Goal: Check status: Check status

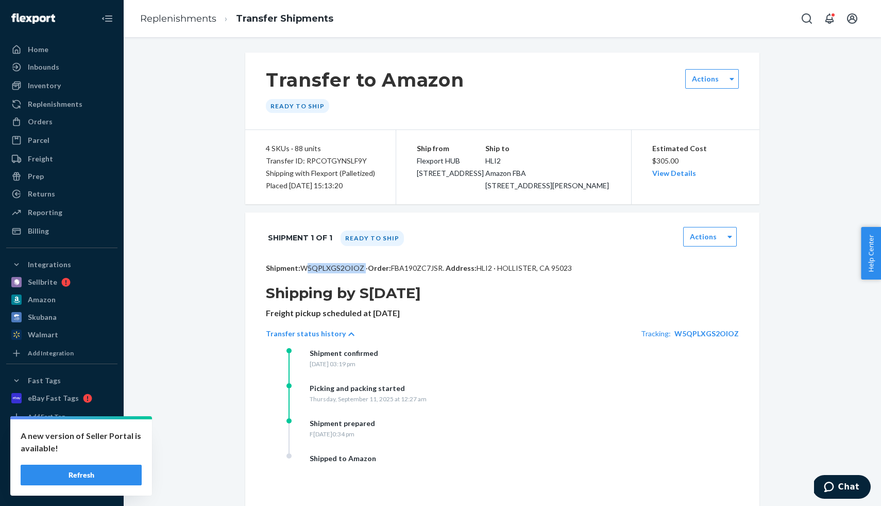
scroll to position [180, 0]
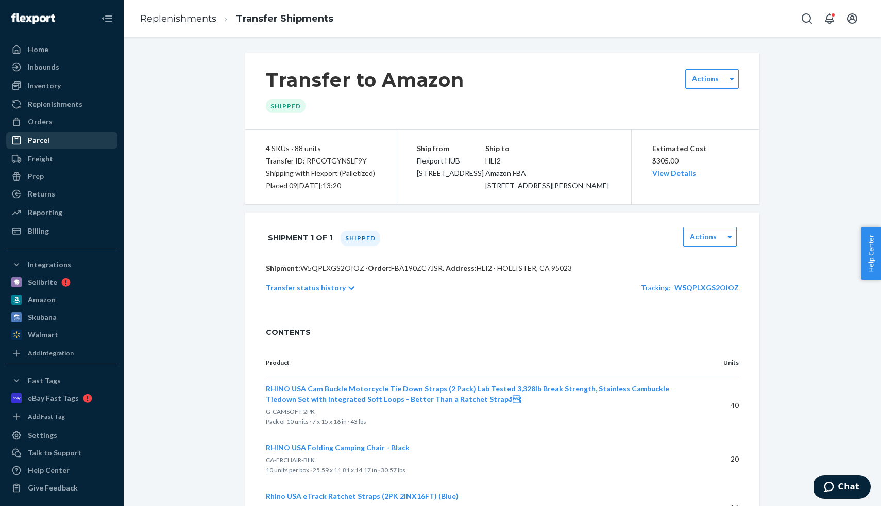
click at [62, 134] on div "Parcel" at bounding box center [61, 140] width 109 height 14
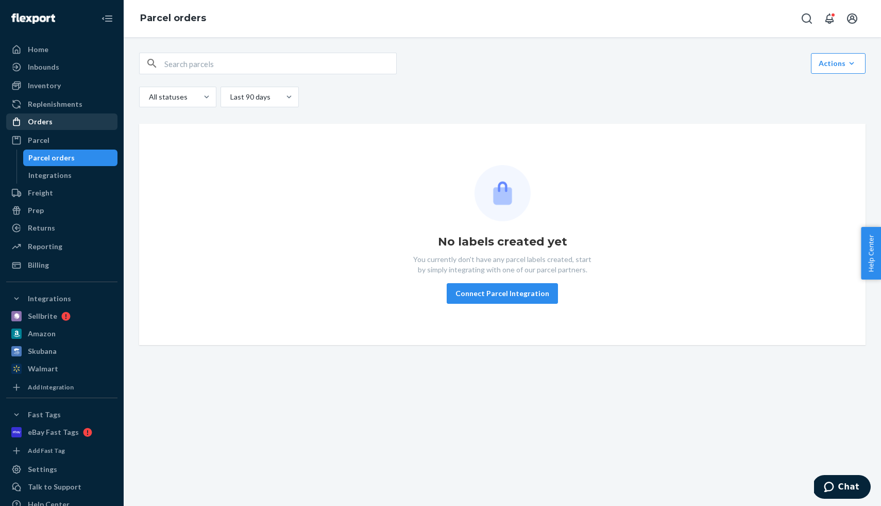
click at [59, 124] on div "Orders" at bounding box center [61, 121] width 109 height 14
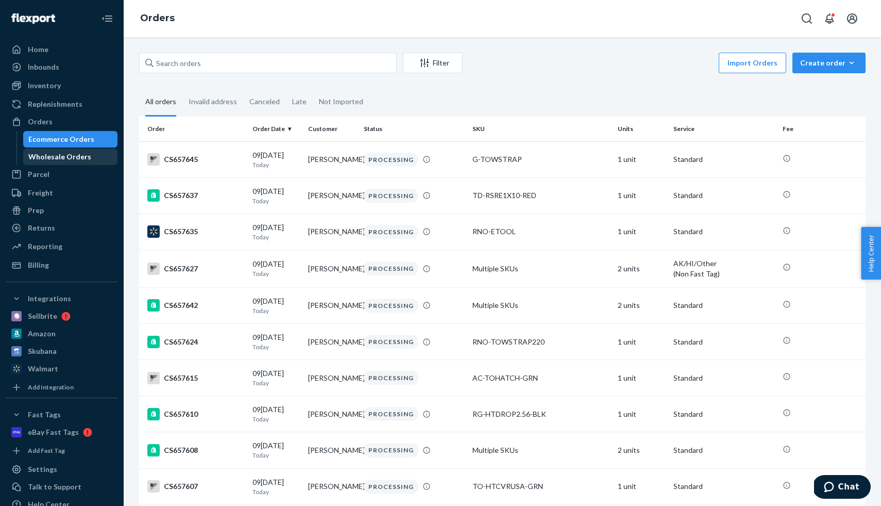
click at [66, 153] on div "Wholesale Orders" at bounding box center [59, 157] width 63 height 10
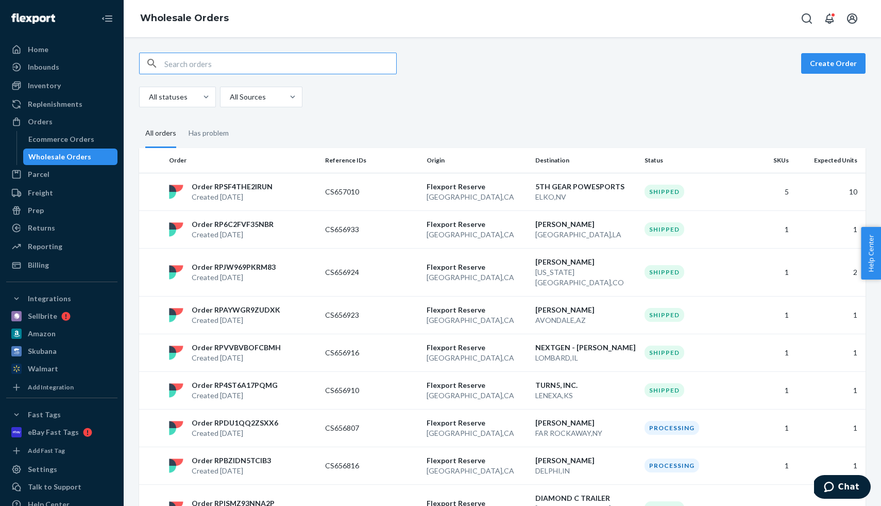
type input "ç"
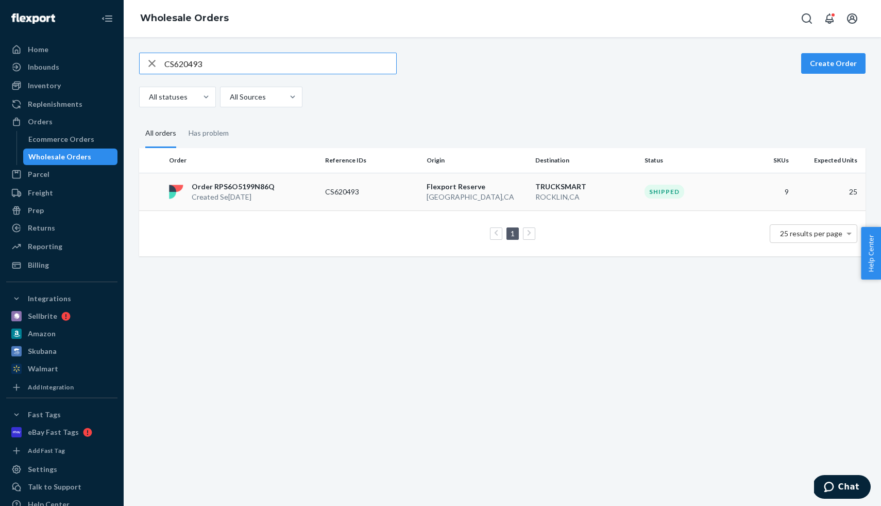
type input "CS620493"
click at [250, 181] on p "Order RPS6O5199N86Q" at bounding box center [233, 186] width 83 height 10
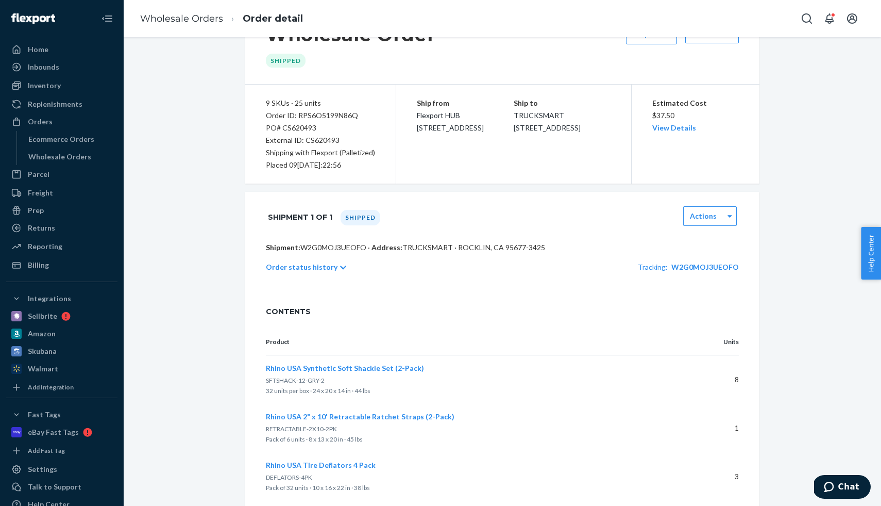
scroll to position [46, 0]
click at [715, 264] on span "W2G0MOJ3UEOFO" at bounding box center [705, 266] width 68 height 9
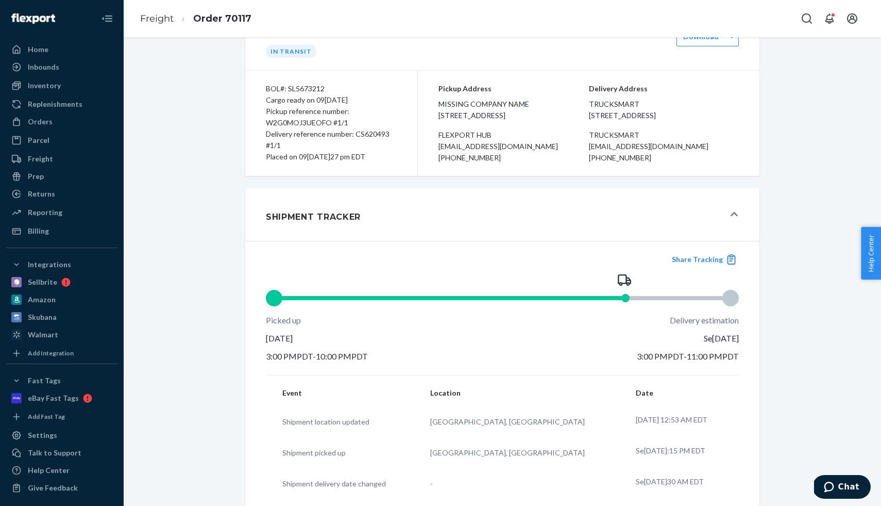
scroll to position [51, 0]
click at [74, 99] on div "Replenishments" at bounding box center [55, 104] width 55 height 10
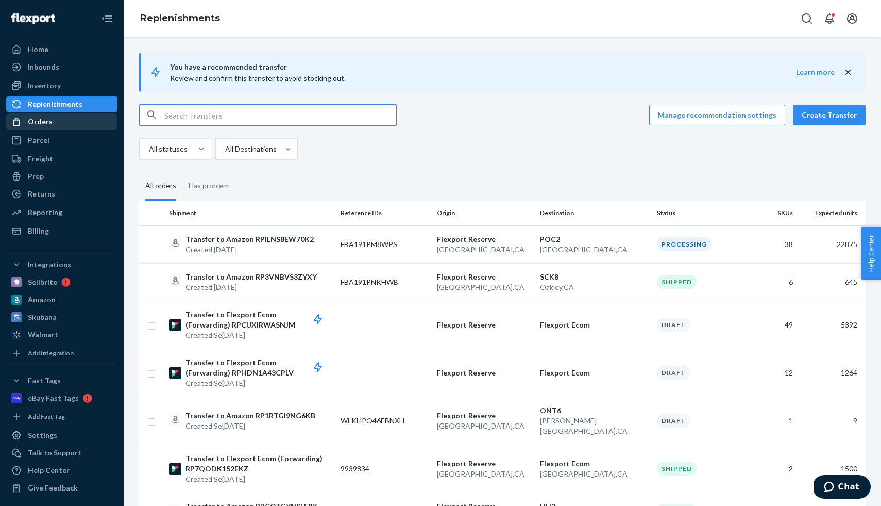
click at [58, 118] on div "Orders" at bounding box center [61, 121] width 109 height 14
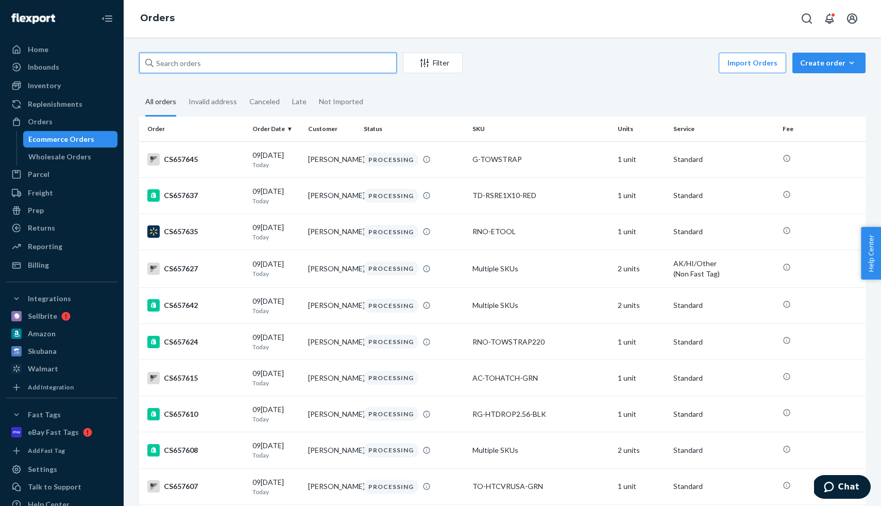
click at [184, 66] on input "text" at bounding box center [268, 63] width 258 height 21
paste input "CS639529"
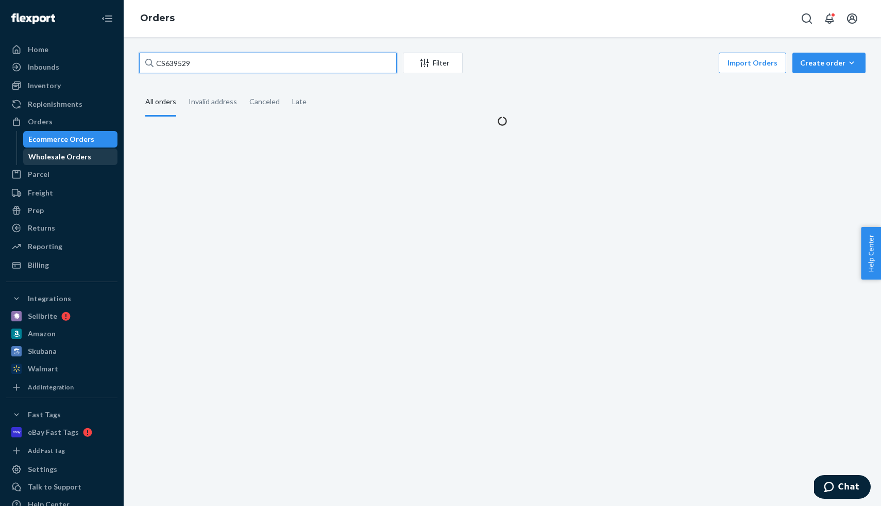
type input "CS639529"
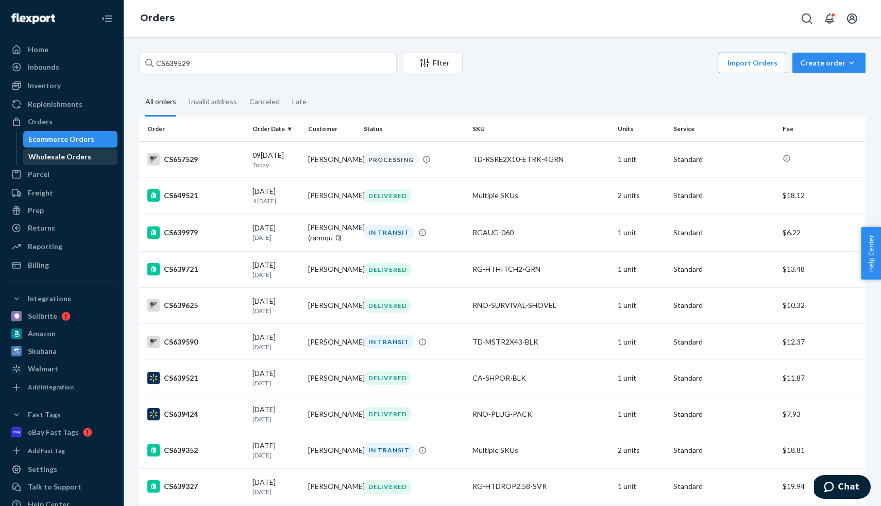
click at [54, 154] on div "Wholesale Orders" at bounding box center [59, 157] width 63 height 10
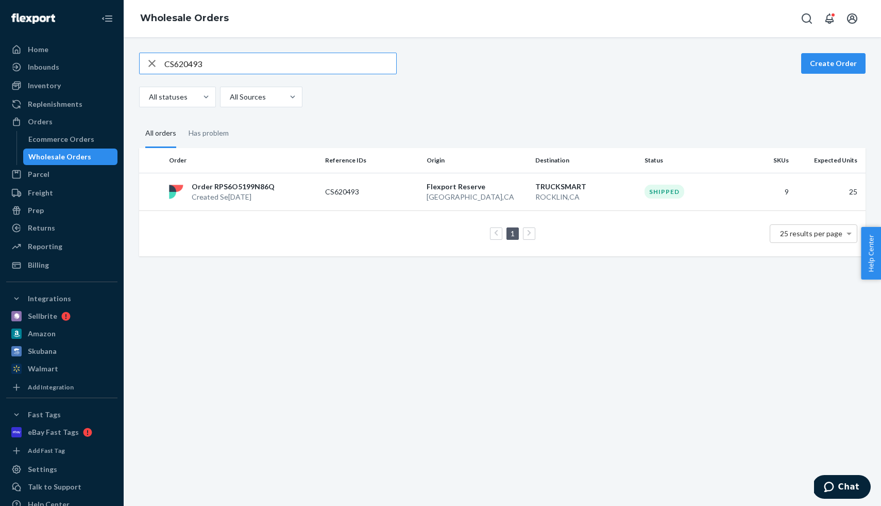
click at [214, 70] on input "CS620493" at bounding box center [280, 63] width 232 height 21
type input "CS639529"
click at [243, 187] on p "Order RP4G5QD50DJ2Z" at bounding box center [233, 186] width 83 height 10
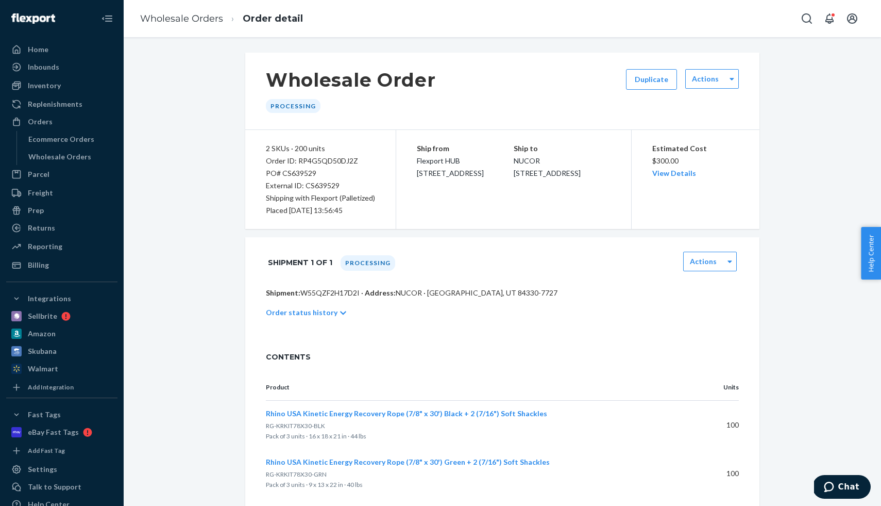
scroll to position [29, 0]
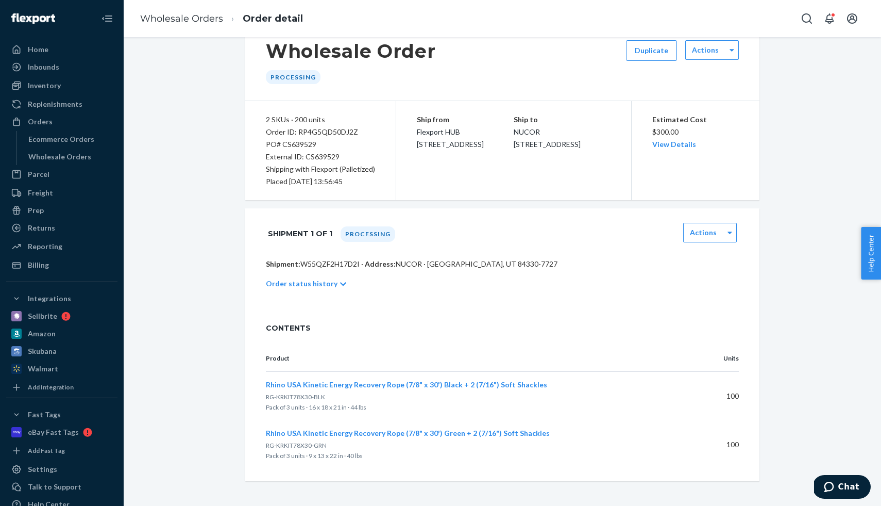
click at [316, 275] on div "Order status history" at bounding box center [502, 283] width 473 height 29
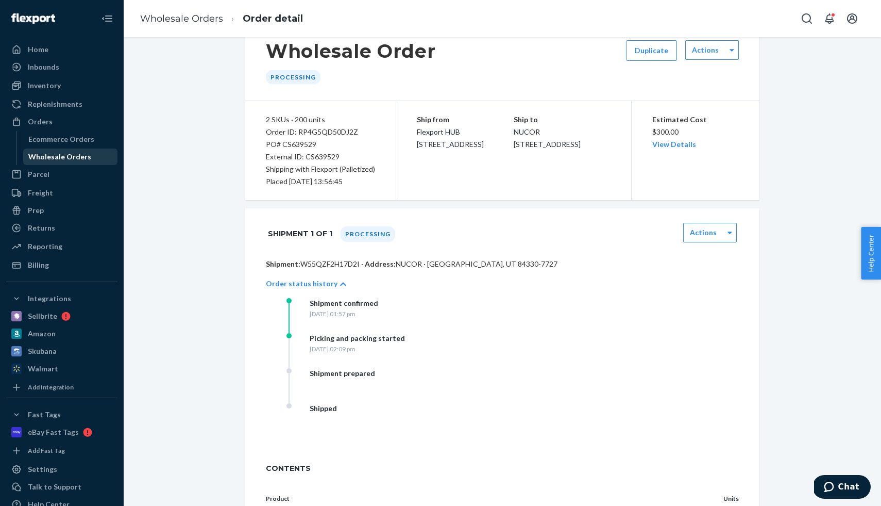
click at [76, 154] on div "Wholesale Orders" at bounding box center [59, 157] width 63 height 10
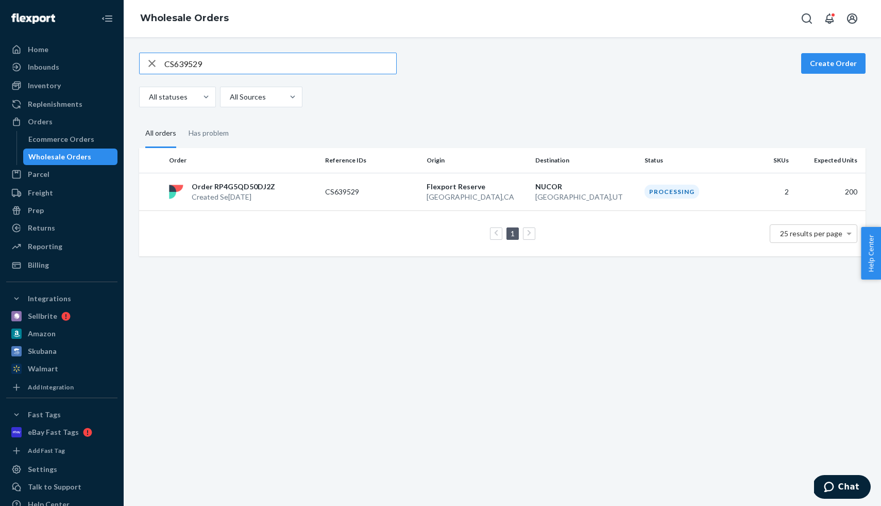
click at [190, 70] on input "CS639529" at bounding box center [280, 63] width 232 height 21
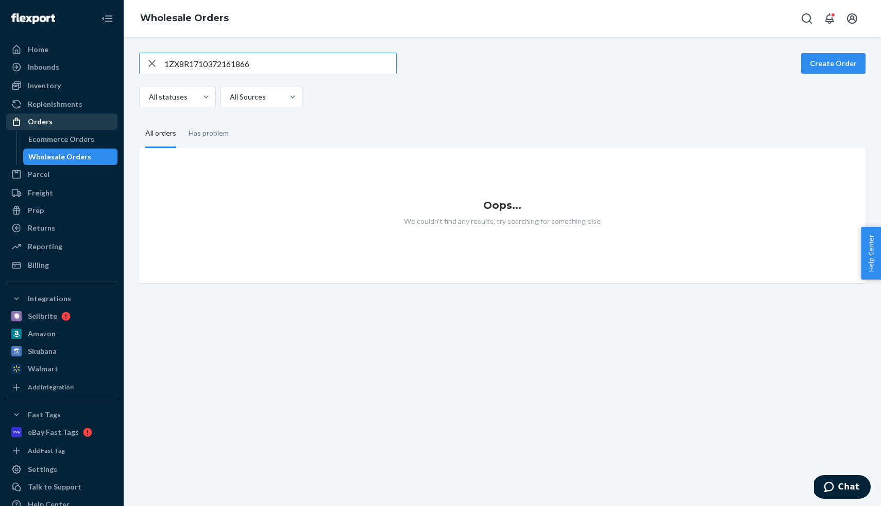
type input "1ZX8R1710372161866"
click at [66, 138] on div "Ecommerce Orders" at bounding box center [61, 139] width 66 height 10
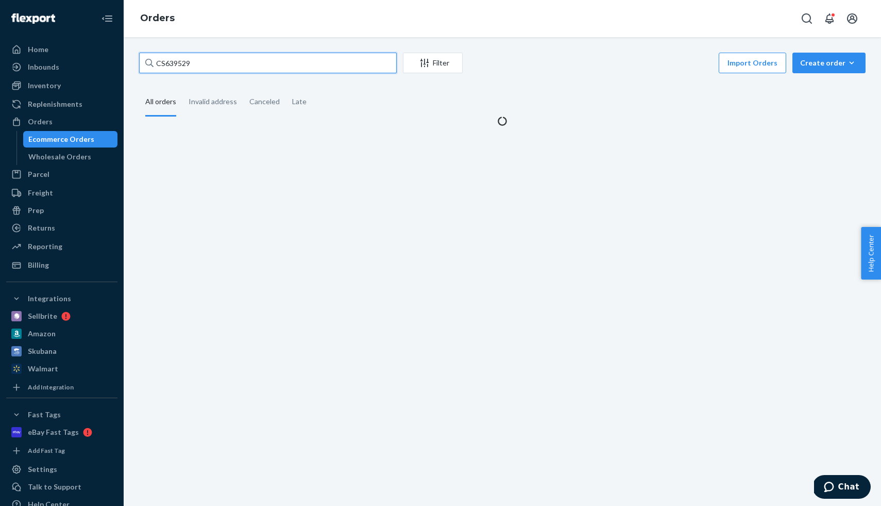
click at [186, 58] on input "CS639529" at bounding box center [268, 63] width 258 height 21
paste input "56816"
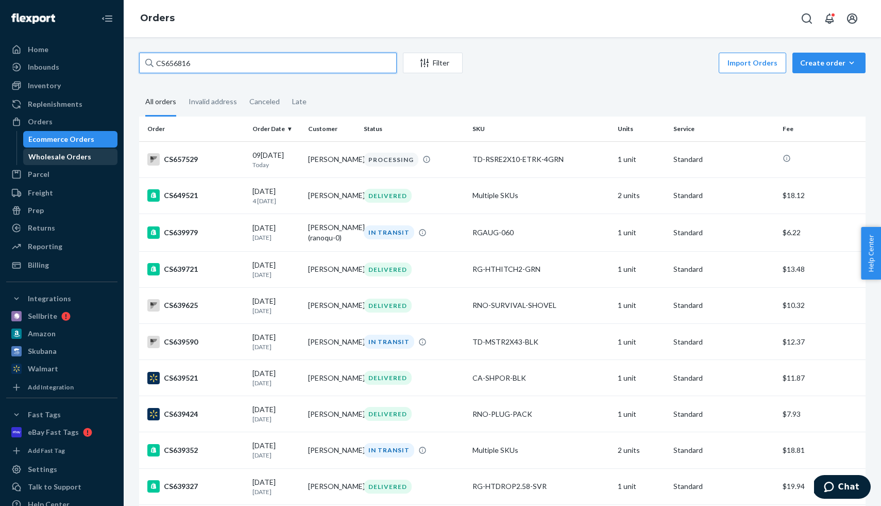
type input "CS656816"
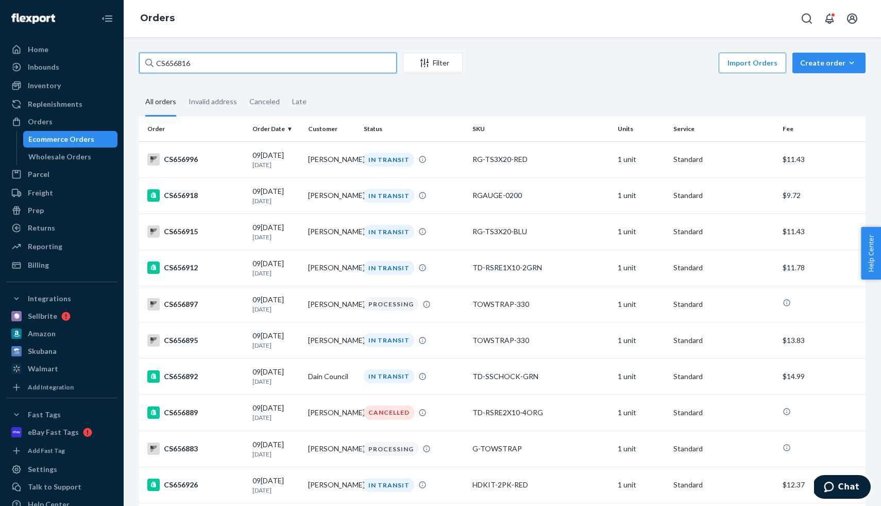
click at [181, 62] on input "CS656816" at bounding box center [268, 63] width 258 height 21
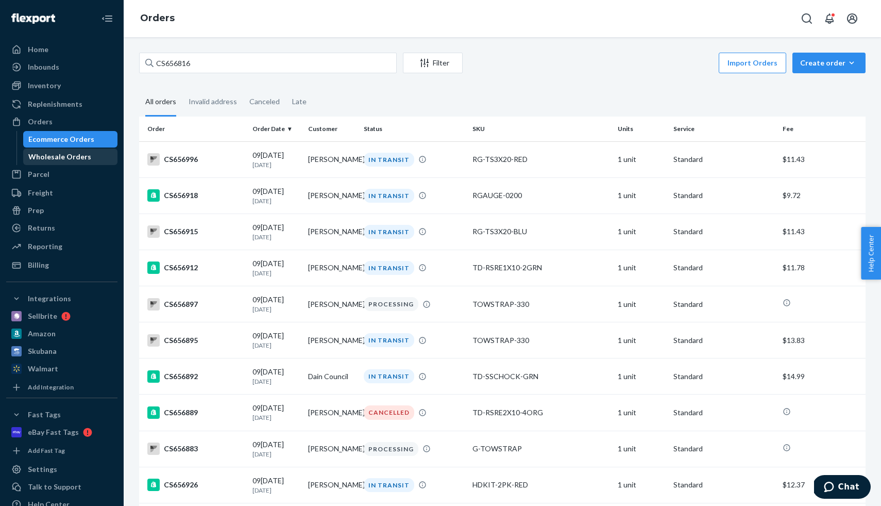
click at [52, 152] on div "Wholesale Orders" at bounding box center [59, 157] width 63 height 10
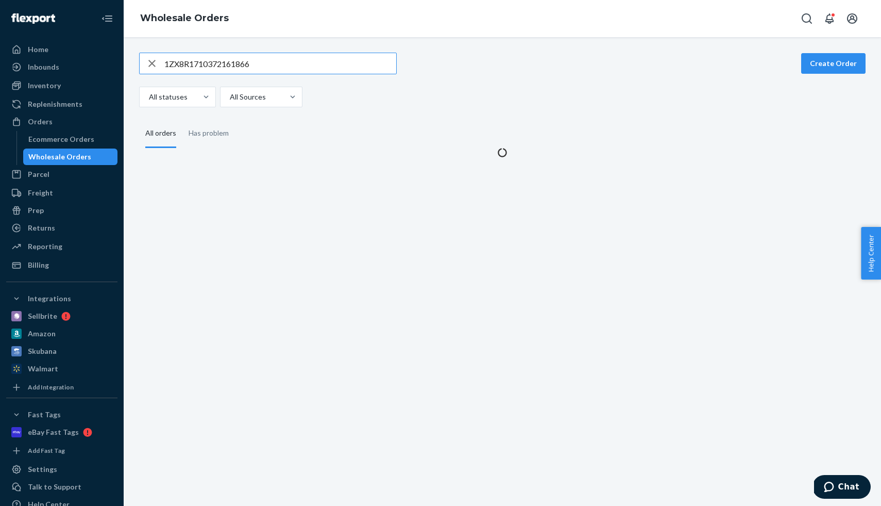
drag, startPoint x: 52, startPoint y: 152, endPoint x: 57, endPoint y: 147, distance: 6.6
click at [52, 152] on div "Wholesale Orders" at bounding box center [59, 157] width 63 height 10
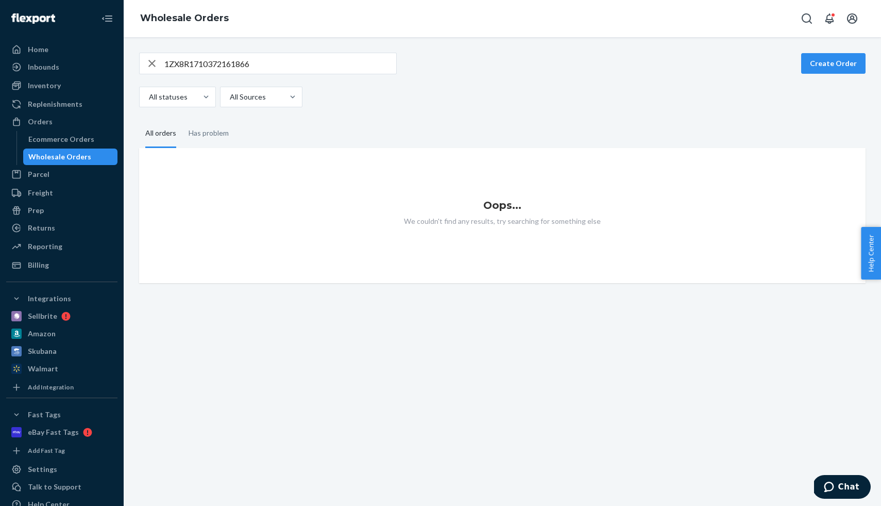
click at [184, 65] on input "1ZX8R1710372161866" at bounding box center [280, 63] width 232 height 21
paste input "CS65681"
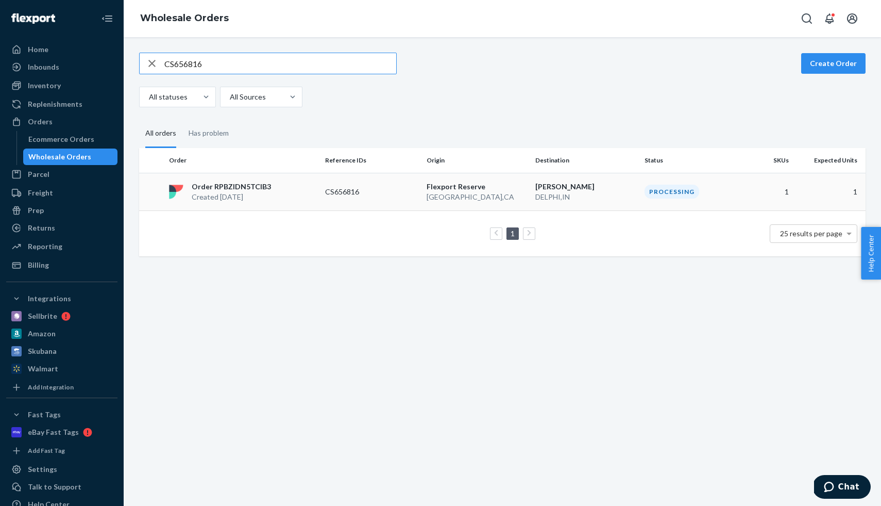
type input "CS656816"
click at [263, 189] on p "Order RPBZIDN5TCIB3" at bounding box center [231, 186] width 79 height 10
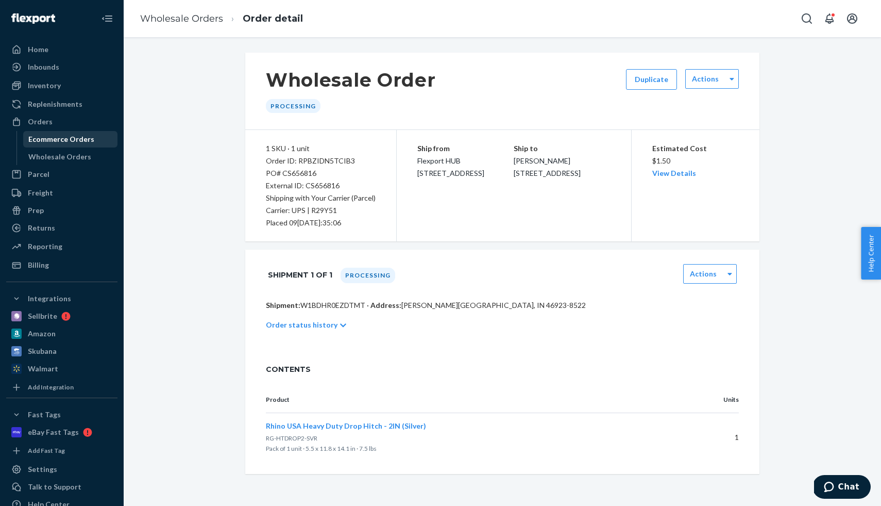
click at [57, 140] on div "Ecommerce Orders" at bounding box center [61, 139] width 66 height 10
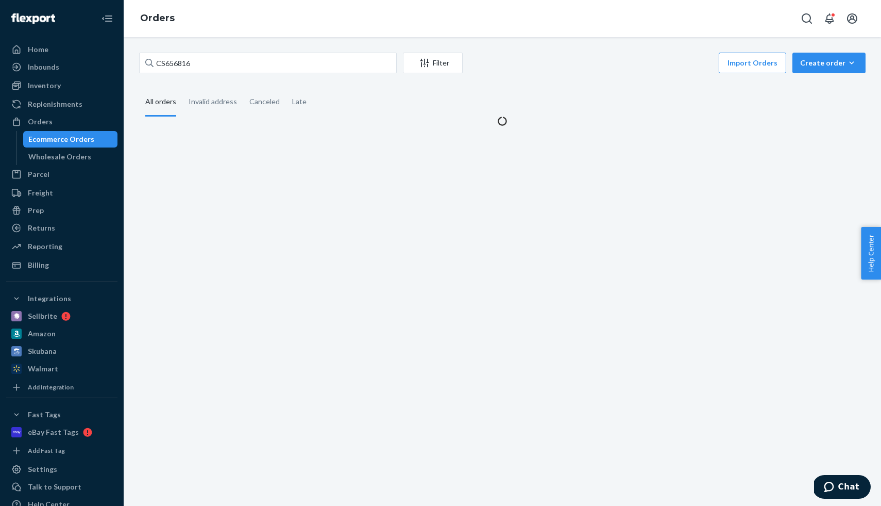
click at [57, 140] on div "Ecommerce Orders" at bounding box center [61, 139] width 66 height 10
click at [188, 60] on input "CS656816" at bounding box center [268, 63] width 258 height 21
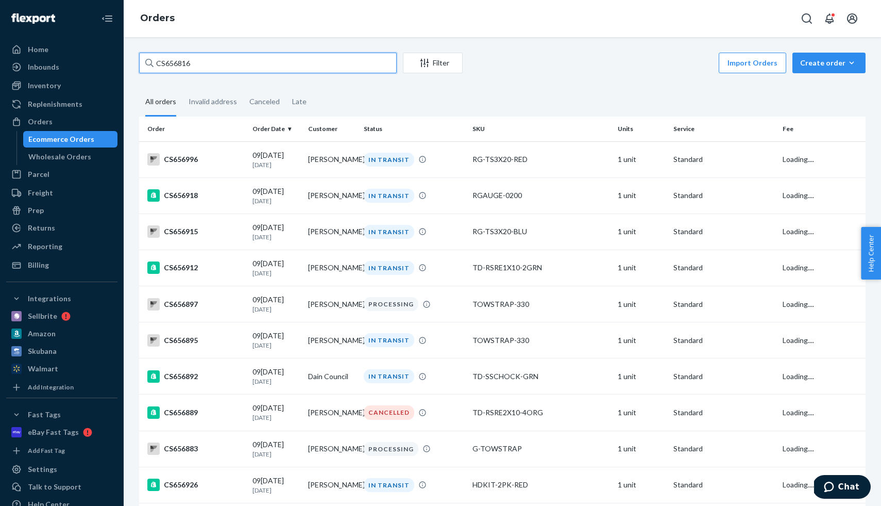
click at [188, 60] on input "CS656816" at bounding box center [268, 63] width 258 height 21
paste input "09"
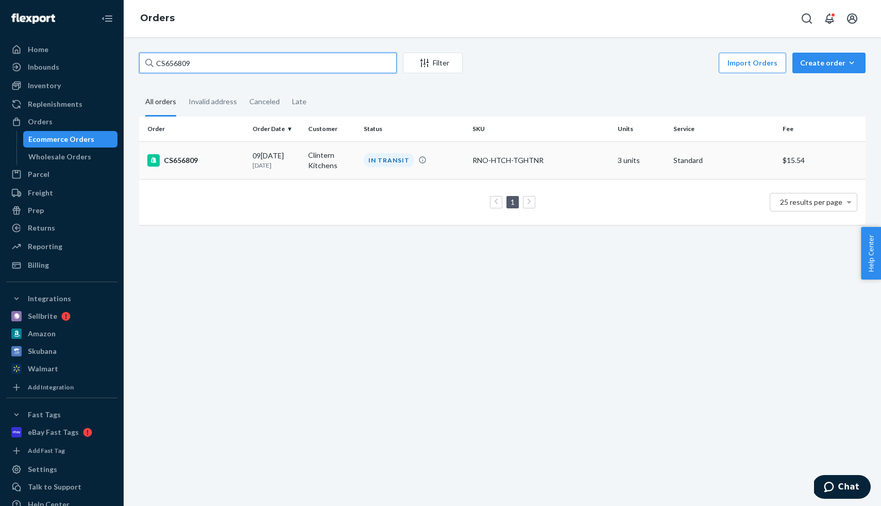
type input "CS656809"
click at [200, 157] on div "CS656809" at bounding box center [195, 160] width 97 height 12
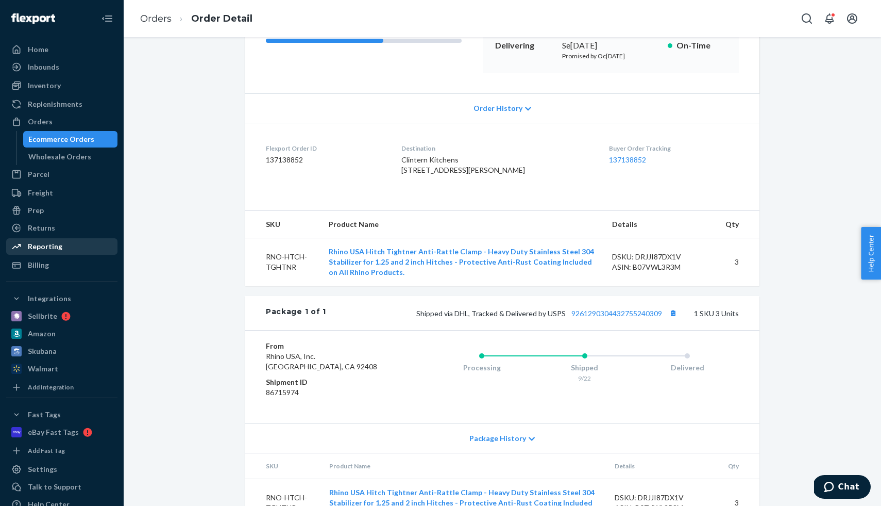
scroll to position [219, 0]
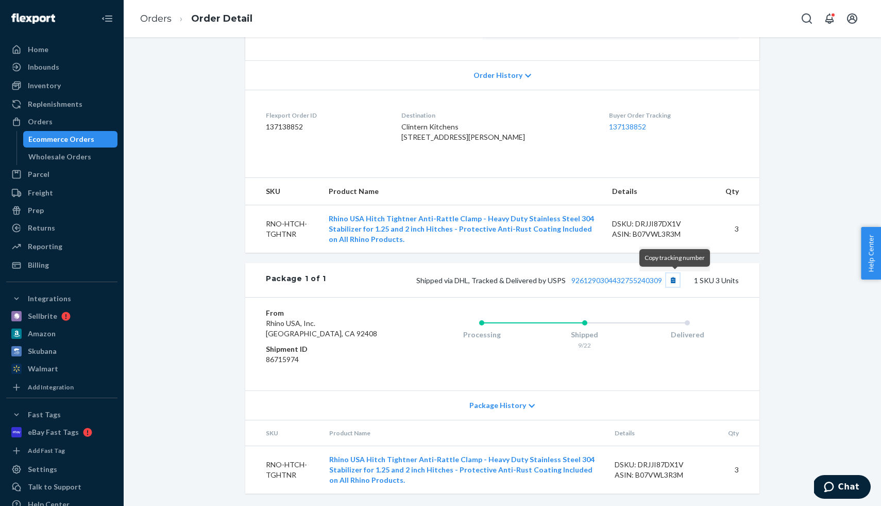
drag, startPoint x: 671, startPoint y: 280, endPoint x: 633, endPoint y: 267, distance: 40.3
click at [671, 280] on button "Copy tracking number" at bounding box center [672, 279] width 13 height 13
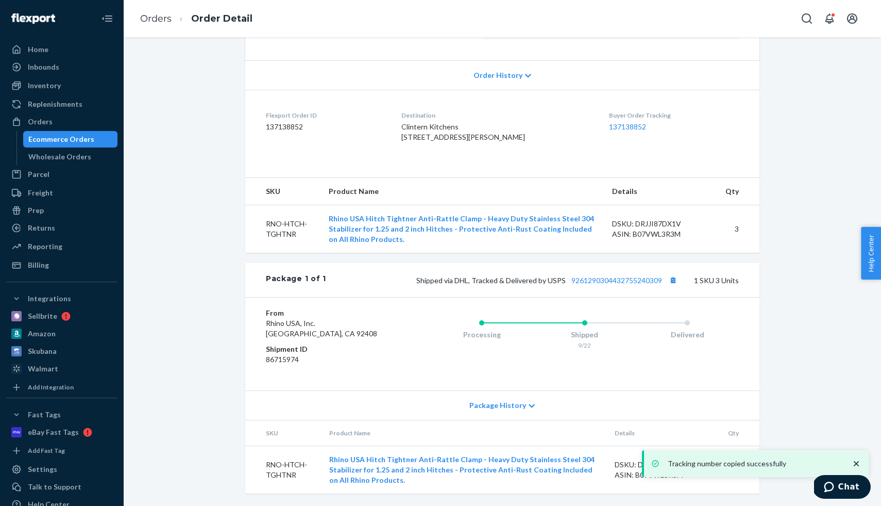
scroll to position [0, 0]
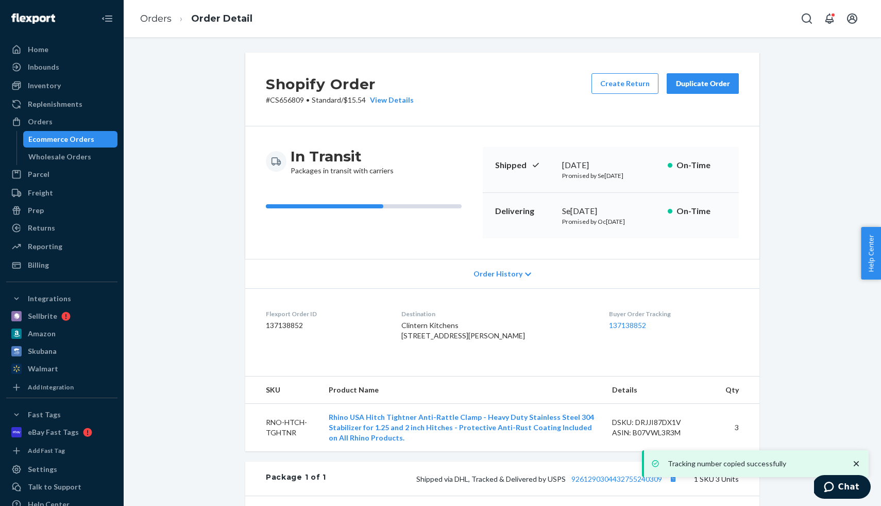
click at [66, 142] on div "Ecommerce Orders" at bounding box center [61, 139] width 66 height 10
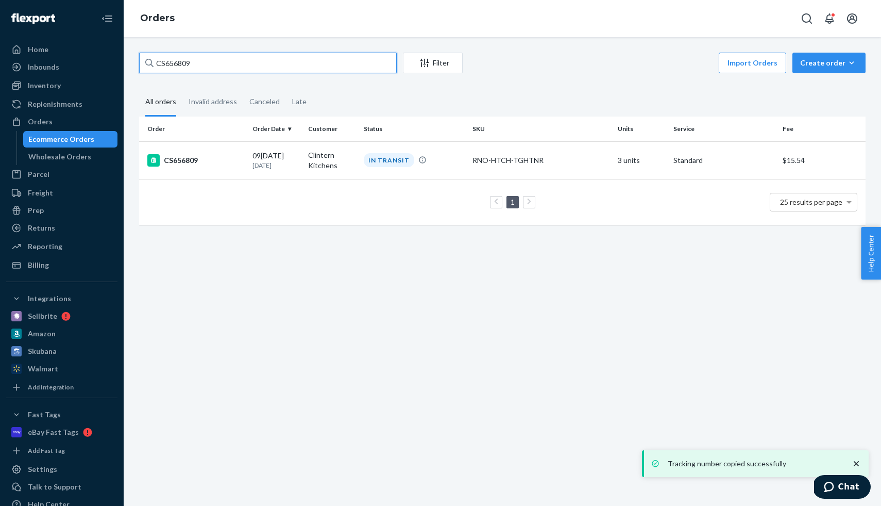
click at [187, 59] on input "CS656809" at bounding box center [268, 63] width 258 height 21
paste input "8"
type input "CS656808"
click at [175, 161] on div "CS656808" at bounding box center [195, 159] width 97 height 12
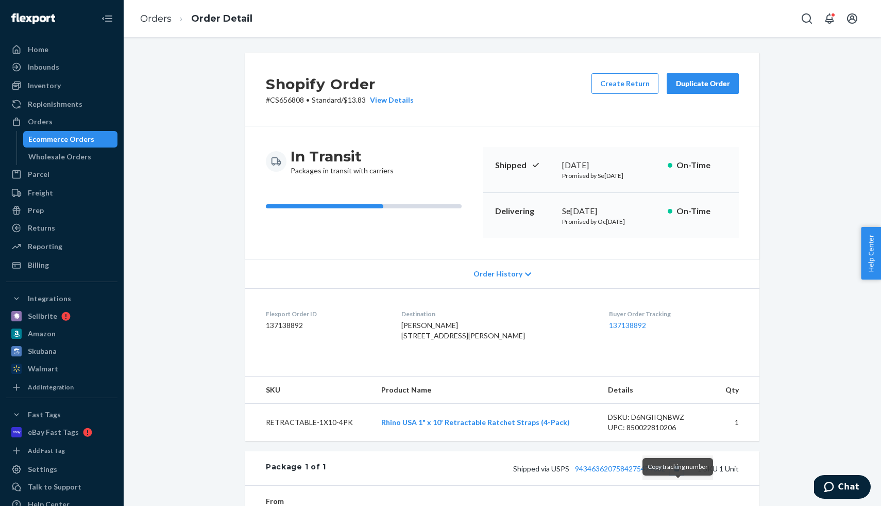
click at [680, 475] on button "Copy tracking number" at bounding box center [676, 467] width 13 height 13
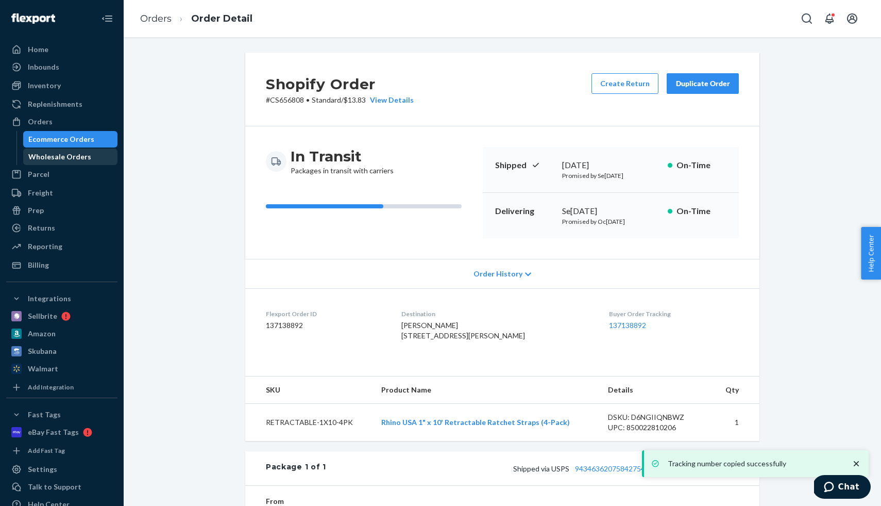
click at [66, 158] on div "Wholesale Orders" at bounding box center [59, 157] width 63 height 10
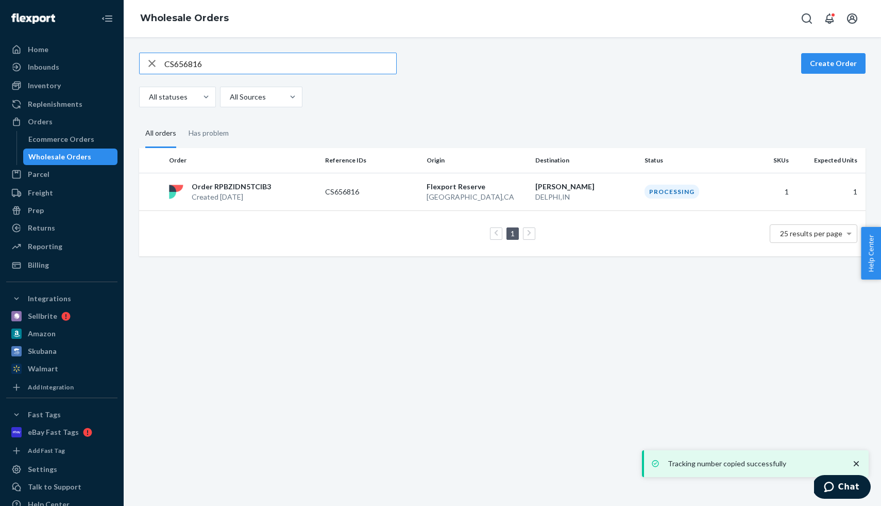
click at [226, 63] on input "CS656816" at bounding box center [280, 63] width 232 height 21
type input "CS656807"
click at [244, 186] on p "Order RPDU1QQ2ZSXX6" at bounding box center [235, 186] width 87 height 10
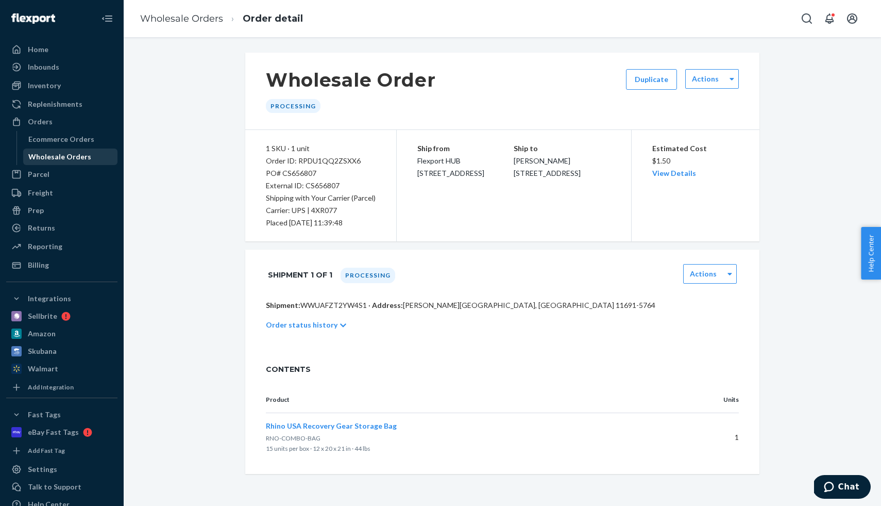
click at [68, 152] on div "Wholesale Orders" at bounding box center [59, 157] width 63 height 10
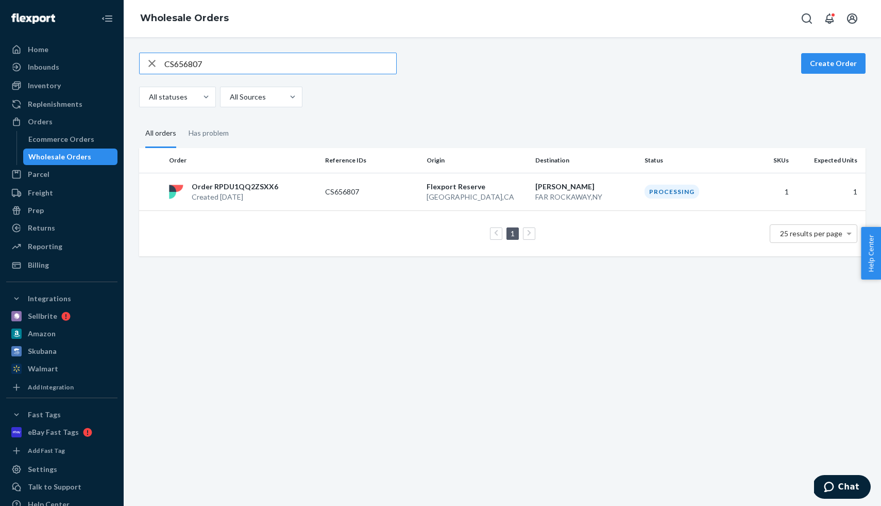
click at [178, 62] on input "CS656807" at bounding box center [280, 63] width 232 height 21
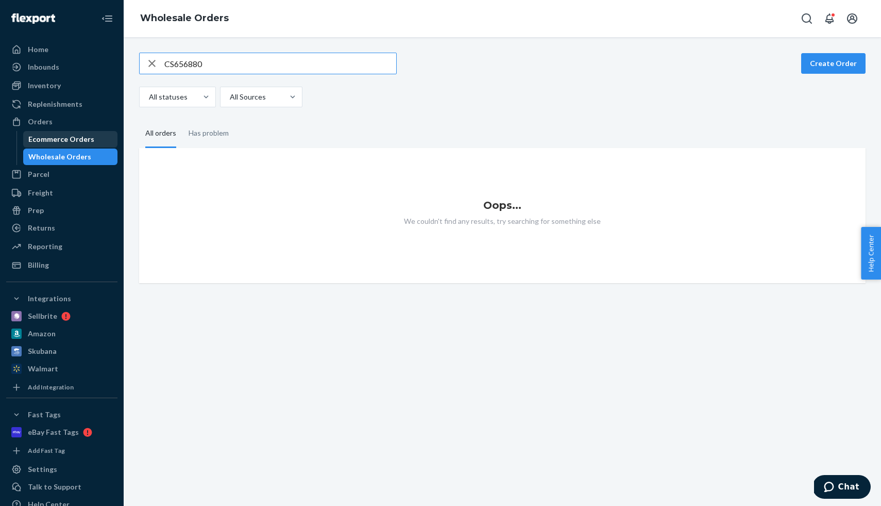
type input "CS656880"
drag, startPoint x: 54, startPoint y: 135, endPoint x: 138, endPoint y: 128, distance: 84.3
click at [54, 135] on div "Ecommerce Orders" at bounding box center [61, 139] width 66 height 10
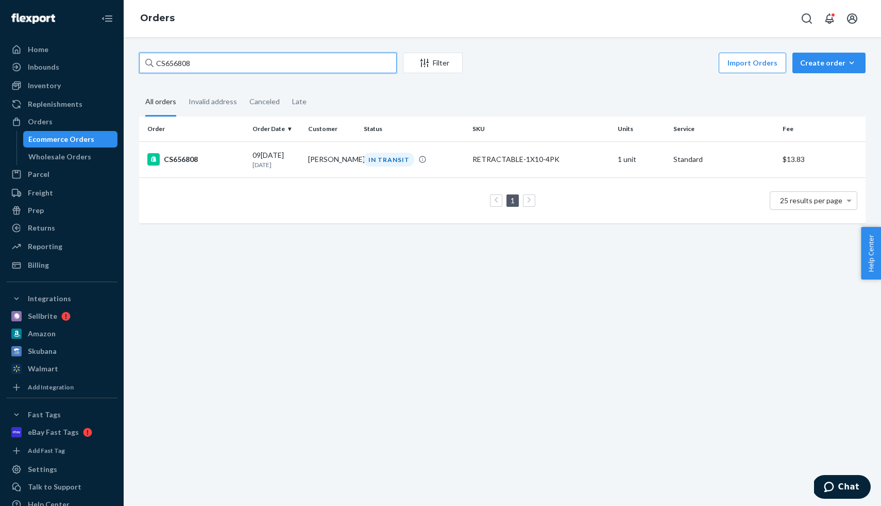
click at [205, 61] on input "CS656808" at bounding box center [268, 63] width 258 height 21
paste input "80"
type input "CS656880"
click at [212, 159] on div "CS656880" at bounding box center [195, 159] width 97 height 12
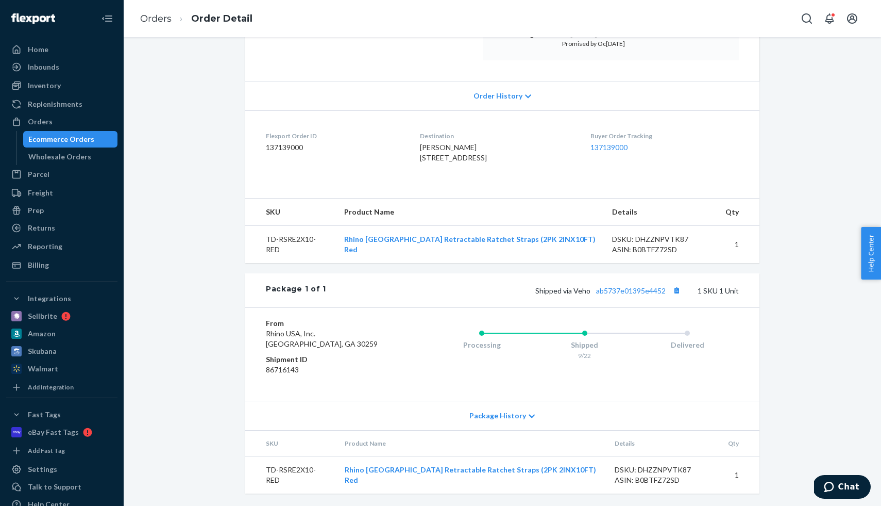
scroll to position [198, 0]
click at [679, 292] on button "Copy tracking number" at bounding box center [676, 289] width 13 height 13
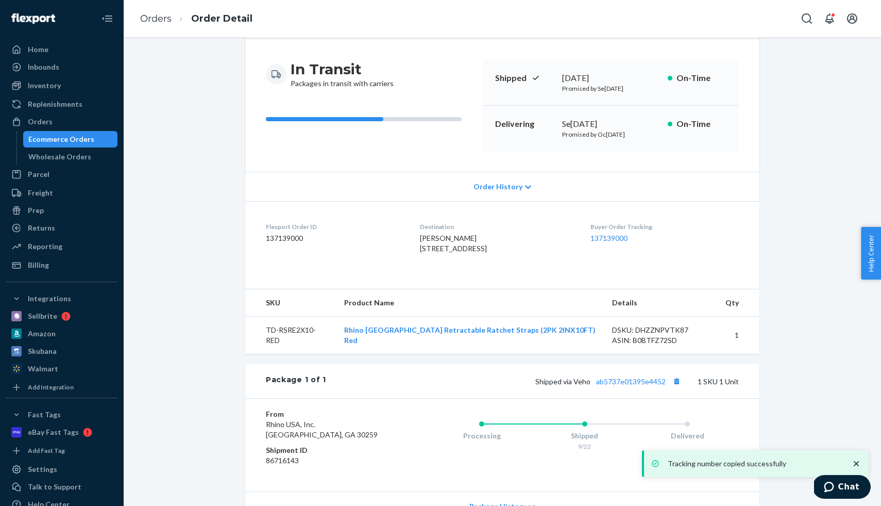
scroll to position [0, 0]
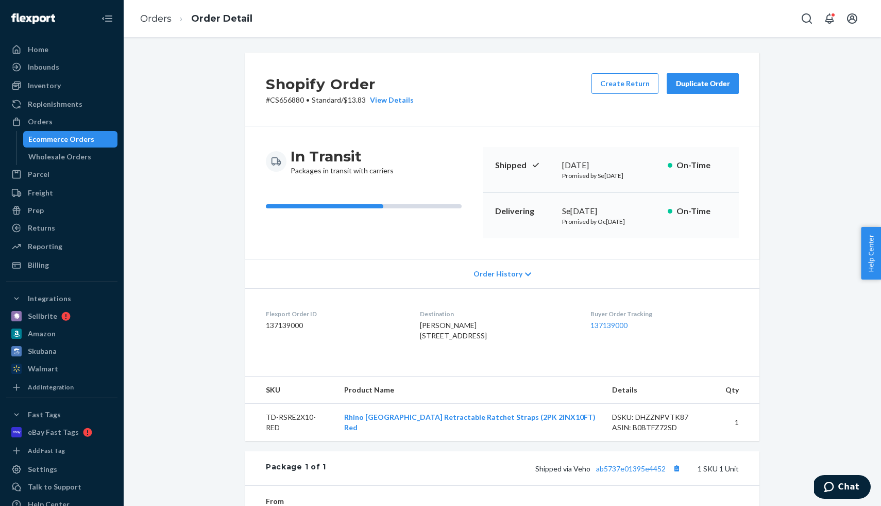
click at [73, 139] on div "Ecommerce Orders" at bounding box center [61, 139] width 66 height 10
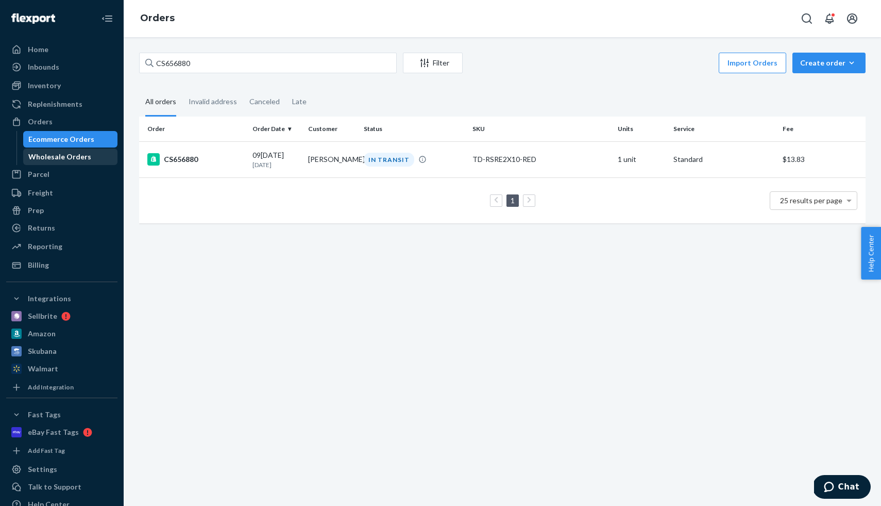
drag, startPoint x: 73, startPoint y: 162, endPoint x: 83, endPoint y: 154, distance: 13.6
click at [73, 162] on div "Wholesale Orders" at bounding box center [70, 156] width 93 height 14
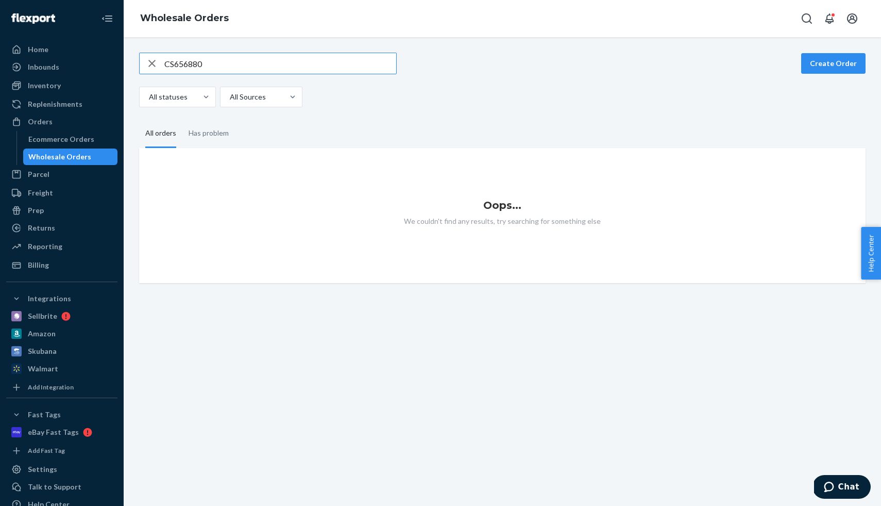
click at [180, 63] on input "CS656880" at bounding box center [280, 63] width 232 height 21
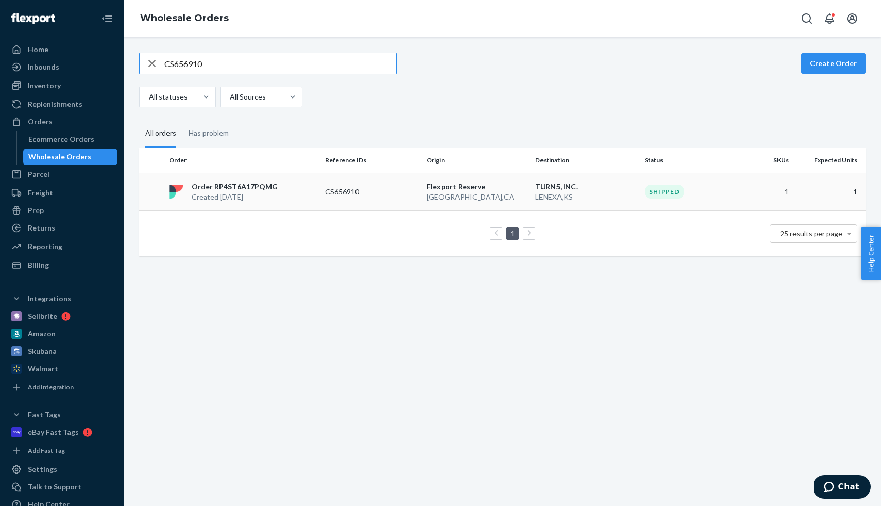
type input "CS656910"
click at [237, 192] on p "Created [DATE]" at bounding box center [235, 197] width 86 height 10
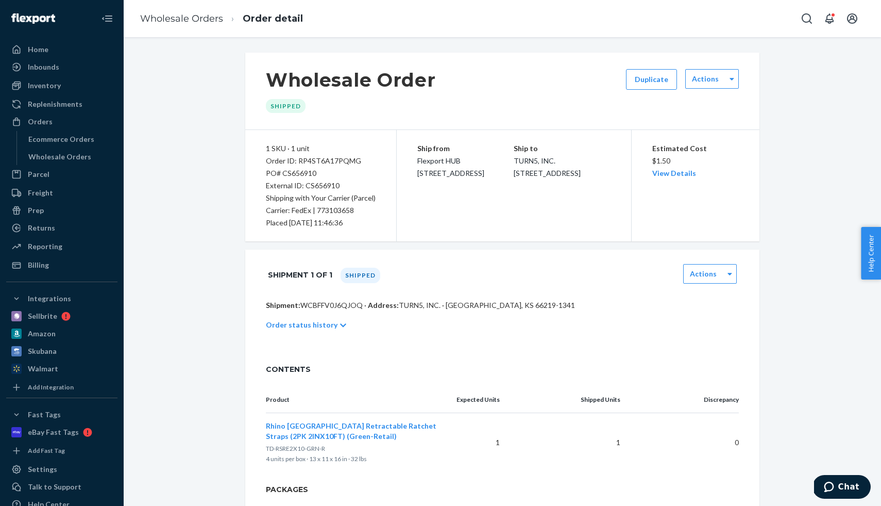
scroll to position [78, 0]
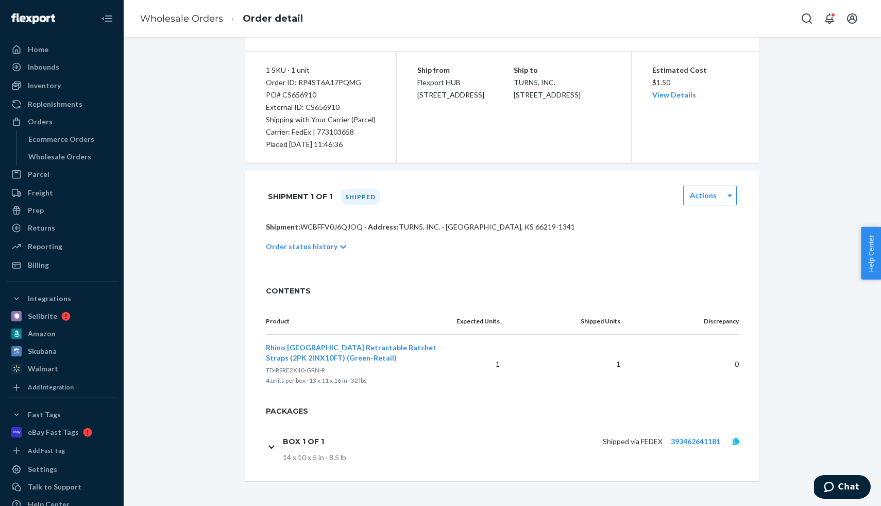
click at [732, 441] on link at bounding box center [735, 441] width 31 height 10
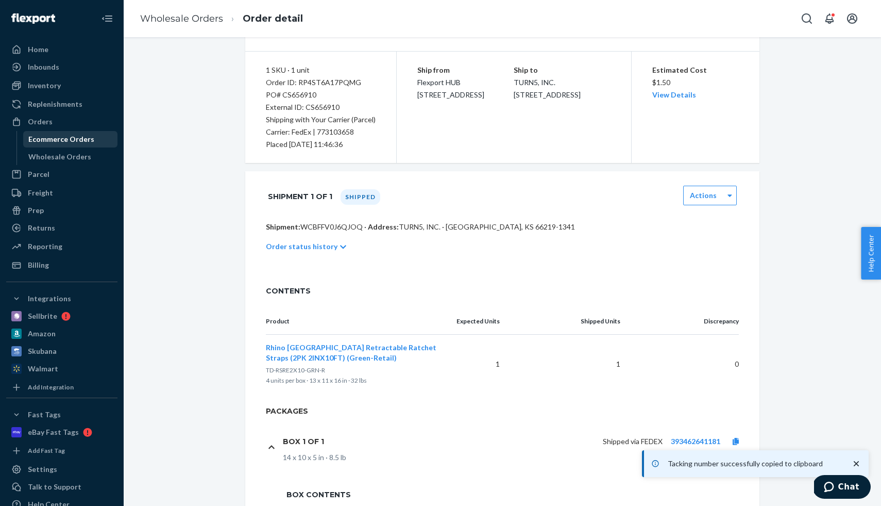
drag, startPoint x: 64, startPoint y: 157, endPoint x: 60, endPoint y: 143, distance: 14.4
click at [64, 157] on div "Wholesale Orders" at bounding box center [59, 157] width 63 height 10
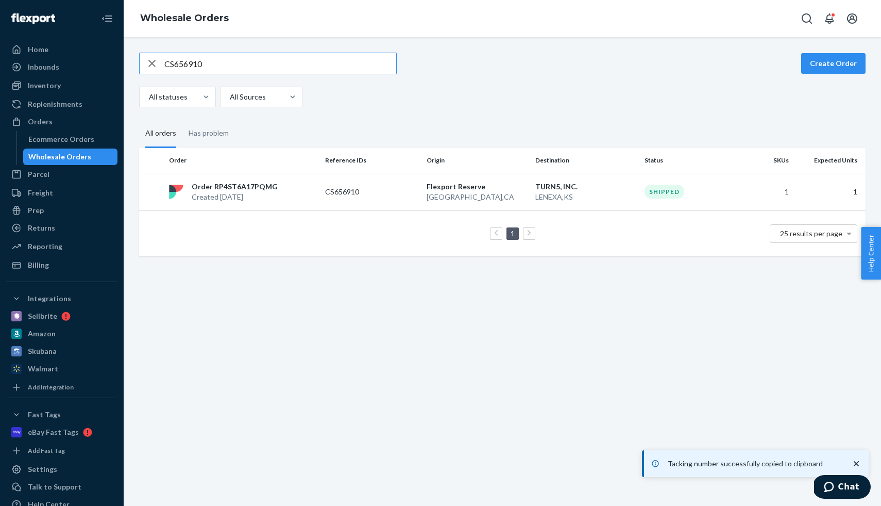
drag, startPoint x: 60, startPoint y: 139, endPoint x: 73, endPoint y: 130, distance: 15.6
click at [60, 139] on div "Ecommerce Orders" at bounding box center [61, 139] width 66 height 10
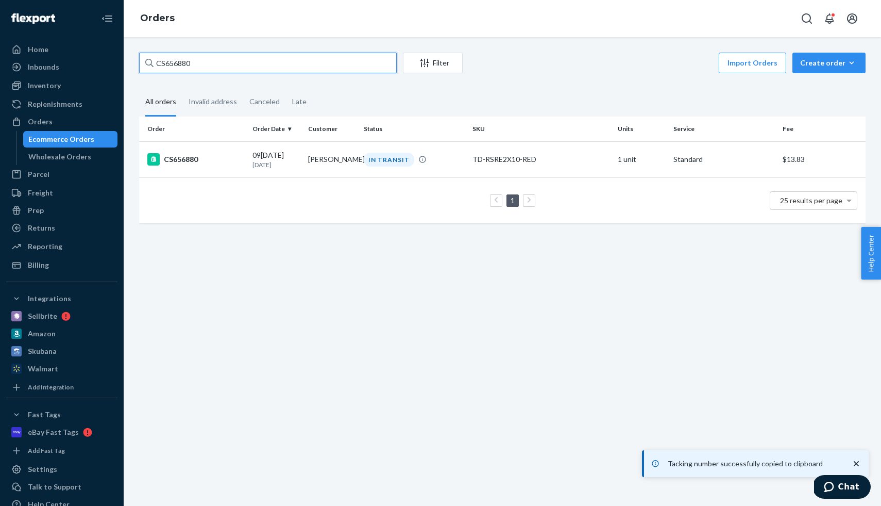
click at [215, 59] on input "CS656880" at bounding box center [268, 63] width 258 height 21
paste input "911"
type input "CS656911"
click at [188, 156] on div "CS656911" at bounding box center [195, 159] width 97 height 12
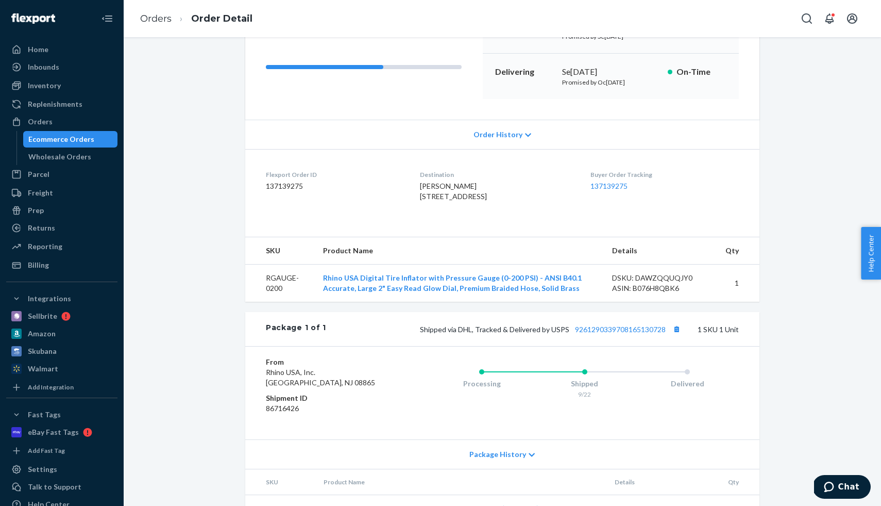
scroll to position [144, 0]
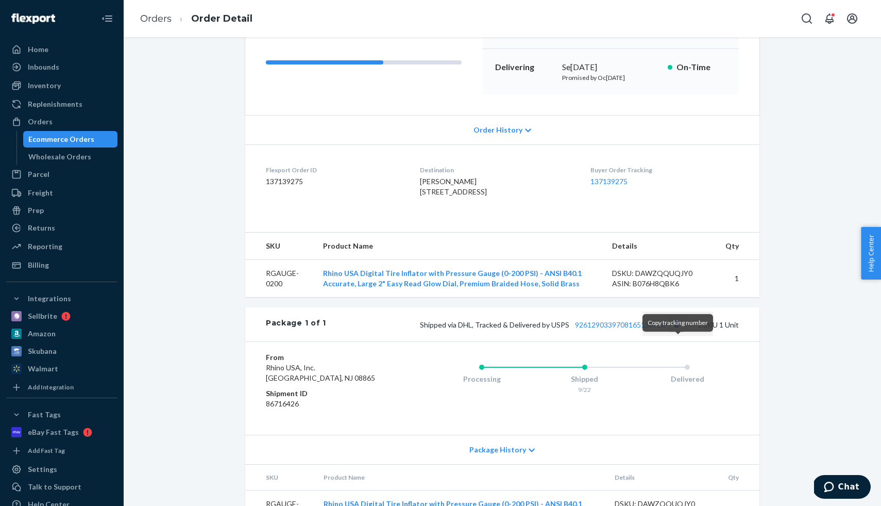
click at [677, 331] on button "Copy tracking number" at bounding box center [676, 323] width 13 height 13
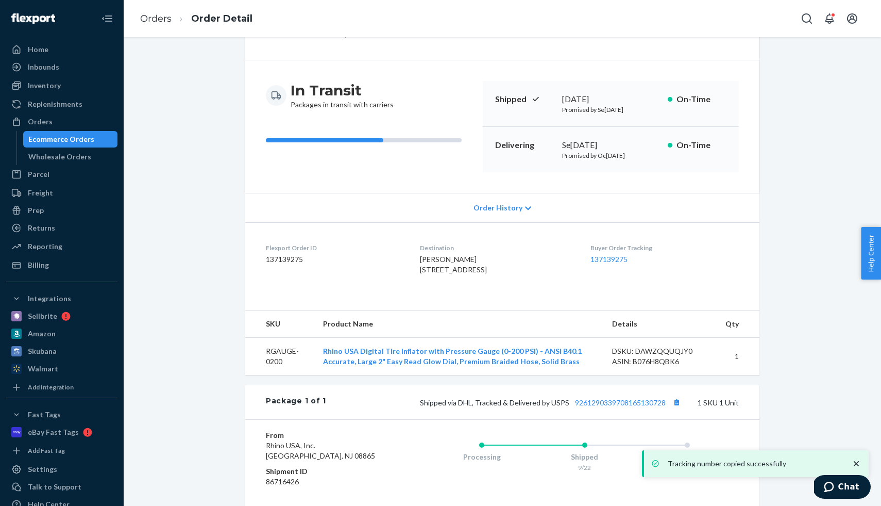
scroll to position [0, 0]
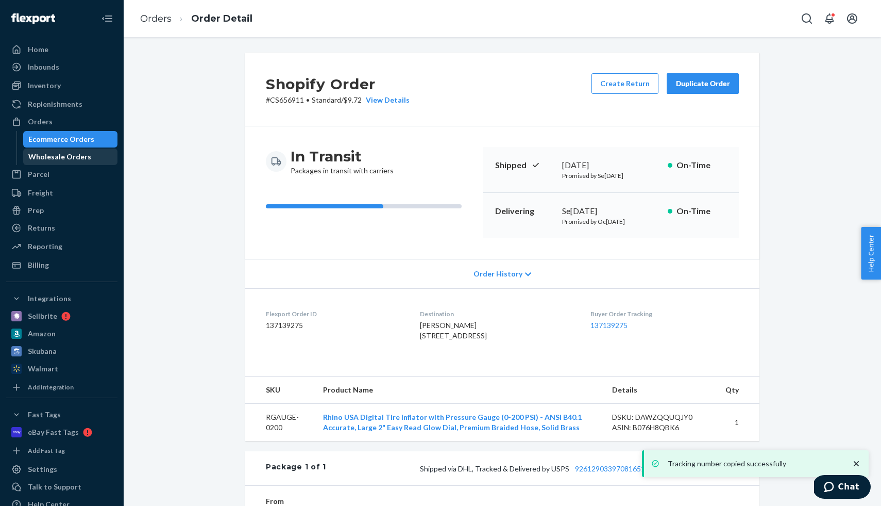
click at [87, 153] on div "Wholesale Orders" at bounding box center [70, 156] width 93 height 14
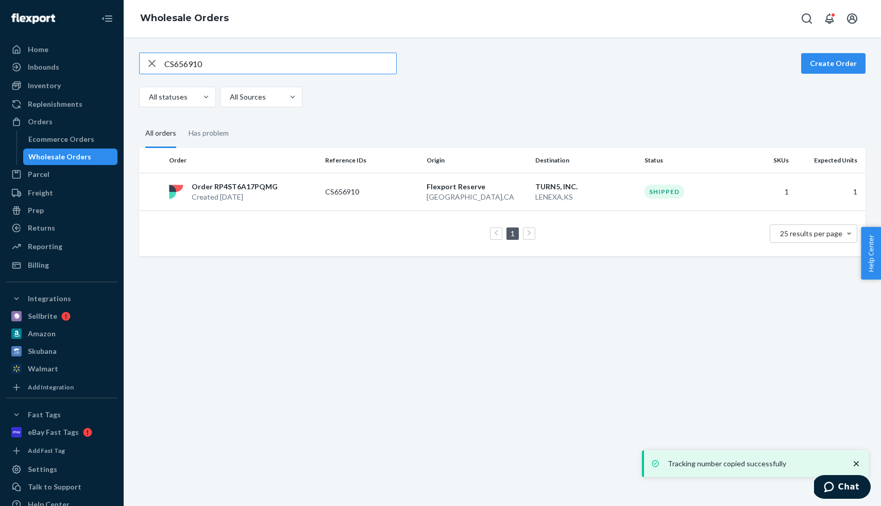
click at [218, 62] on input "CS656910" at bounding box center [280, 63] width 232 height 21
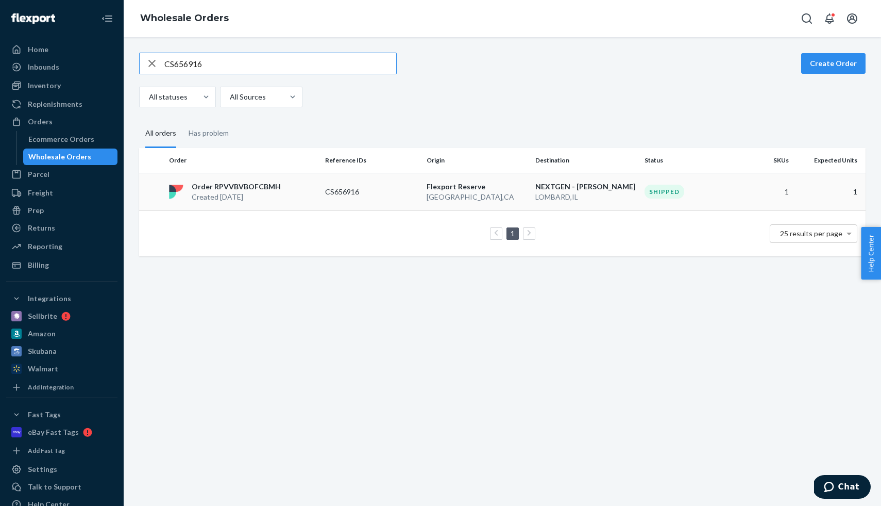
type input "CS656916"
click at [233, 190] on p "Order RPVVBVBOFCBMH" at bounding box center [236, 186] width 89 height 10
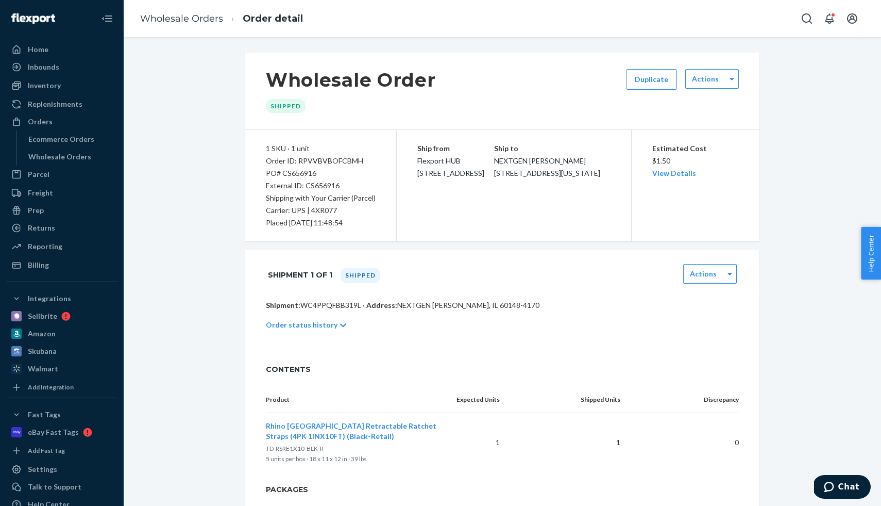
scroll to position [10, 0]
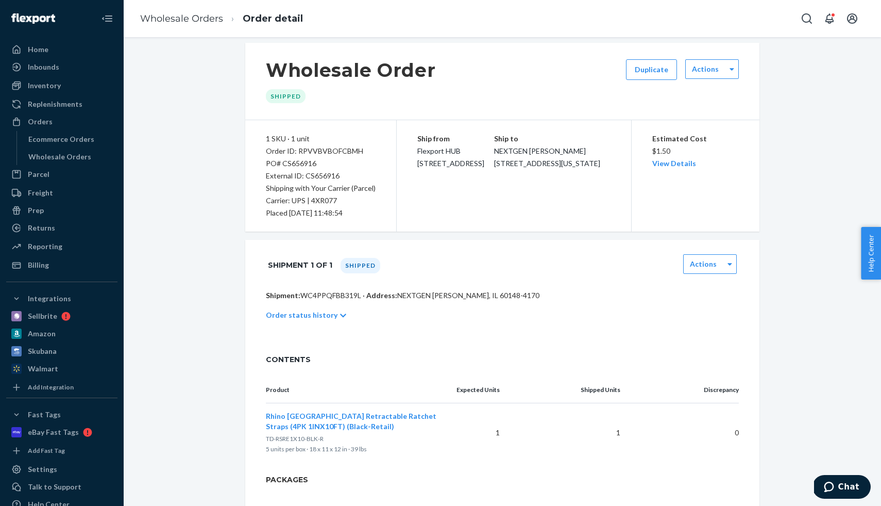
click at [330, 178] on div "External ID: CS656916" at bounding box center [321, 176] width 110 height 12
click at [418, 208] on div "Ship from Flexport HUB [STREET_ADDRESS] Ship to NEXTGEN [PERSON_NAME] [STREET_A…" at bounding box center [514, 175] width 234 height 111
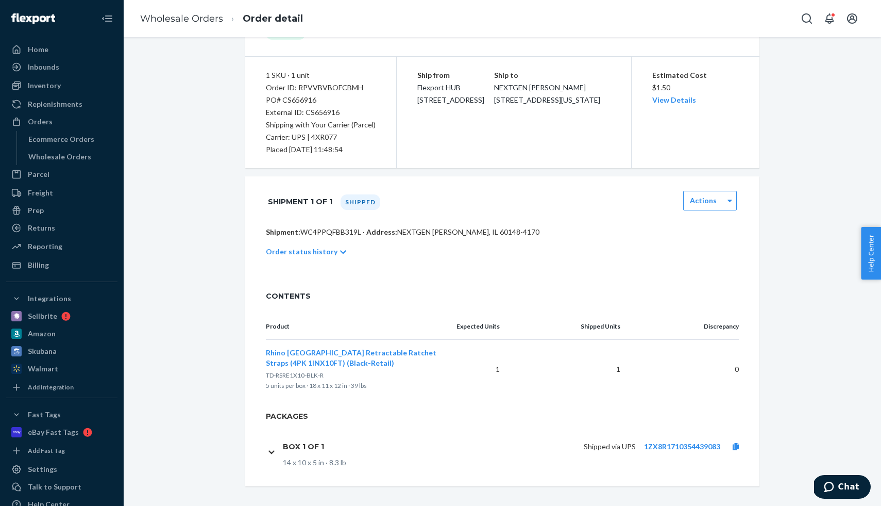
scroll to position [78, 0]
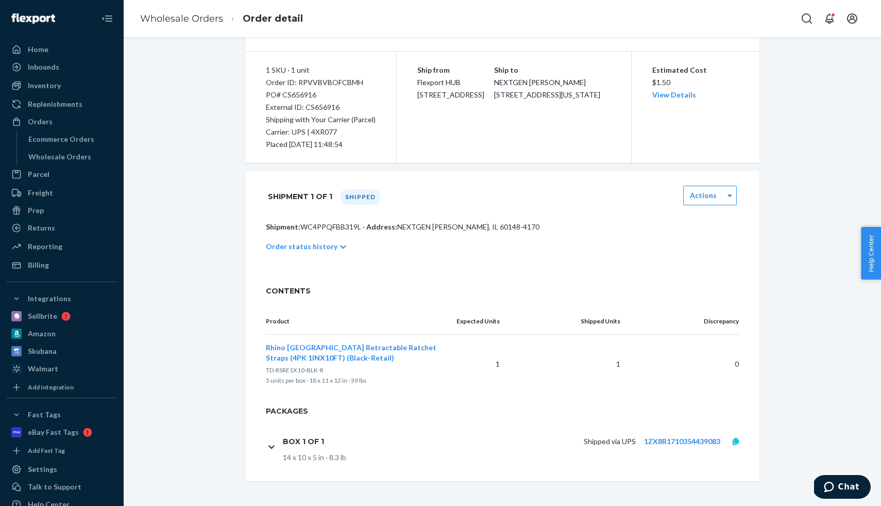
click at [738, 448] on div "Shipped via UPS 1ZX8R1710354439083" at bounding box center [541, 441] width 419 height 22
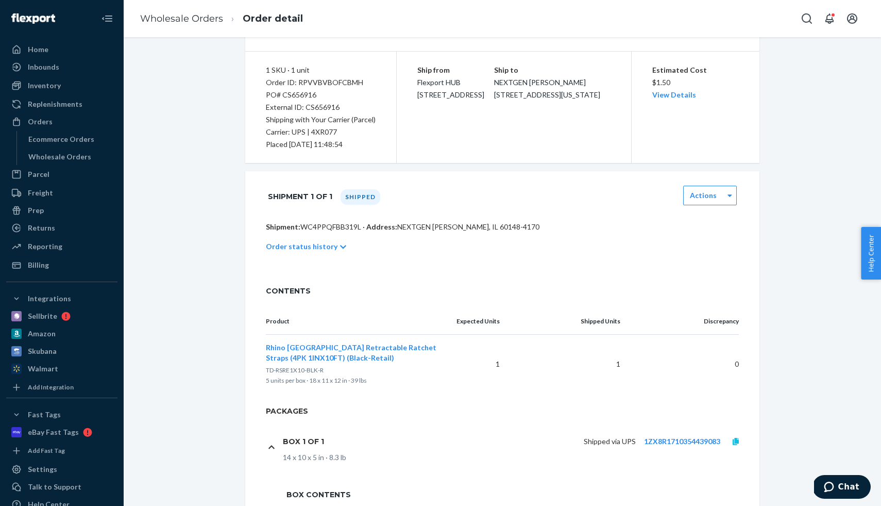
click at [739, 441] on link at bounding box center [735, 441] width 31 height 10
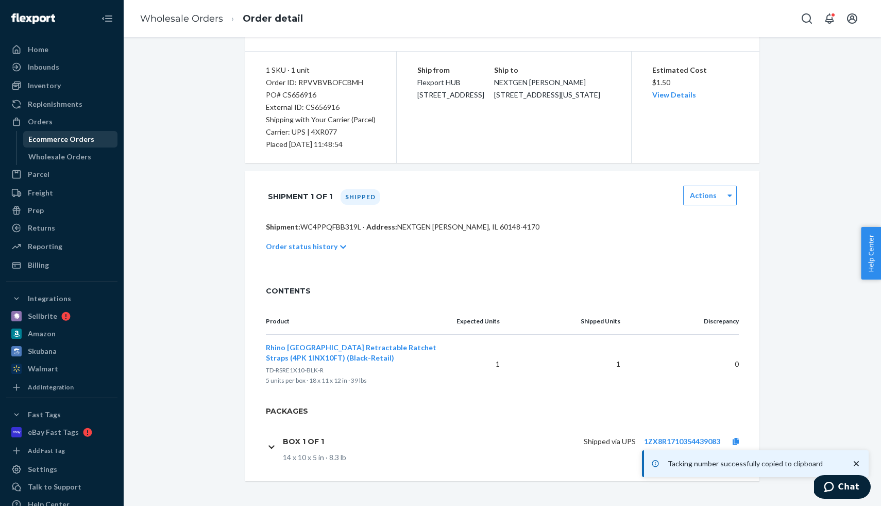
click at [72, 146] on div "Ecommerce Orders" at bounding box center [70, 139] width 93 height 14
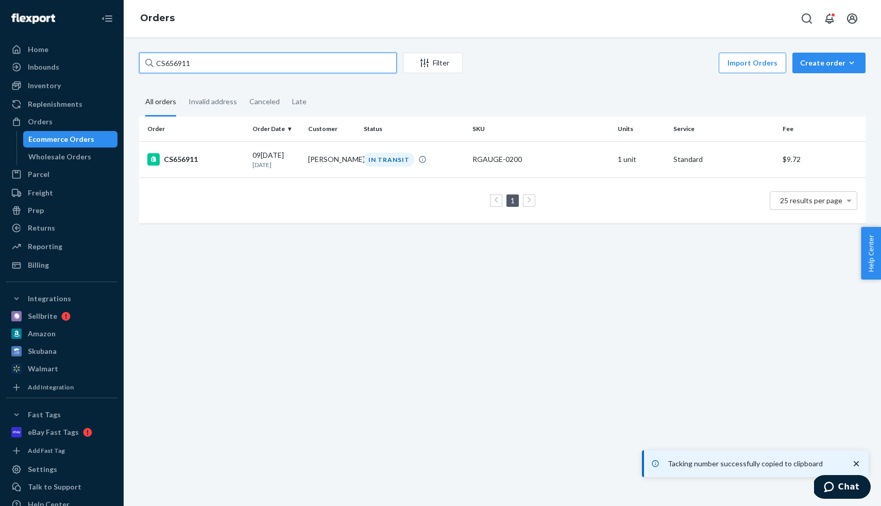
click at [212, 68] on input "CS656911" at bounding box center [268, 63] width 258 height 21
click at [211, 68] on input "CS656911" at bounding box center [268, 63] width 258 height 21
paste input "7"
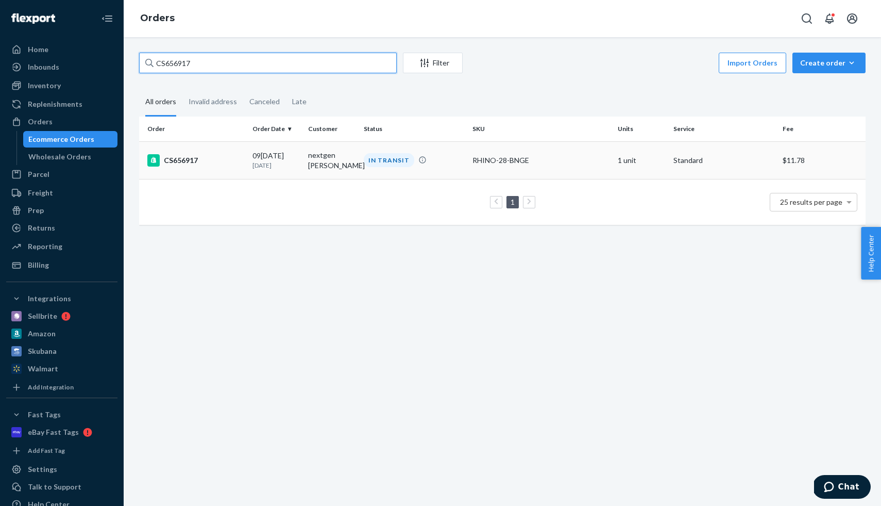
type input "CS656917"
click at [194, 156] on td "CS656917" at bounding box center [193, 160] width 109 height 38
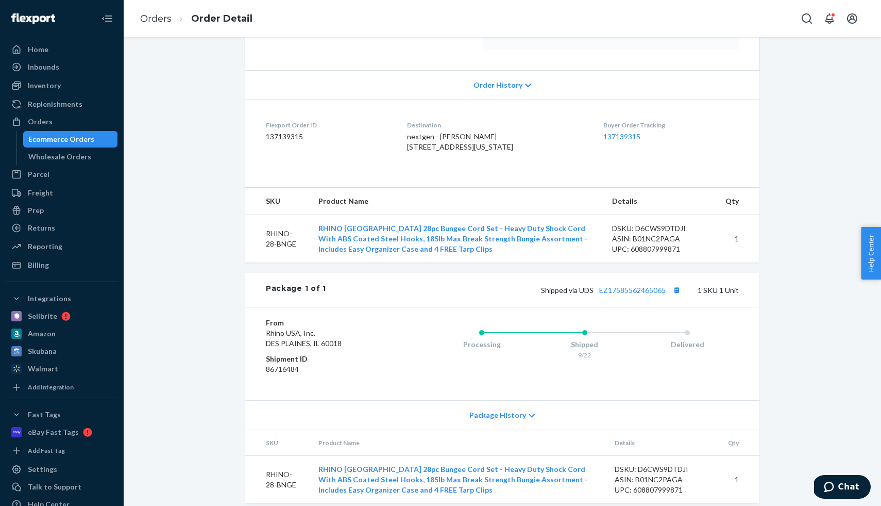
scroll to position [192, 0]
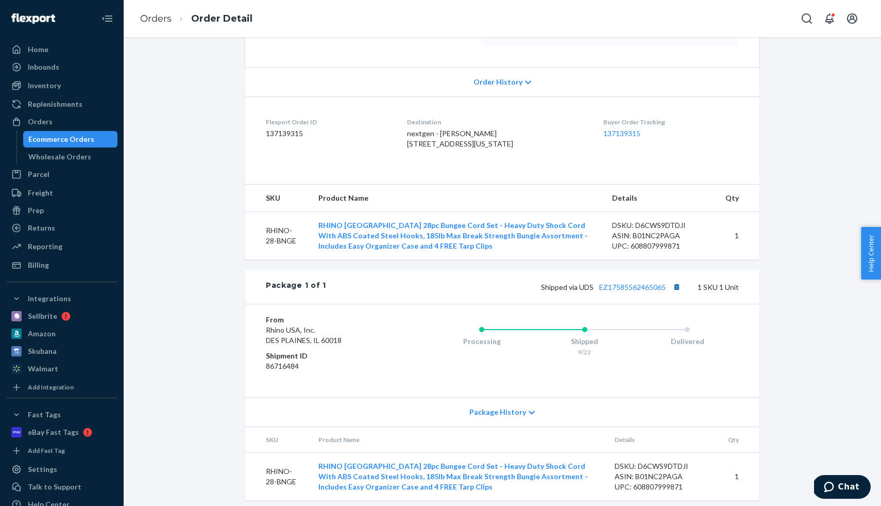
click at [682, 293] on div "Shipped via UDS EZ17585562465065 1 SKU 1 Unit" at bounding box center [532, 286] width 413 height 13
click at [680, 293] on button "Copy tracking number" at bounding box center [676, 286] width 13 height 13
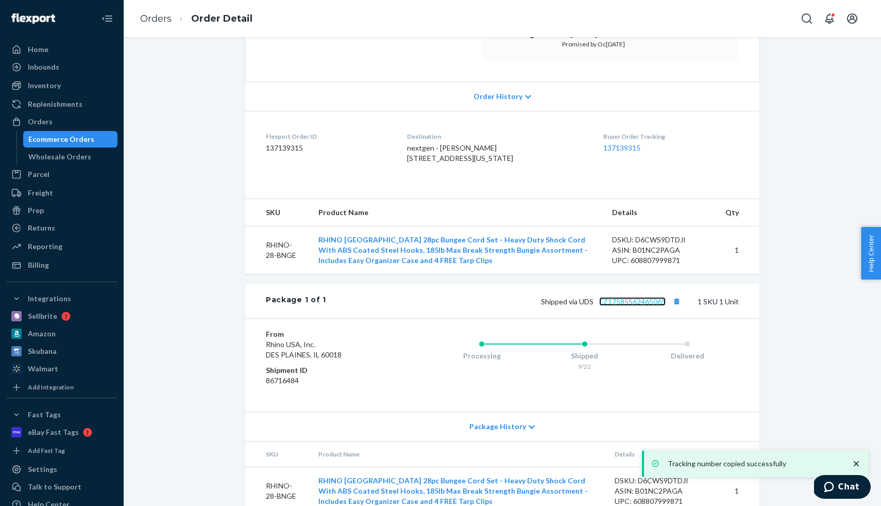
click at [612, 306] on link "EZ17585562465065" at bounding box center [632, 301] width 66 height 9
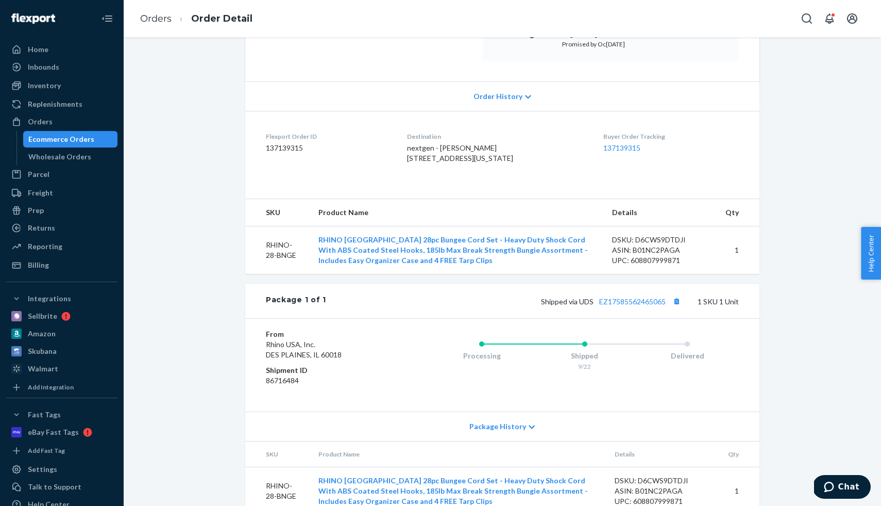
click at [60, 136] on div "Ecommerce Orders" at bounding box center [61, 139] width 66 height 10
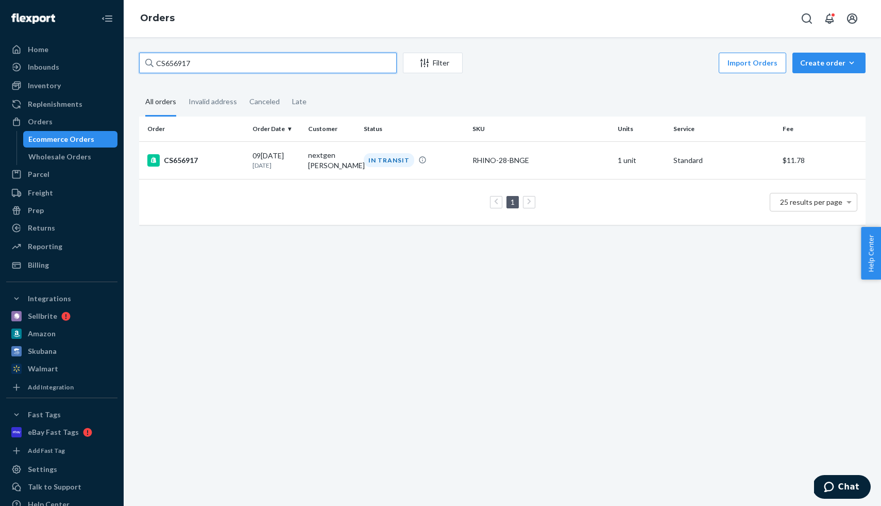
click at [213, 62] on input "CS656917" at bounding box center [268, 63] width 258 height 21
paste input "9"
type input "CS656919"
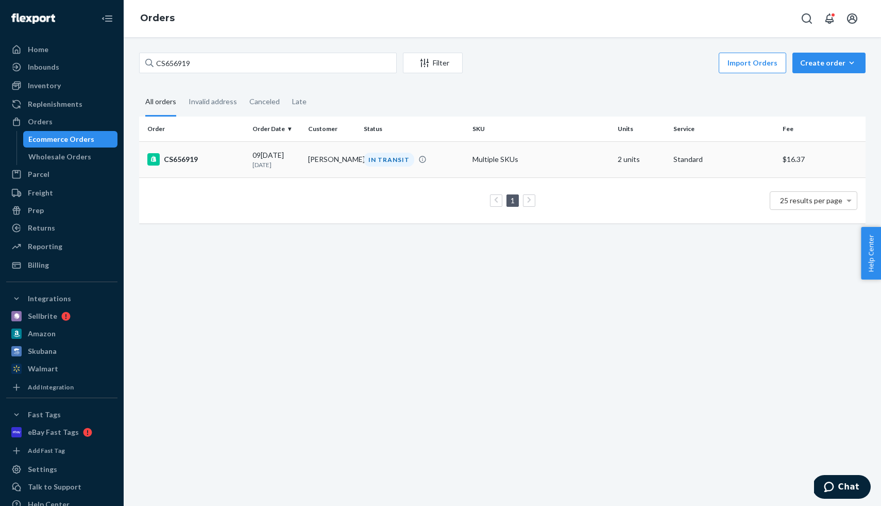
click at [228, 154] on div "CS656919" at bounding box center [195, 159] width 97 height 12
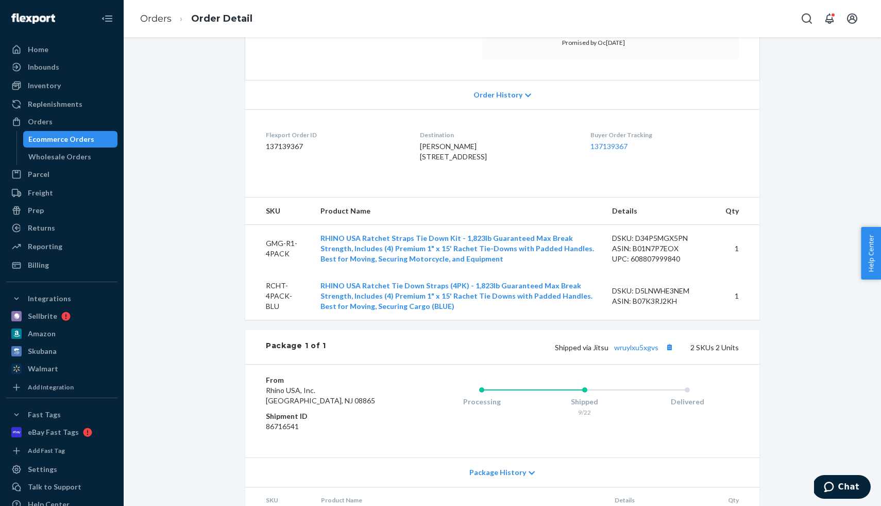
scroll to position [314, 0]
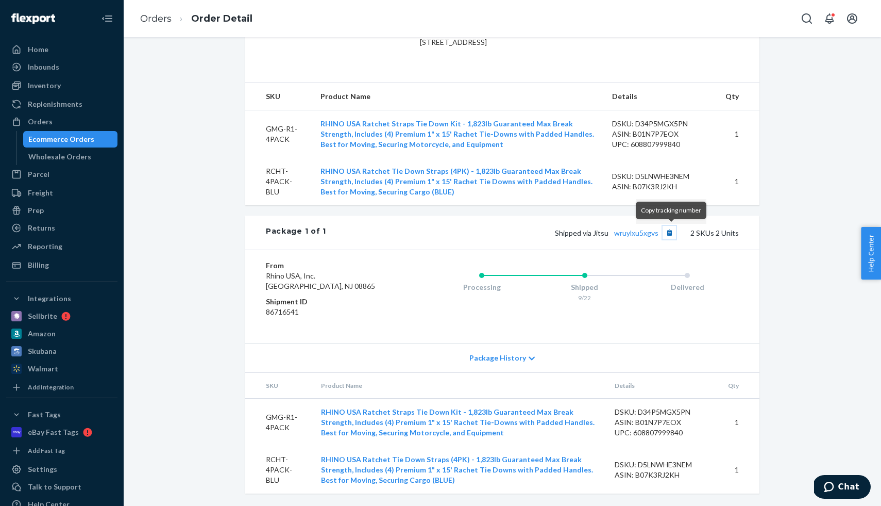
click at [674, 231] on button "Copy tracking number" at bounding box center [669, 232] width 13 height 13
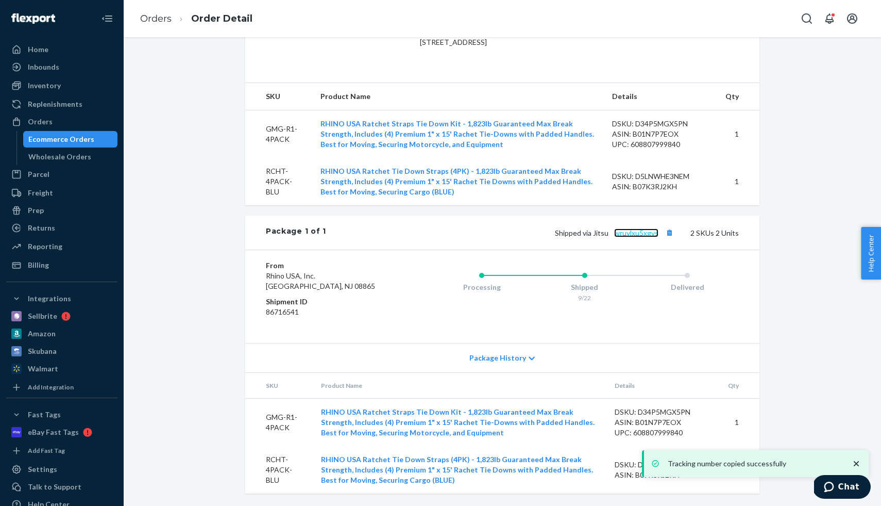
click at [642, 236] on link "wruylxu5xgvs" at bounding box center [636, 232] width 44 height 9
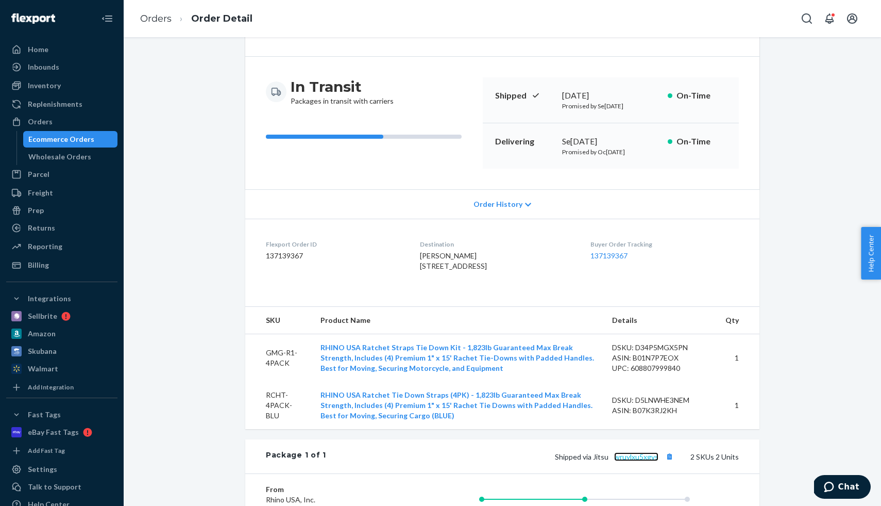
scroll to position [0, 0]
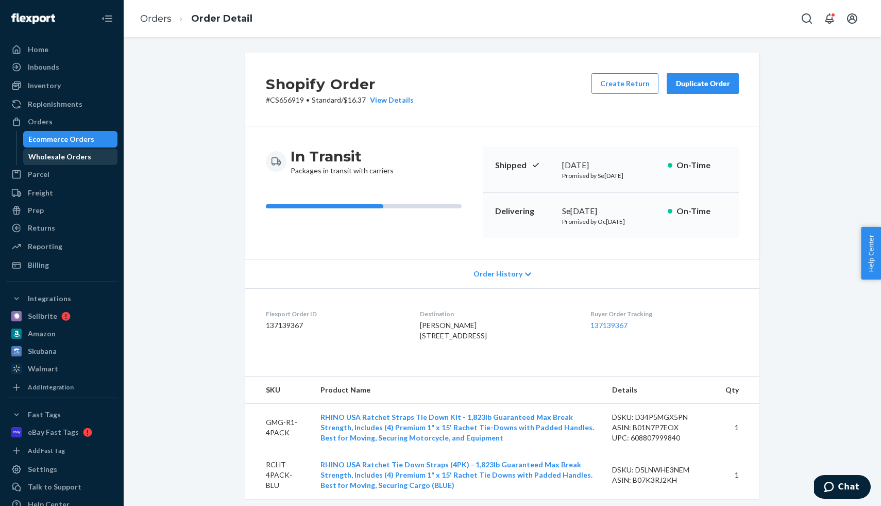
click at [77, 156] on div "Wholesale Orders" at bounding box center [59, 157] width 63 height 10
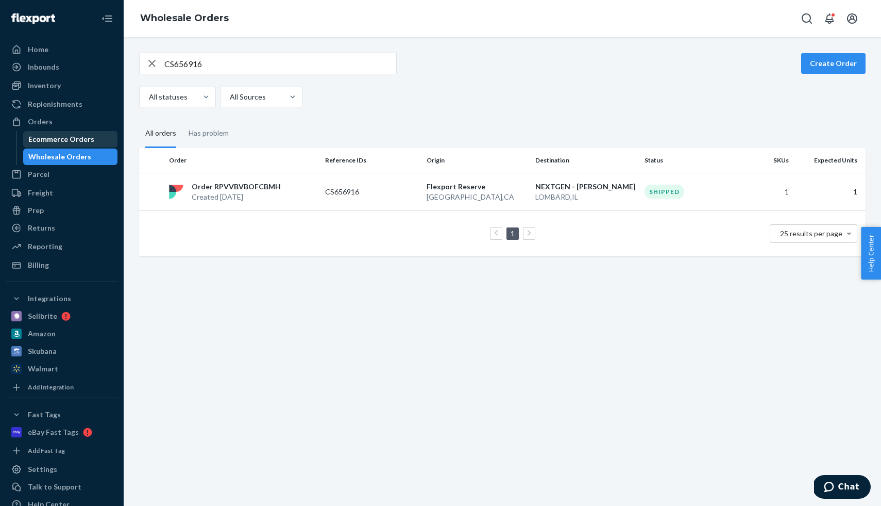
click at [75, 139] on div "Ecommerce Orders" at bounding box center [61, 139] width 66 height 10
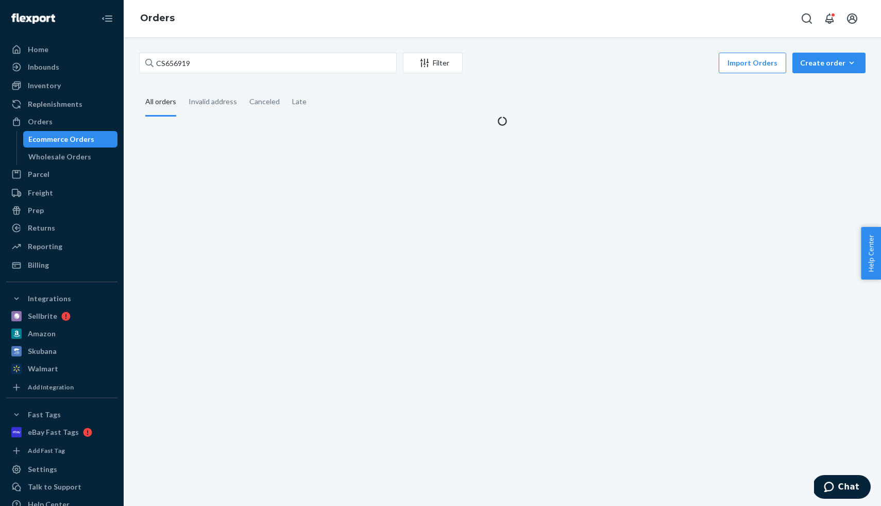
click at [68, 139] on div "Ecommerce Orders" at bounding box center [61, 139] width 66 height 10
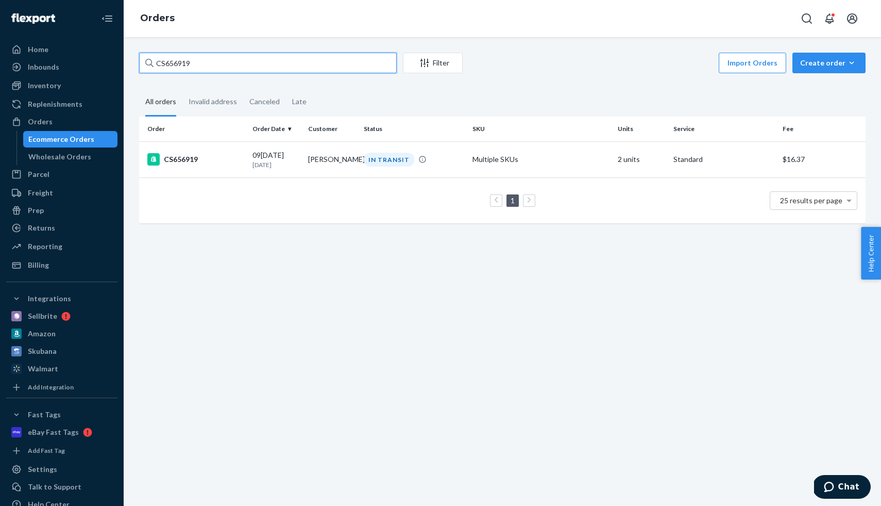
click at [176, 64] on input "CS656919" at bounding box center [268, 63] width 258 height 21
paste input "21"
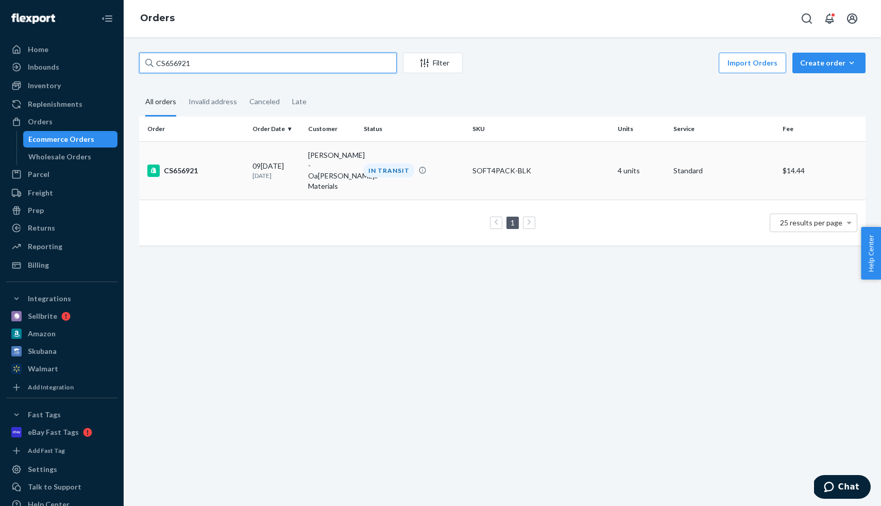
type input "CS656921"
click at [197, 165] on div "CS656921" at bounding box center [195, 170] width 97 height 12
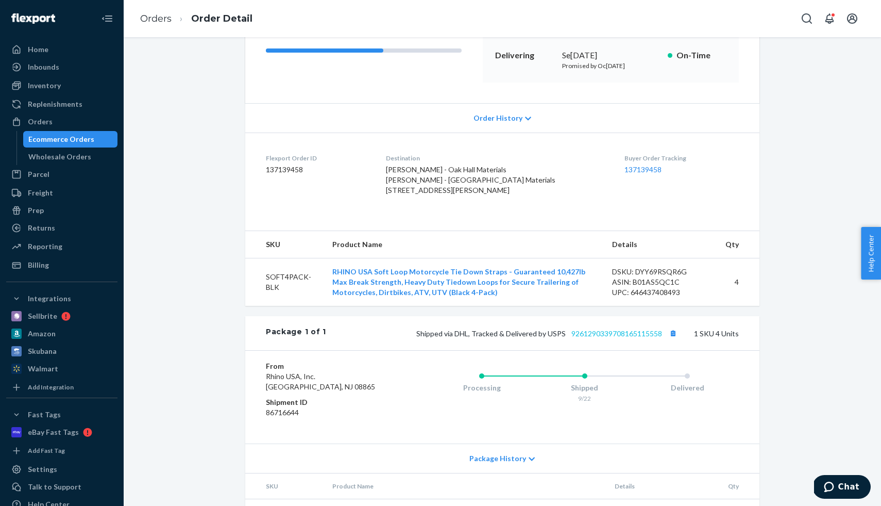
scroll to position [163, 0]
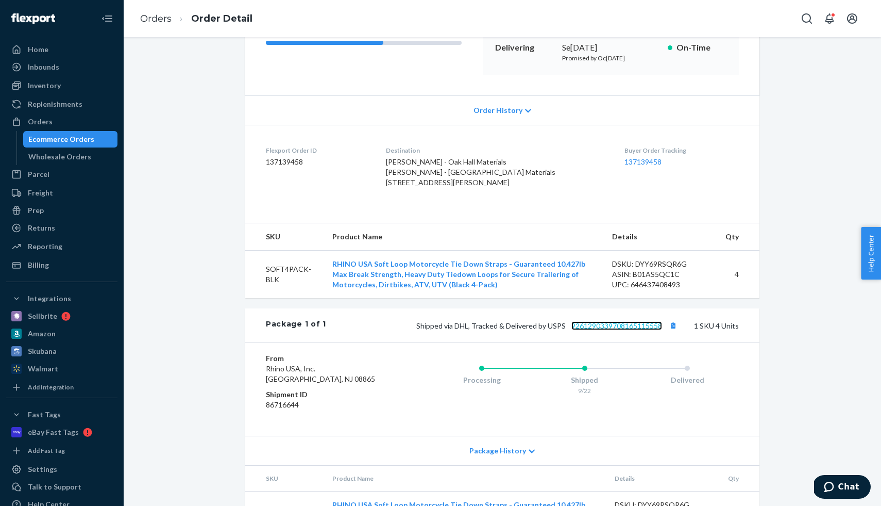
click at [624, 330] on link "9261290339708165115558" at bounding box center [616, 325] width 91 height 9
click at [58, 141] on div "Ecommerce Orders" at bounding box center [61, 139] width 66 height 10
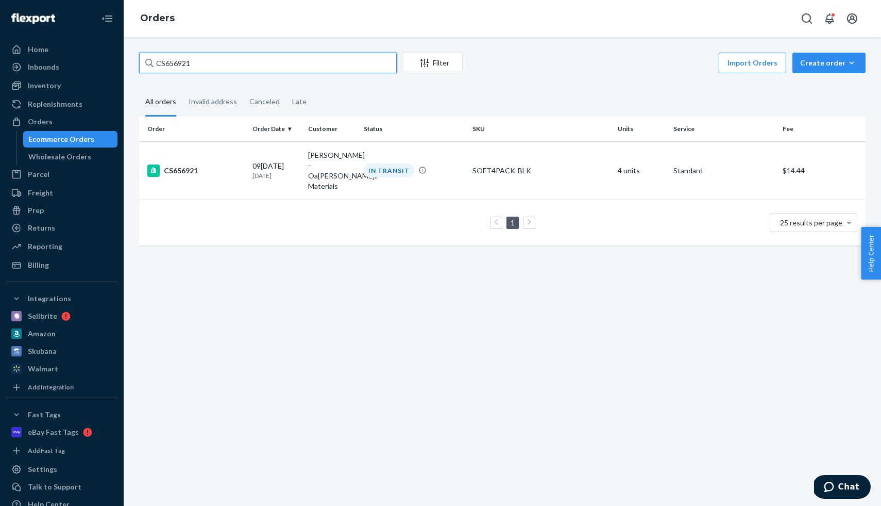
click at [231, 69] on input "CS656921" at bounding box center [268, 63] width 258 height 21
paste input "2"
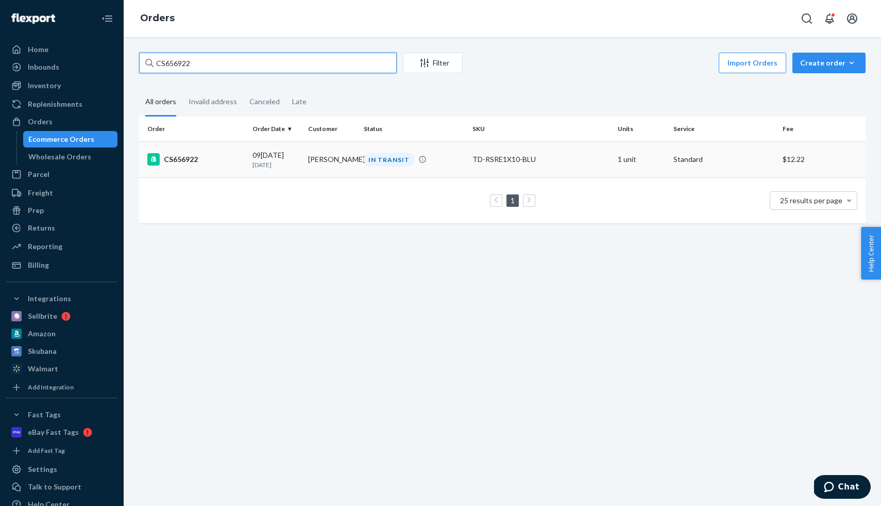
type input "CS656922"
click at [223, 156] on div "CS656922" at bounding box center [195, 159] width 97 height 12
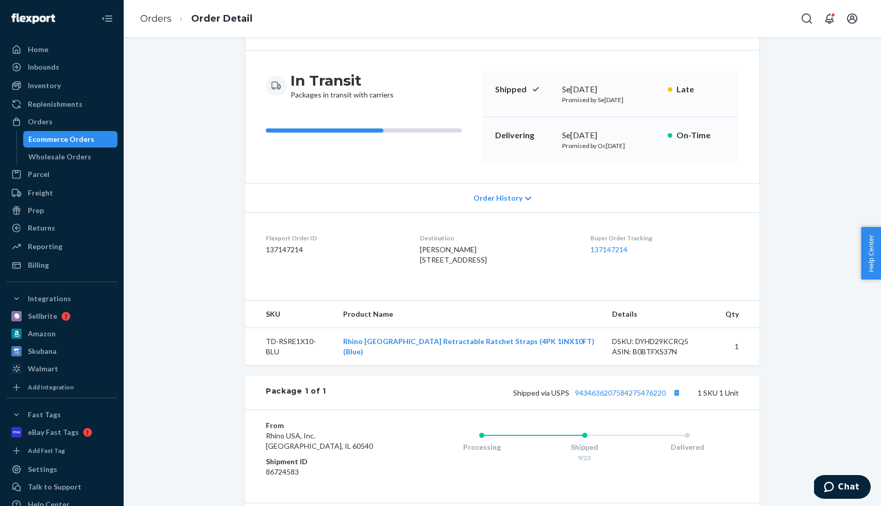
scroll to position [198, 0]
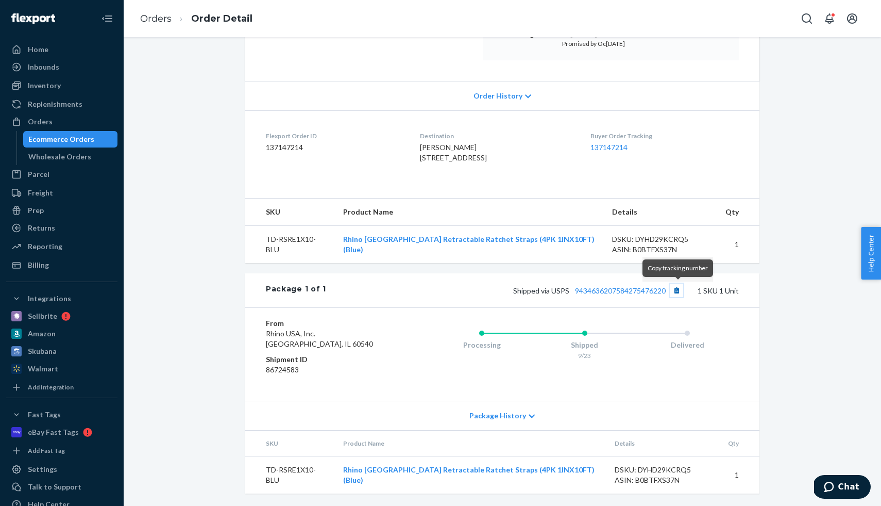
click at [675, 293] on button "Copy tracking number" at bounding box center [676, 289] width 13 height 13
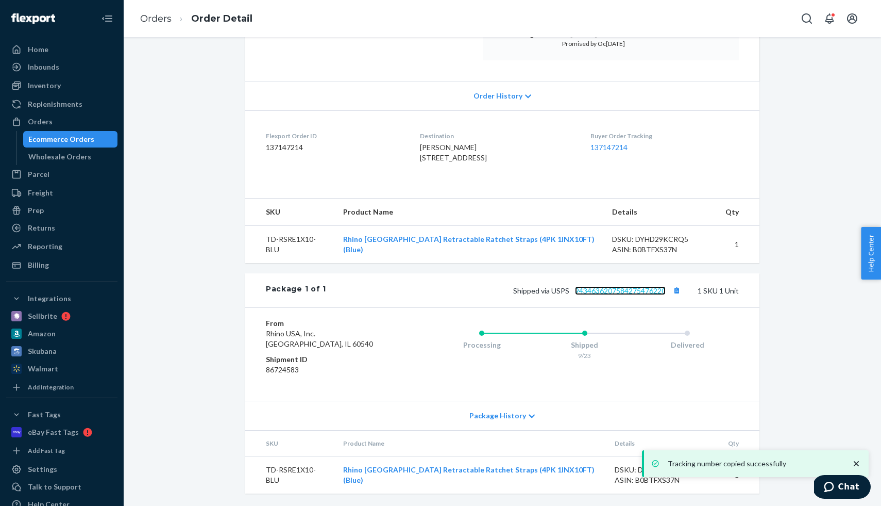
click at [625, 290] on link "9434636207584275476220" at bounding box center [620, 290] width 91 height 9
click at [58, 132] on div "Ecommerce Orders" at bounding box center [70, 139] width 93 height 14
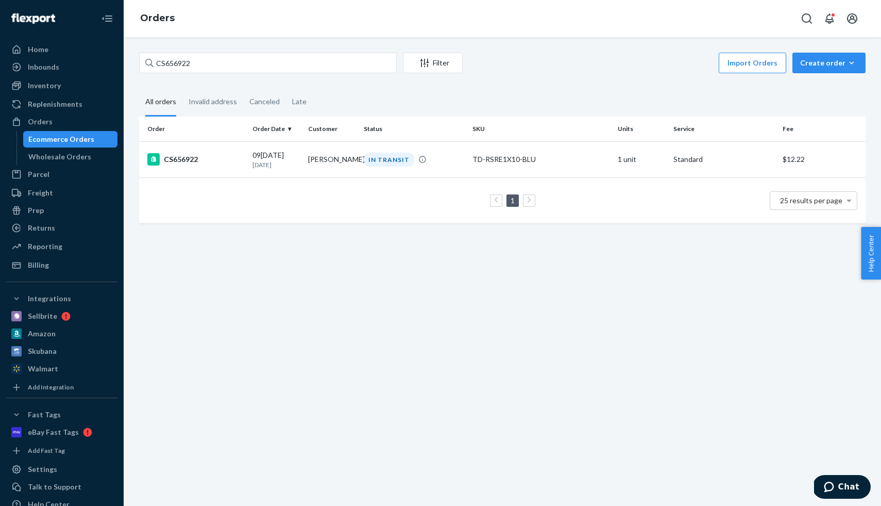
drag, startPoint x: 75, startPoint y: 150, endPoint x: 82, endPoint y: 145, distance: 9.6
click at [75, 150] on div "Wholesale Orders" at bounding box center [70, 156] width 93 height 14
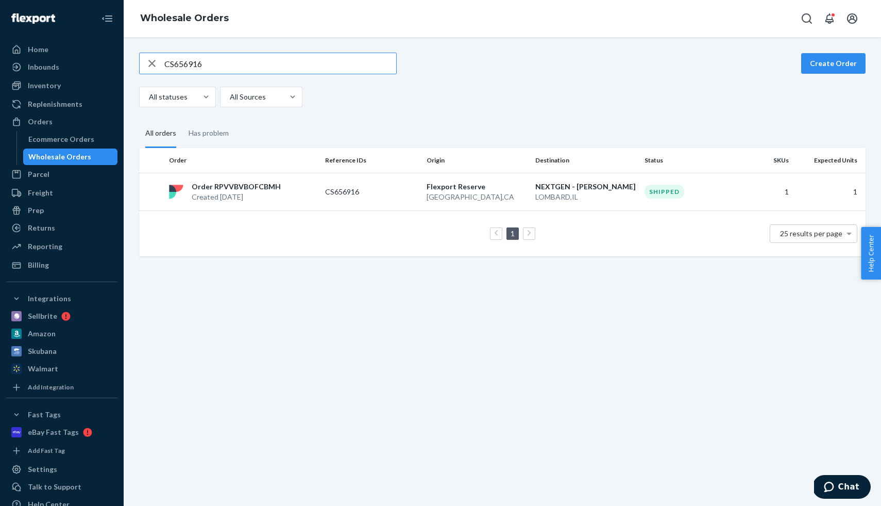
click at [205, 61] on input "CS656916" at bounding box center [280, 63] width 232 height 21
type input "CS656923"
click at [249, 177] on td "Order RPAYWGR9ZUDXK Created Se[DATE]" at bounding box center [243, 192] width 156 height 38
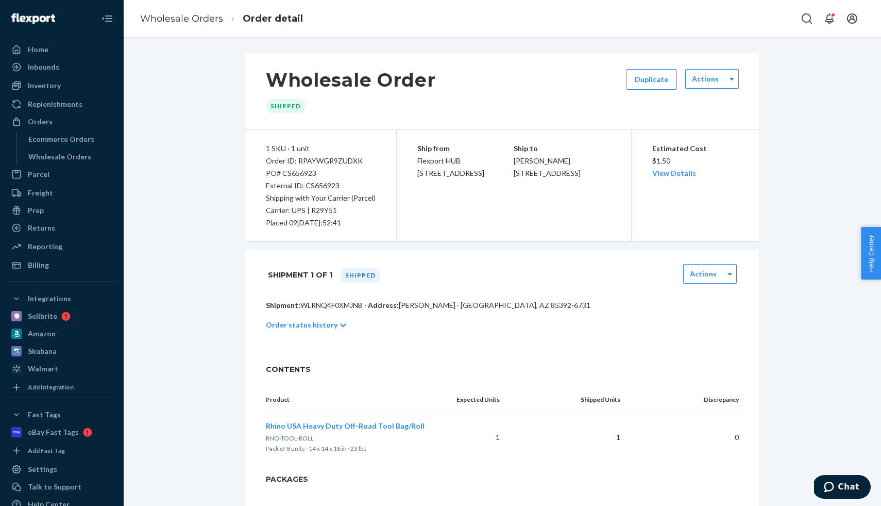
scroll to position [68, 0]
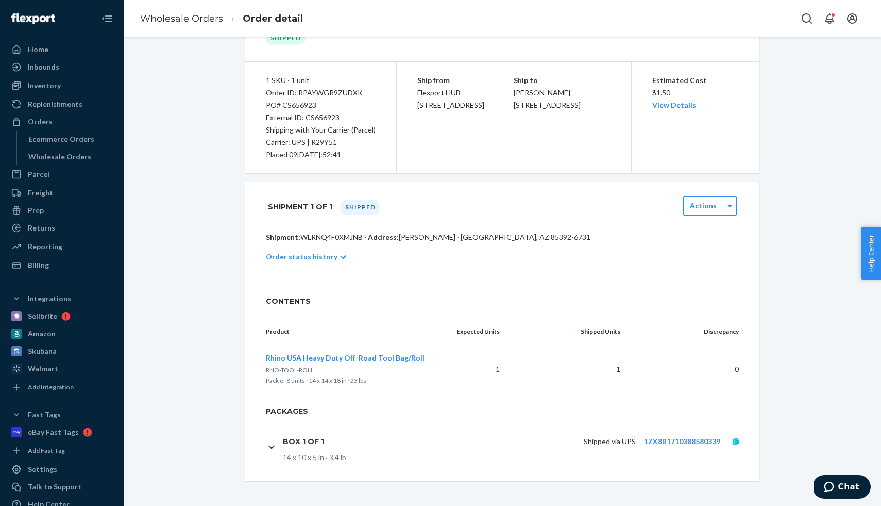
click at [730, 445] on link at bounding box center [735, 441] width 31 height 10
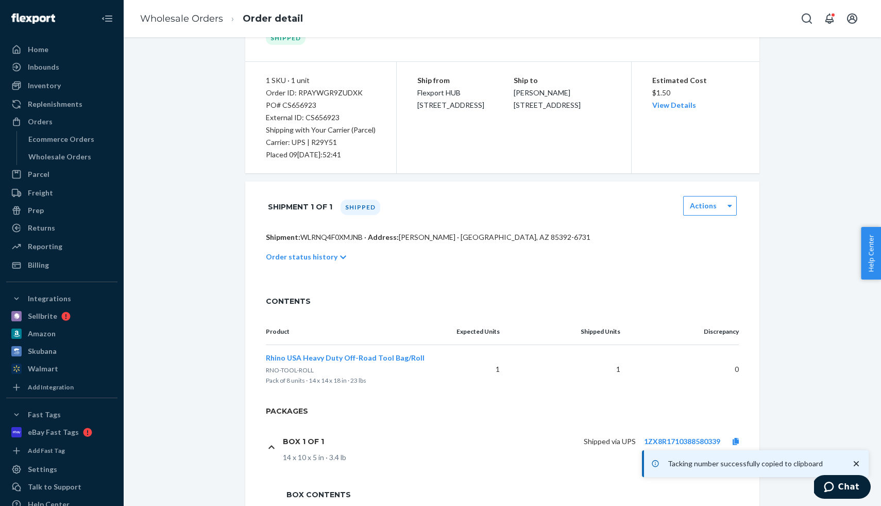
click at [84, 147] on div "Ecommerce Orders Wholesale Orders" at bounding box center [67, 148] width 102 height 34
click at [64, 155] on div "Wholesale Orders" at bounding box center [59, 157] width 63 height 10
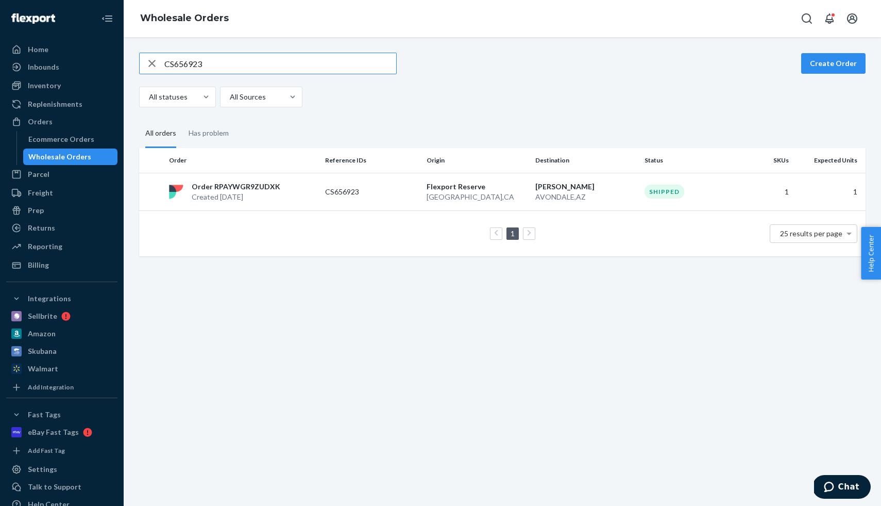
click at [188, 59] on input "CS656923" at bounding box center [280, 63] width 232 height 21
drag, startPoint x: 188, startPoint y: 59, endPoint x: 194, endPoint y: 64, distance: 7.3
click at [188, 59] on input "CS656923" at bounding box center [280, 63] width 232 height 21
click at [183, 59] on input "CS656923" at bounding box center [280, 63] width 232 height 21
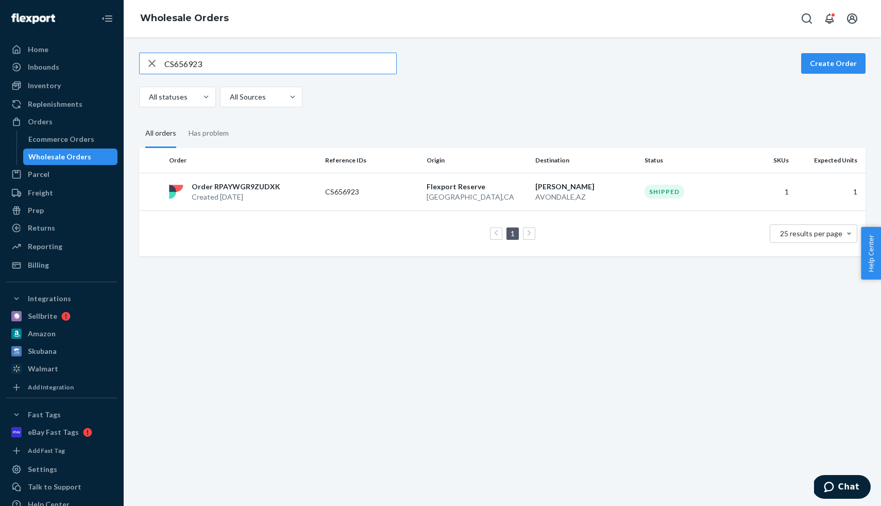
click at [183, 60] on input "CS656923" at bounding box center [280, 63] width 232 height 21
paste input "4"
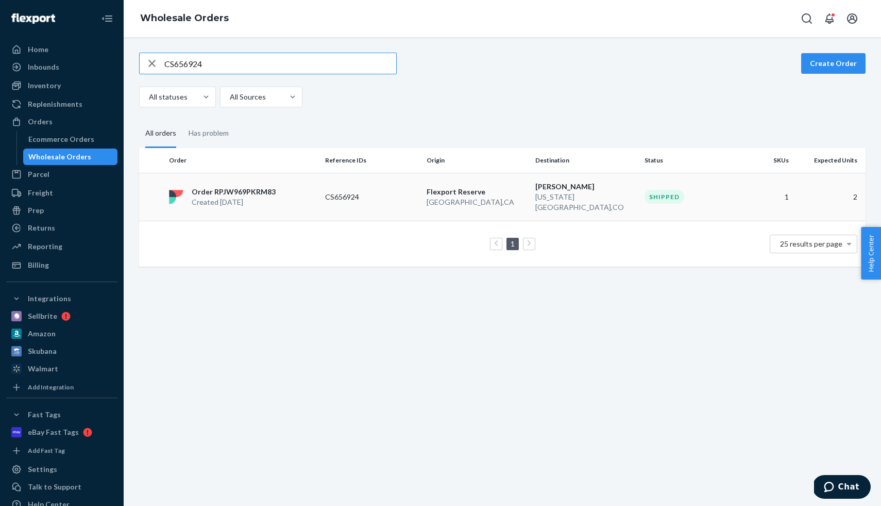
type input "CS656924"
click at [247, 191] on p "Order RPJW969PKRM83" at bounding box center [234, 192] width 84 height 10
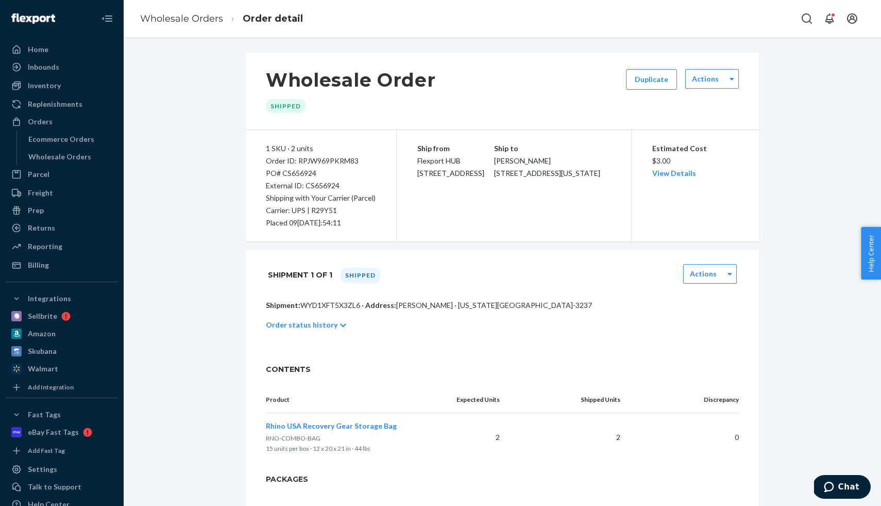
scroll to position [68, 0]
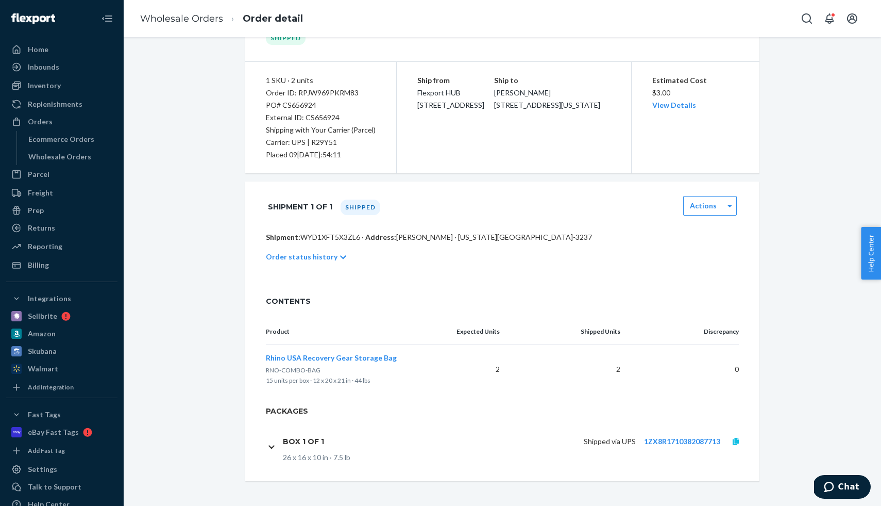
click at [731, 440] on link at bounding box center [735, 441] width 31 height 10
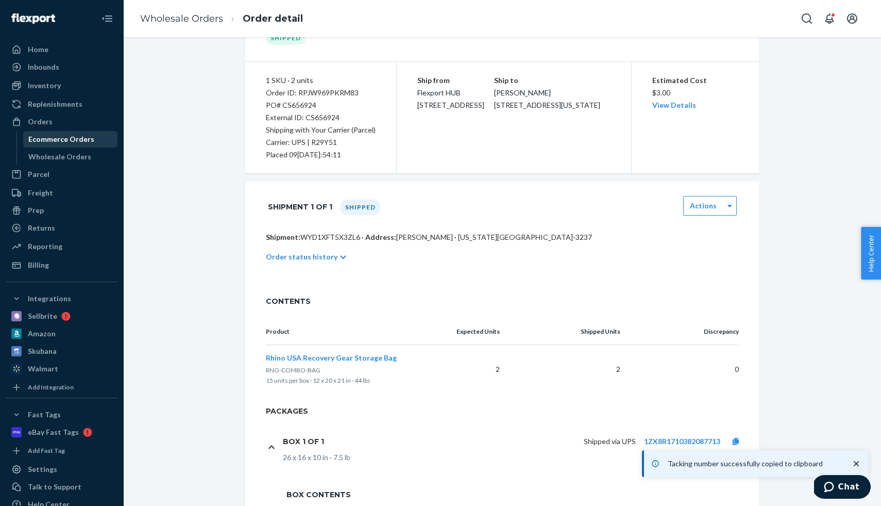
scroll to position [0, 0]
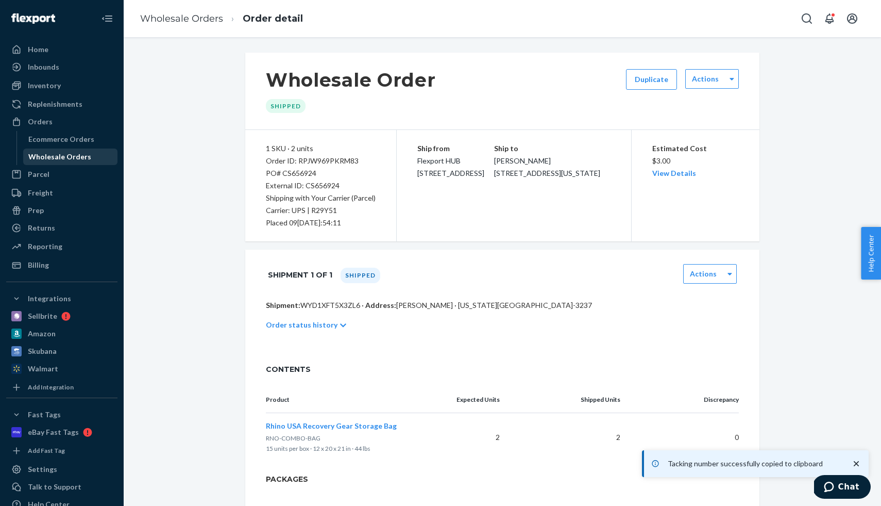
drag, startPoint x: 68, startPoint y: 156, endPoint x: 80, endPoint y: 156, distance: 12.4
click at [67, 156] on div "Wholesale Orders" at bounding box center [59, 157] width 63 height 10
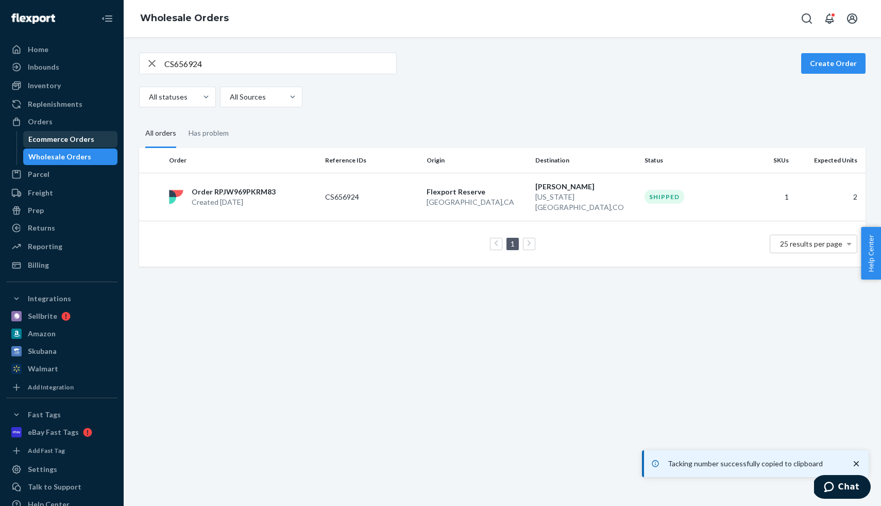
click at [69, 141] on div "Ecommerce Orders" at bounding box center [61, 139] width 66 height 10
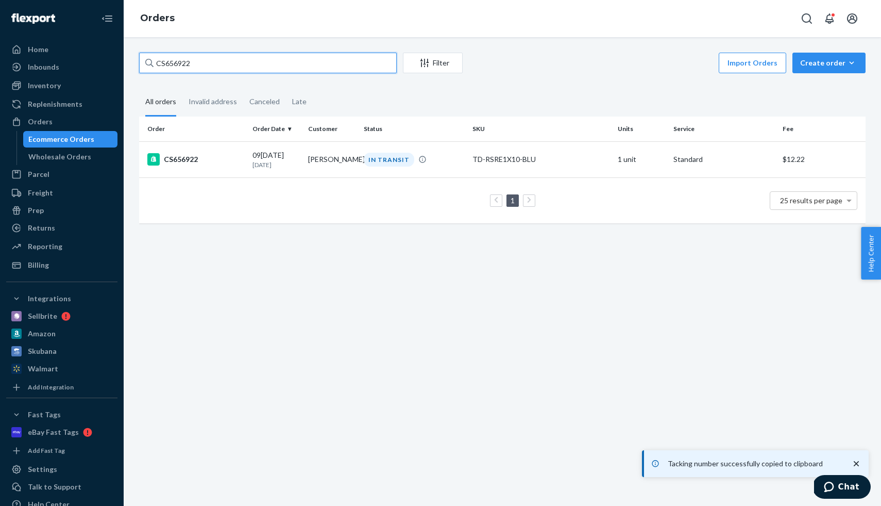
click at [194, 67] on input "CS656922" at bounding box center [268, 63] width 258 height 21
paste input "5"
type input "CS656925"
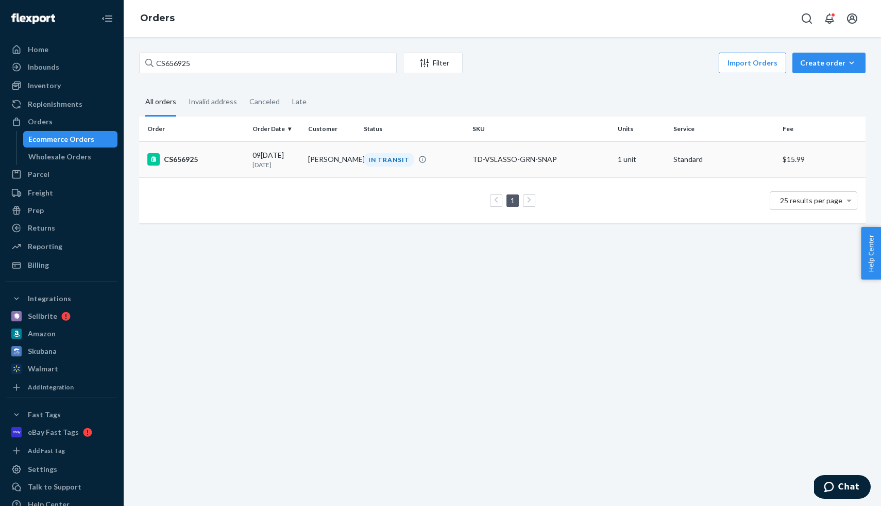
click at [192, 147] on td "CS656925" at bounding box center [193, 159] width 109 height 36
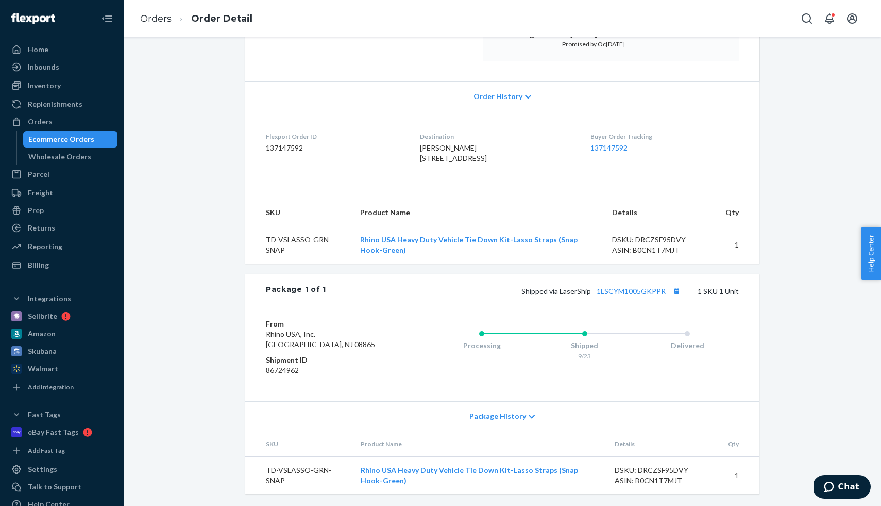
scroll to position [198, 0]
click at [612, 288] on link "1LSCYM1005GKPPR" at bounding box center [631, 290] width 69 height 9
click at [0, 0] on div "Home Inbounds Shipping Plans Problems Inventory Products Replenishments Orders …" at bounding box center [440, 253] width 881 height 506
click at [74, 143] on div "Ecommerce Orders" at bounding box center [61, 139] width 66 height 10
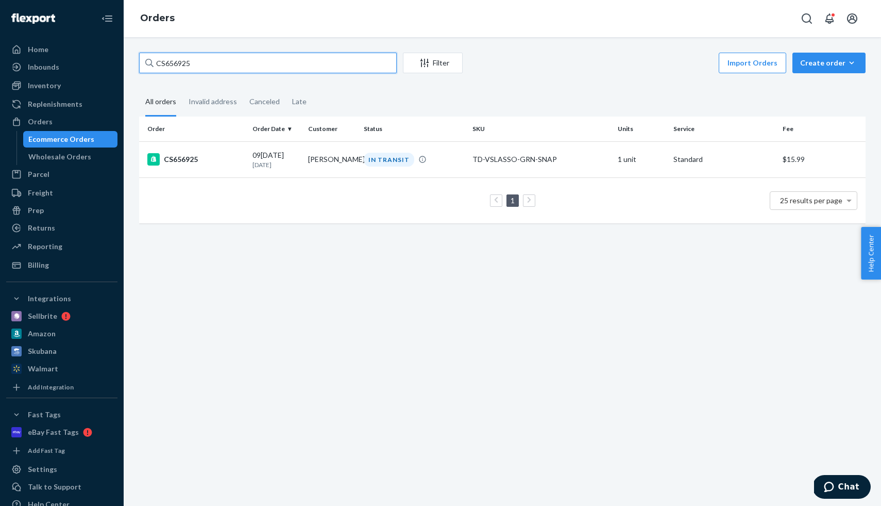
click at [182, 60] on input "CS656925" at bounding box center [268, 63] width 258 height 21
paste input "6"
type input "CS656926"
click at [208, 154] on div "CS656926" at bounding box center [195, 159] width 97 height 12
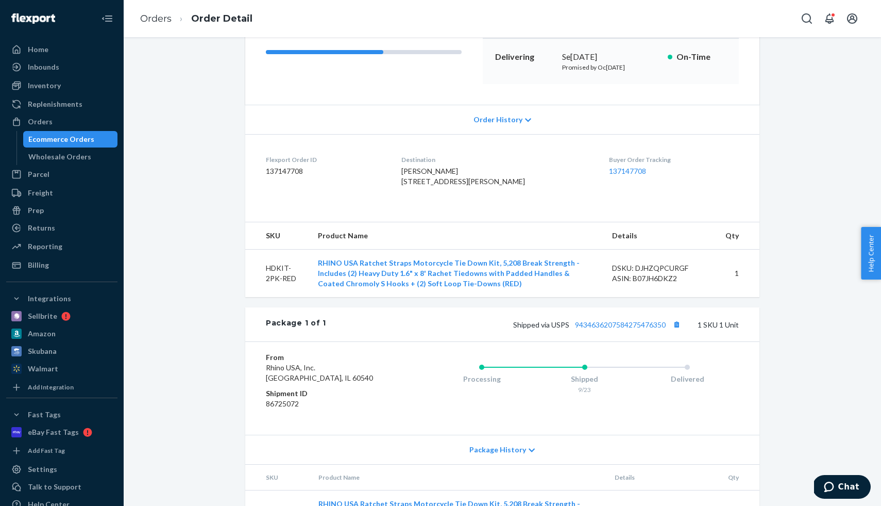
scroll to position [219, 0]
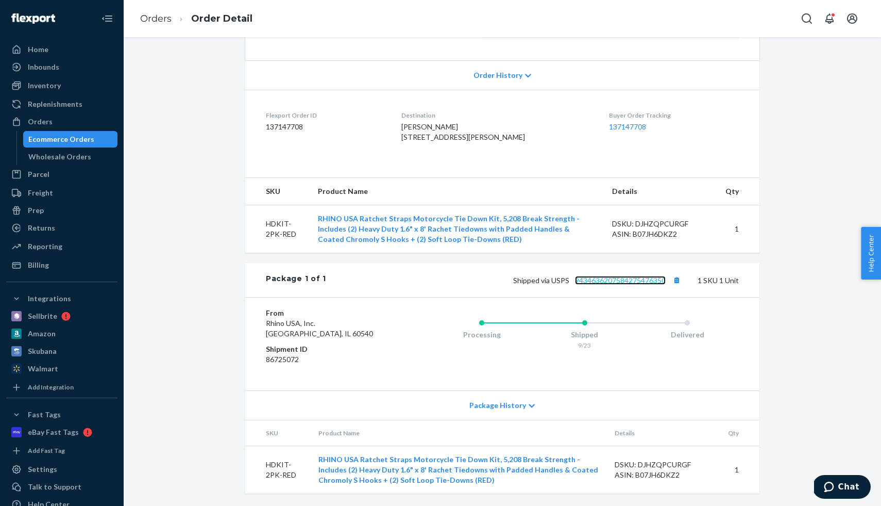
click at [618, 281] on link "9434636207584275476350" at bounding box center [620, 280] width 91 height 9
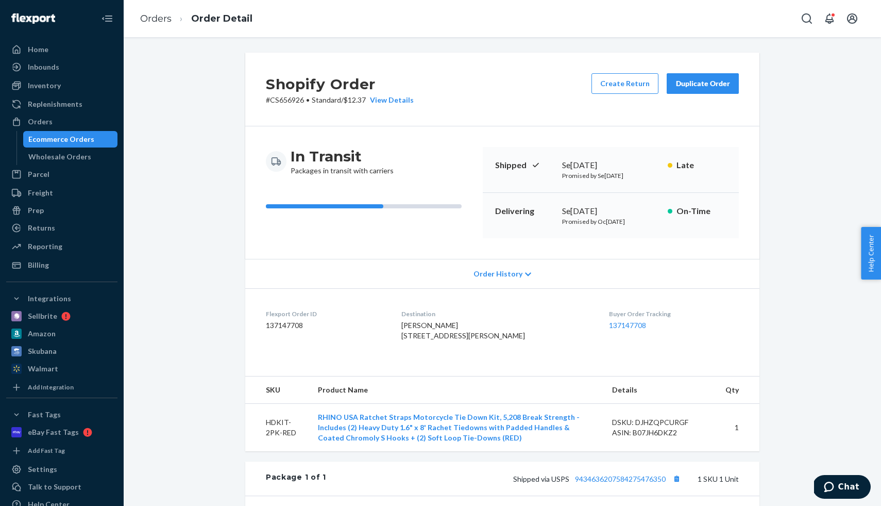
click at [66, 141] on div "Ecommerce Orders" at bounding box center [61, 139] width 66 height 10
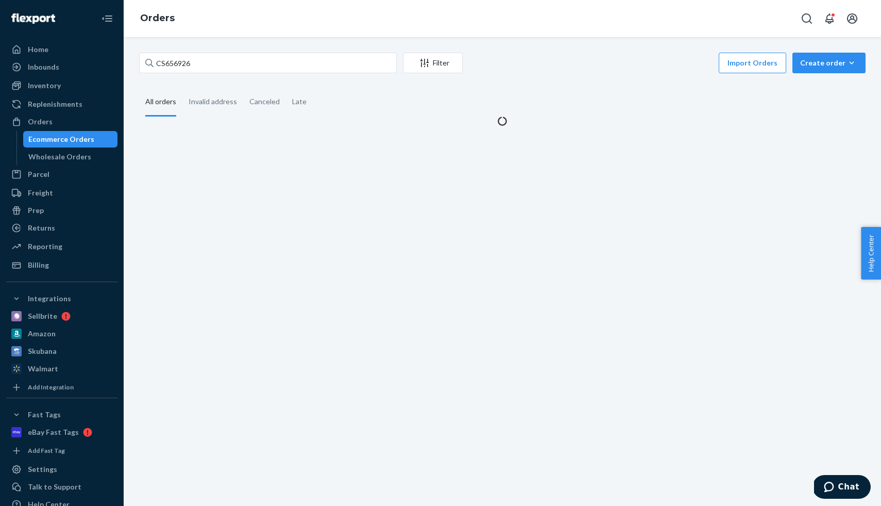
click at [66, 141] on div "Ecommerce Orders" at bounding box center [61, 139] width 66 height 10
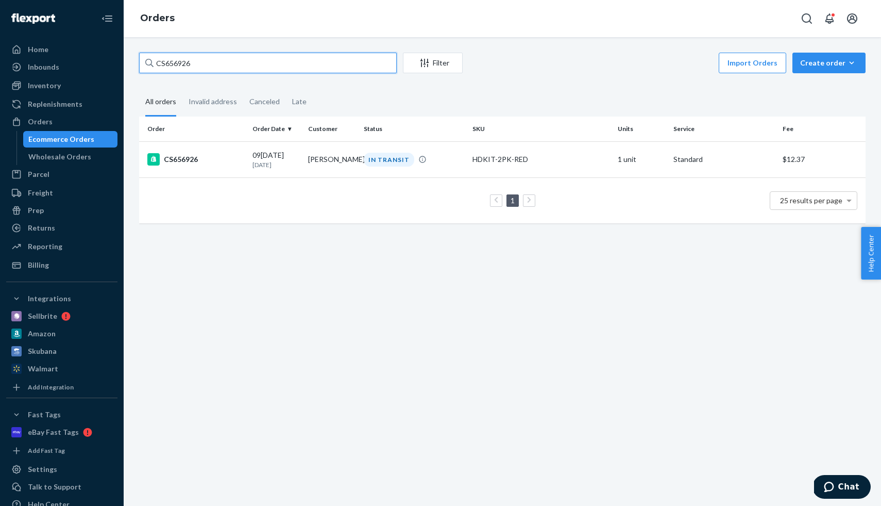
click at [205, 65] on input "CS656926" at bounding box center [268, 63] width 258 height 21
paste input "7"
type input "CS656927"
click at [206, 166] on td "CS656927" at bounding box center [193, 159] width 109 height 36
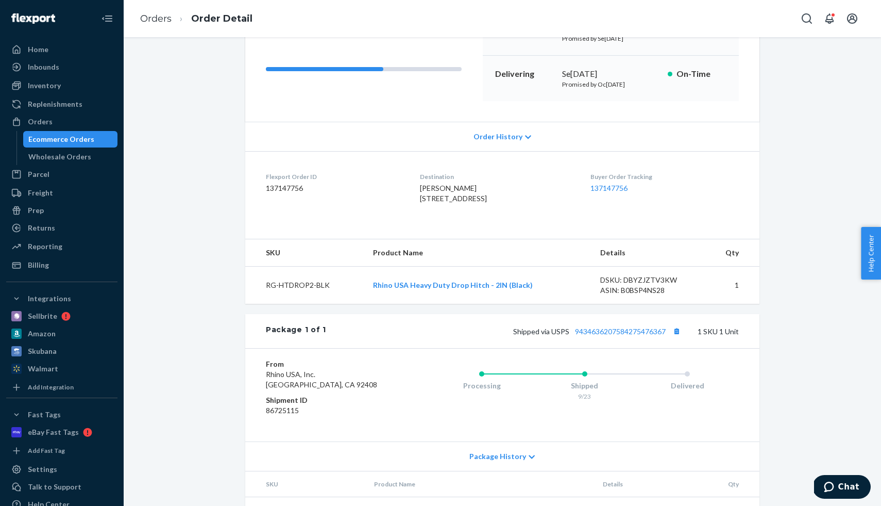
scroll to position [143, 0]
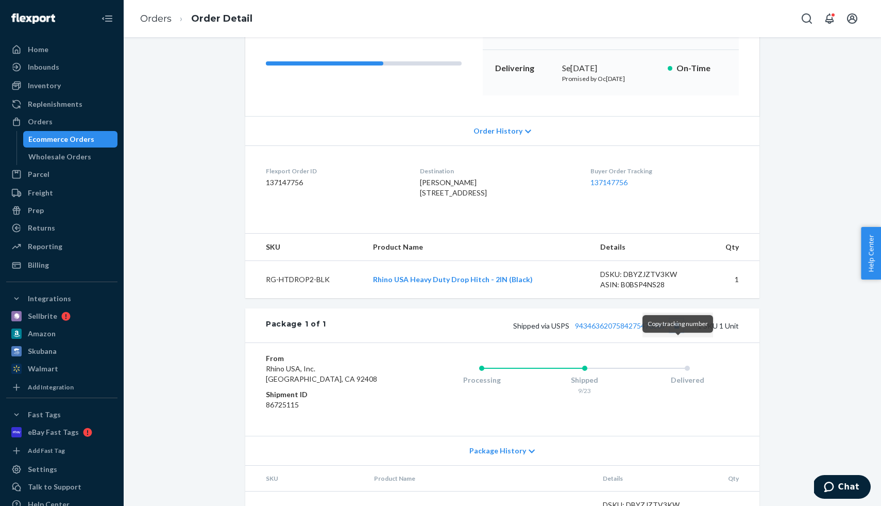
drag, startPoint x: 683, startPoint y: 345, endPoint x: 658, endPoint y: 341, distance: 25.5
click at [683, 332] on button "Copy tracking number" at bounding box center [676, 324] width 13 height 13
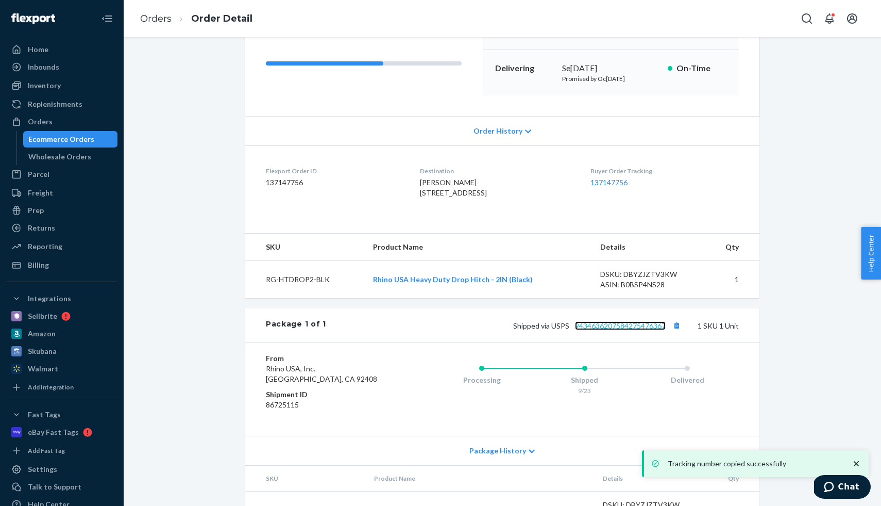
click at [624, 330] on link "9434636207584275476367" at bounding box center [620, 325] width 91 height 9
click at [58, 137] on div "Ecommerce Orders" at bounding box center [61, 139] width 66 height 10
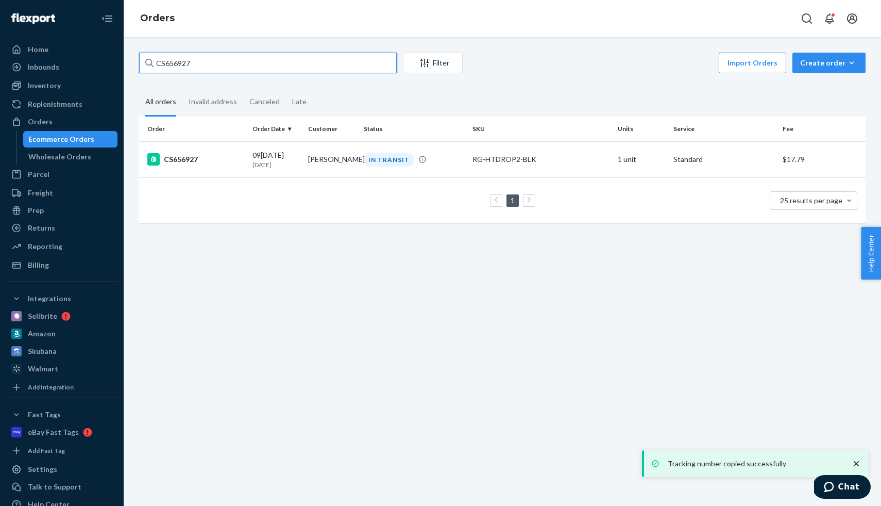
click at [244, 69] on input "CS656927" at bounding box center [268, 63] width 258 height 21
paste input "8"
type input "CS656928"
click at [198, 158] on div "CS656928" at bounding box center [195, 159] width 97 height 12
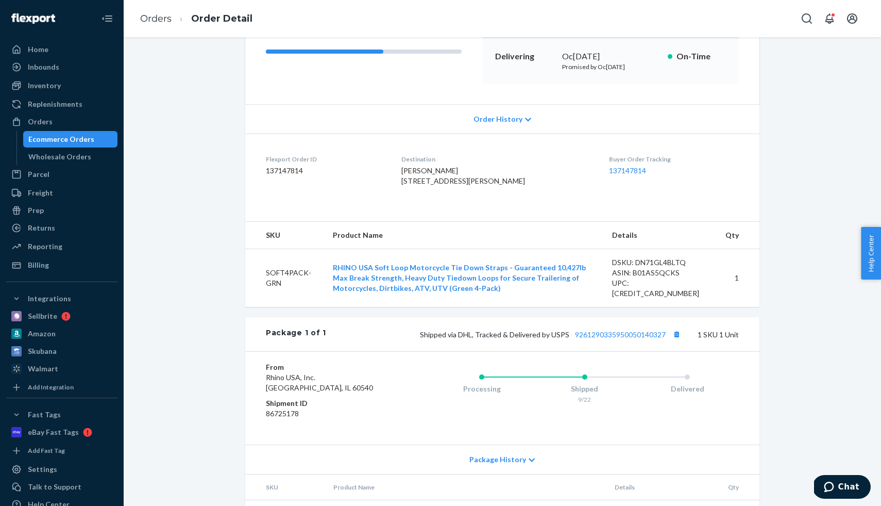
scroll to position [171, 0]
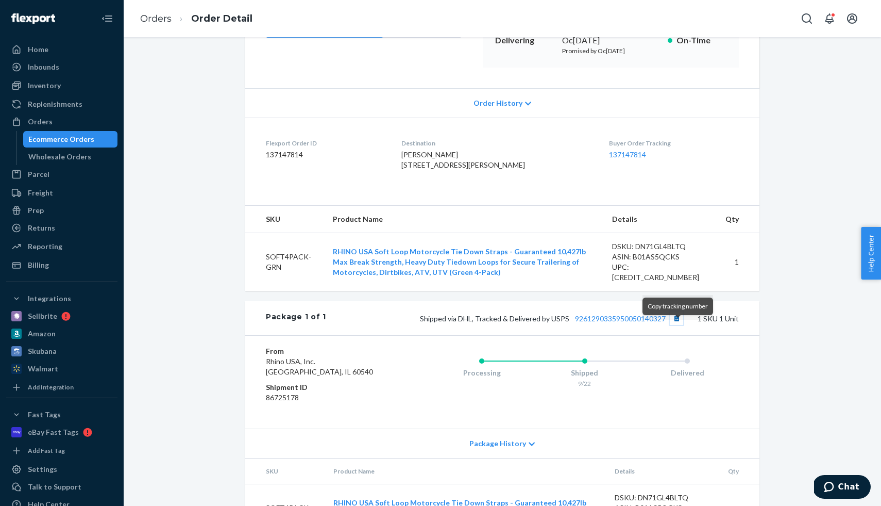
click at [675, 325] on button "Copy tracking number" at bounding box center [676, 317] width 13 height 13
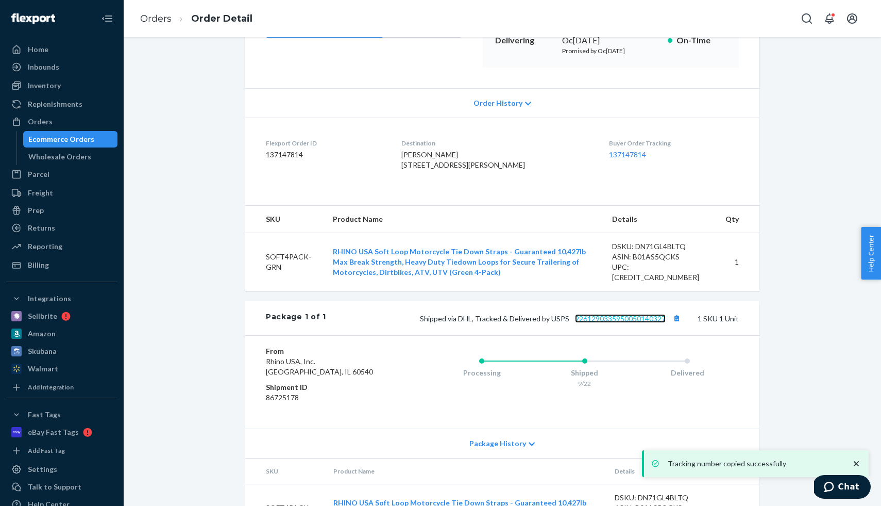
click at [620, 323] on link "9261290335950050140327" at bounding box center [620, 318] width 91 height 9
click at [0, 0] on div "Home Inbounds Shipping Plans Problems Inventory Products Replenishments Orders …" at bounding box center [440, 253] width 881 height 506
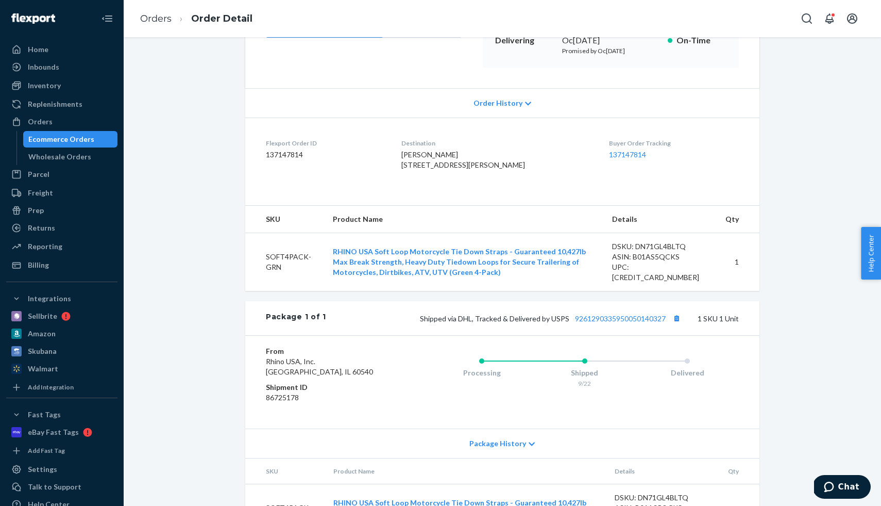
click at [80, 143] on div "Ecommerce Orders" at bounding box center [61, 139] width 66 height 10
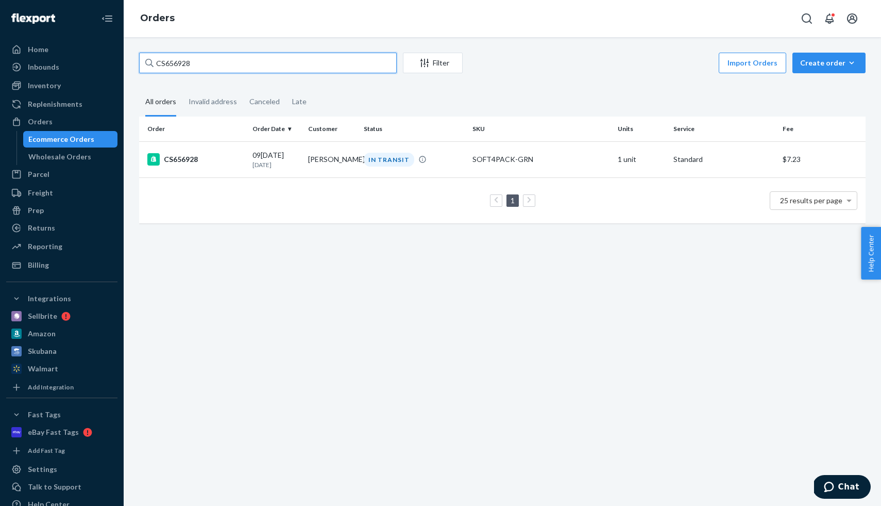
click at [234, 65] on input "CS656928" at bounding box center [268, 63] width 258 height 21
paste input "32"
type input "CS656932"
click at [221, 162] on div "CS656932" at bounding box center [195, 159] width 97 height 12
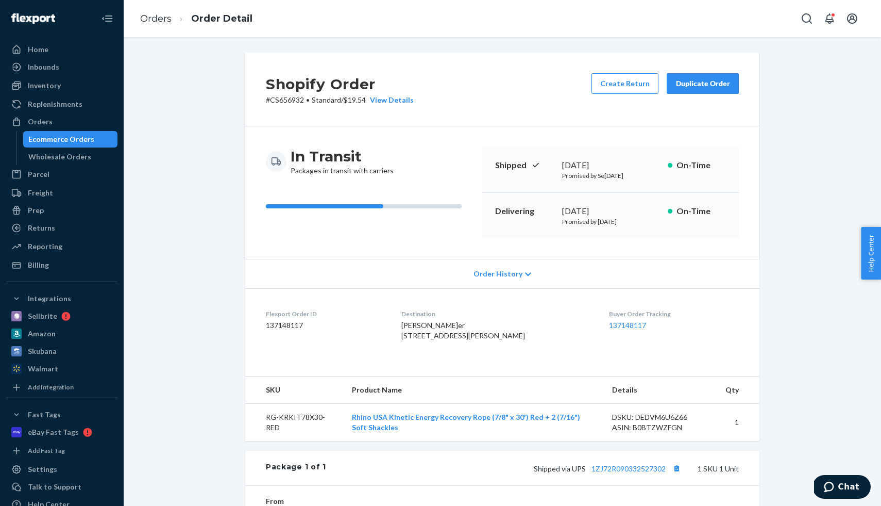
scroll to position [198, 0]
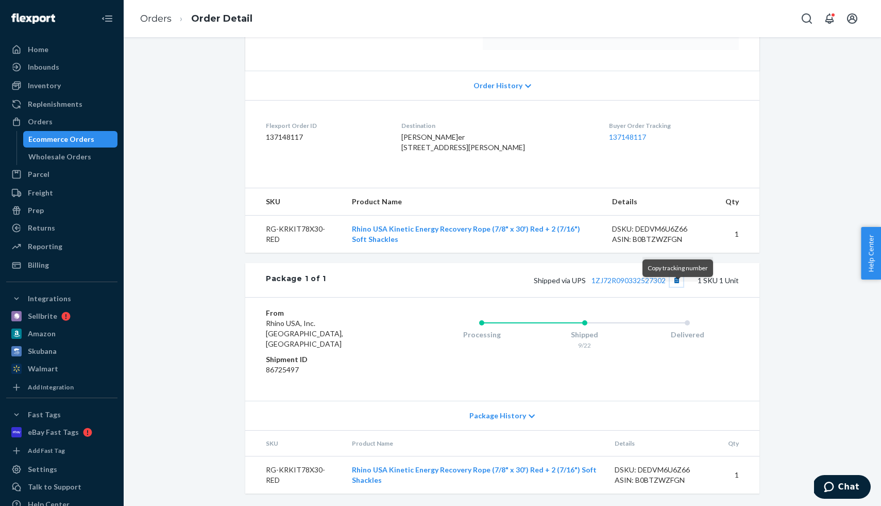
click at [675, 287] on button "Copy tracking number" at bounding box center [676, 279] width 13 height 13
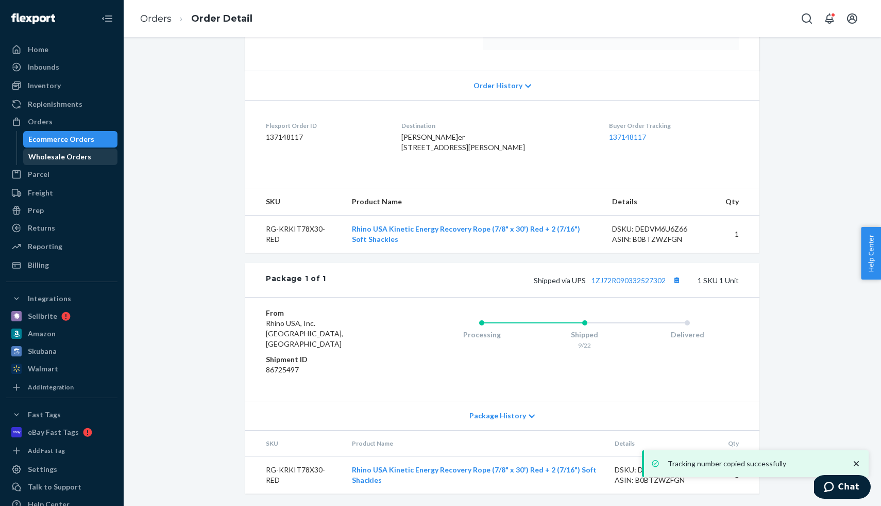
drag, startPoint x: 68, startPoint y: 157, endPoint x: 87, endPoint y: 153, distance: 19.5
click at [68, 157] on div "Wholesale Orders" at bounding box center [59, 157] width 63 height 10
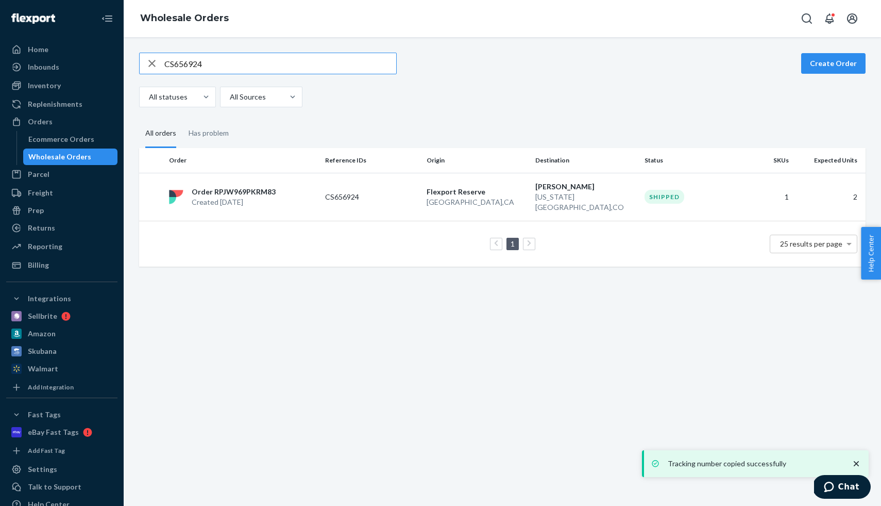
click at [190, 70] on input "CS656924" at bounding box center [280, 63] width 232 height 21
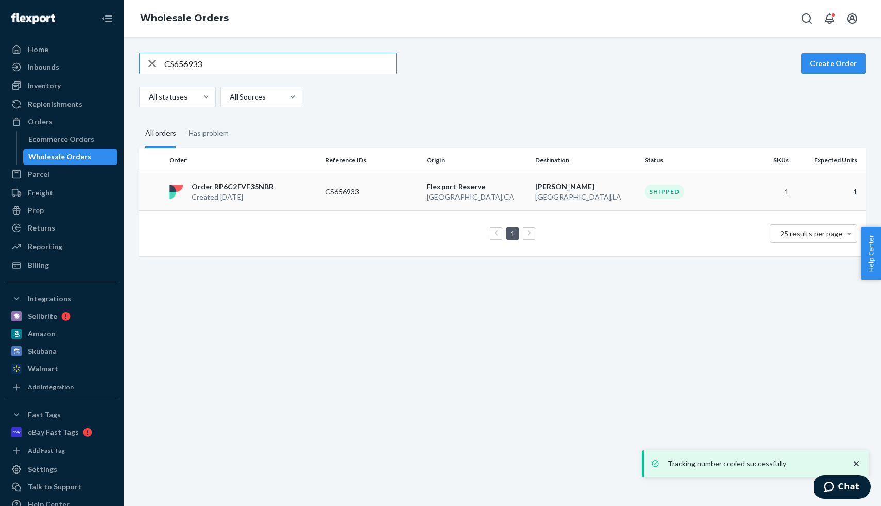
type input "CS656933"
click at [243, 184] on p "Order RP6C2FVF35NBR" at bounding box center [233, 186] width 82 height 10
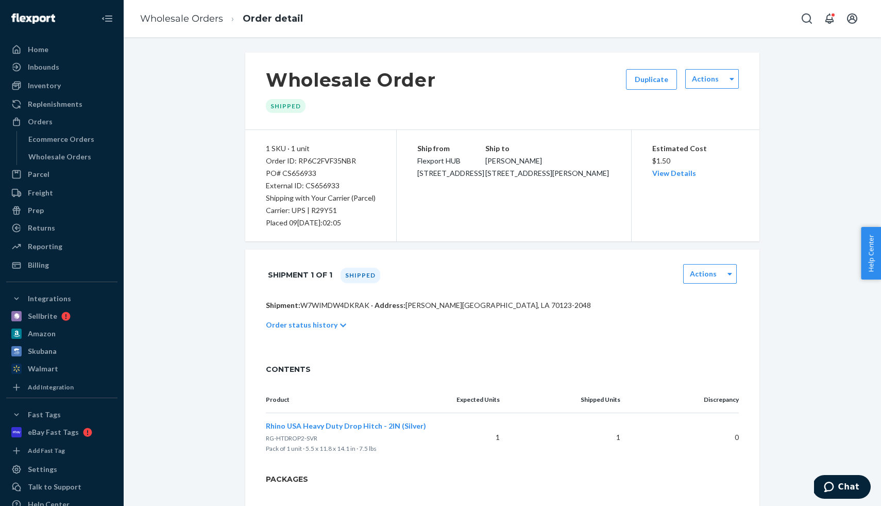
scroll to position [68, 0]
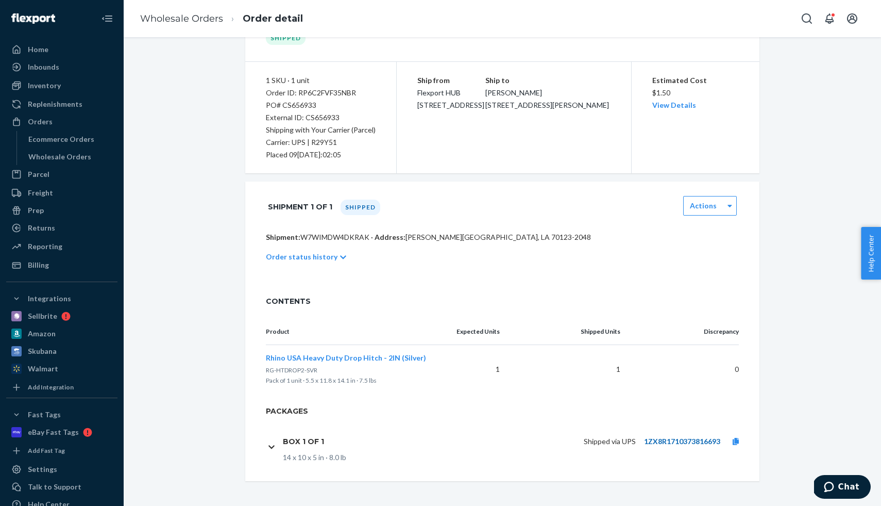
click at [685, 441] on link "1ZX8R1710373816693" at bounding box center [682, 440] width 76 height 9
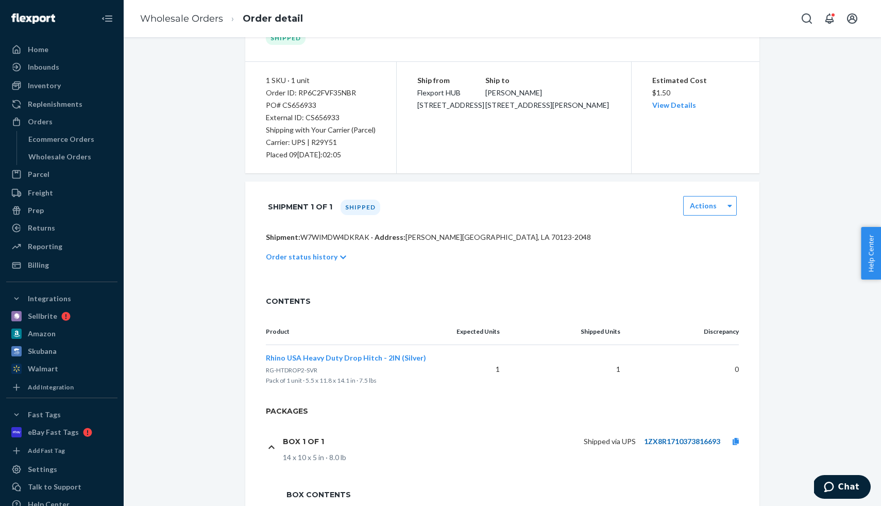
scroll to position [0, 0]
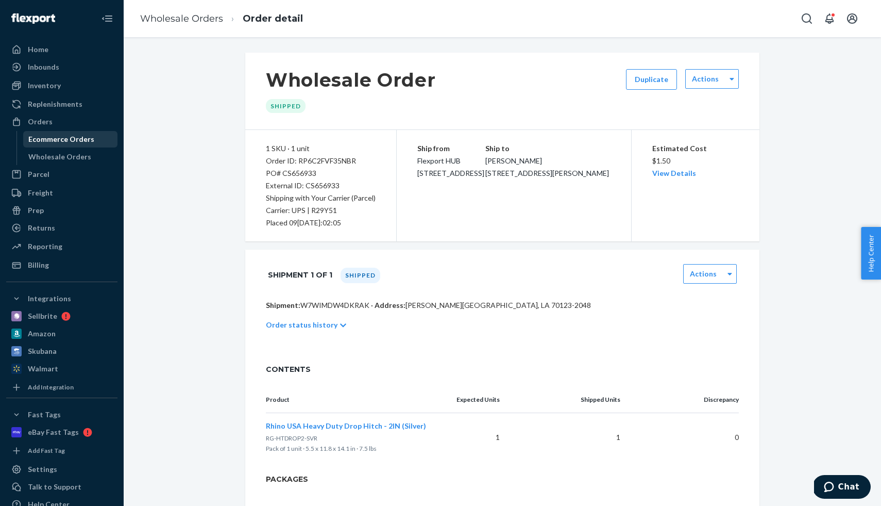
click at [59, 146] on div "Ecommerce Orders" at bounding box center [70, 139] width 93 height 14
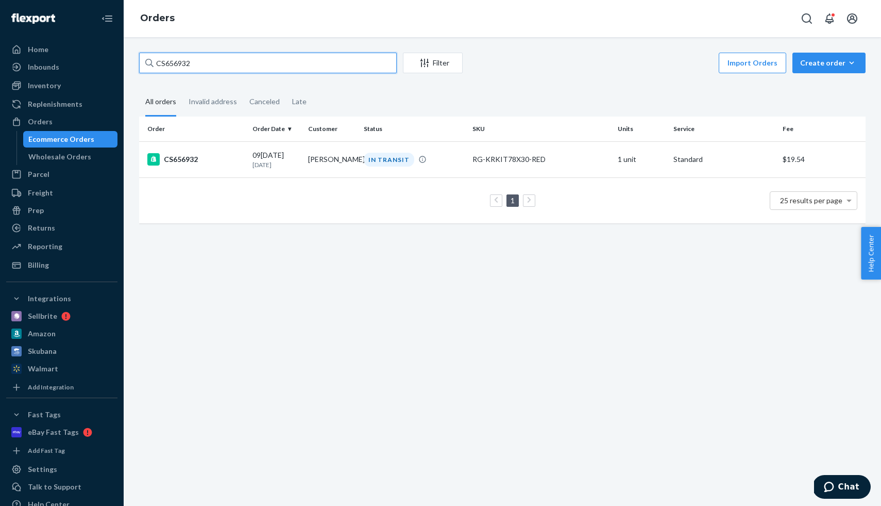
click at [189, 55] on input "CS656932" at bounding box center [268, 63] width 258 height 21
paste input "47"
type input "CS656947"
click at [193, 163] on div "CS656947" at bounding box center [195, 159] width 97 height 12
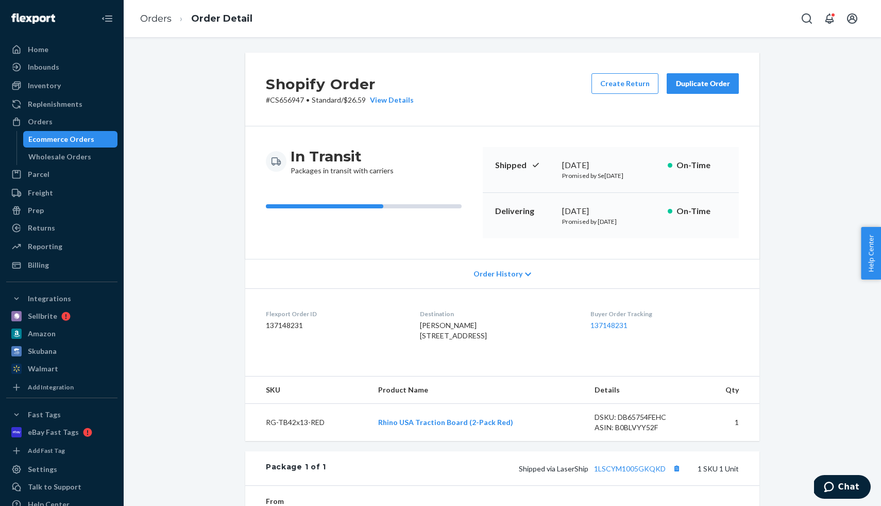
scroll to position [198, 0]
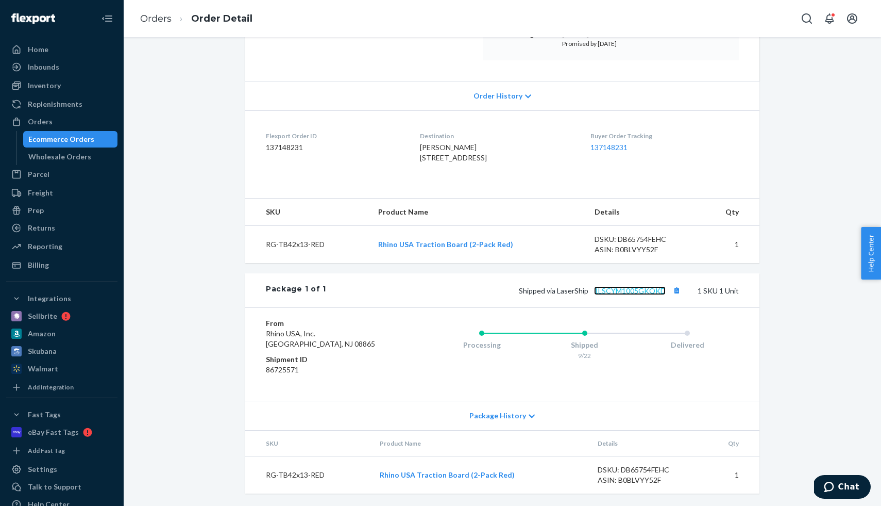
click at [640, 293] on link "1LSCYM1005GKQKD" at bounding box center [630, 290] width 72 height 9
click at [69, 140] on div "Ecommerce Orders" at bounding box center [61, 139] width 66 height 10
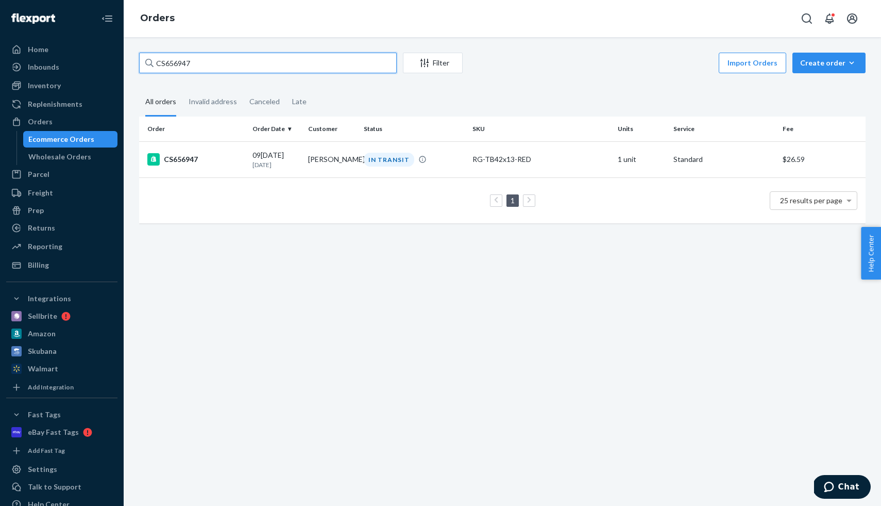
click at [239, 73] on input "CS656947" at bounding box center [268, 63] width 258 height 21
paste input "9"
type input "CS656949"
click at [209, 157] on div "CS656949" at bounding box center [195, 159] width 97 height 12
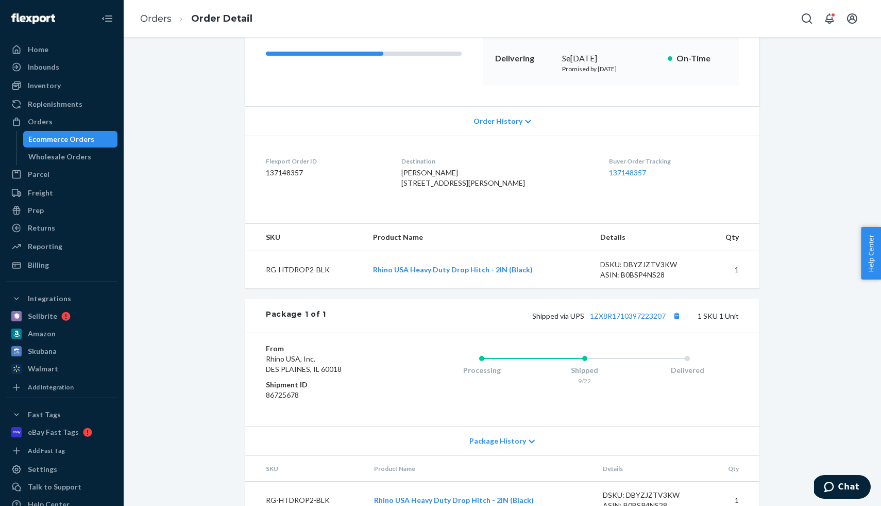
scroll to position [154, 0]
click at [679, 321] on button "Copy tracking number" at bounding box center [676, 314] width 13 height 13
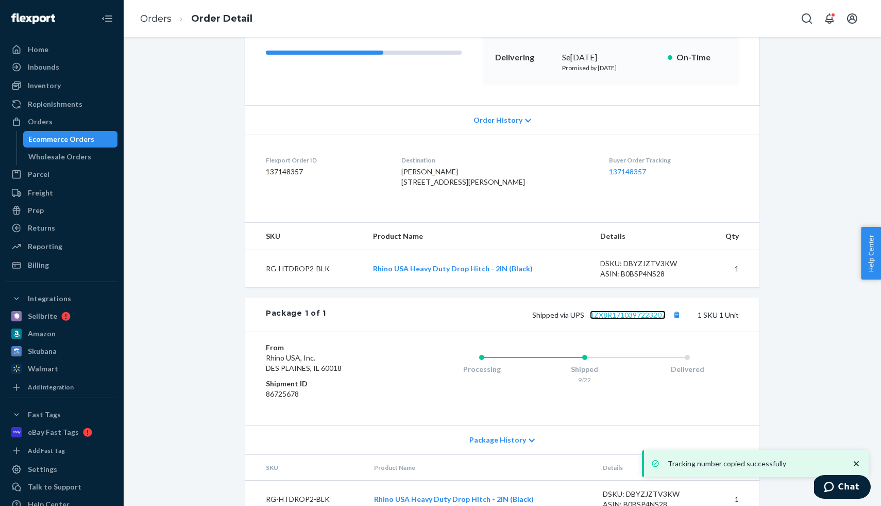
click at [624, 319] on link "1ZX8R1710397223207" at bounding box center [628, 314] width 76 height 9
click at [0, 0] on div "Home Inbounds Shipping Plans Problems Inventory Products Replenishments Orders …" at bounding box center [440, 253] width 881 height 506
click at [72, 160] on div "Wholesale Orders" at bounding box center [59, 157] width 63 height 10
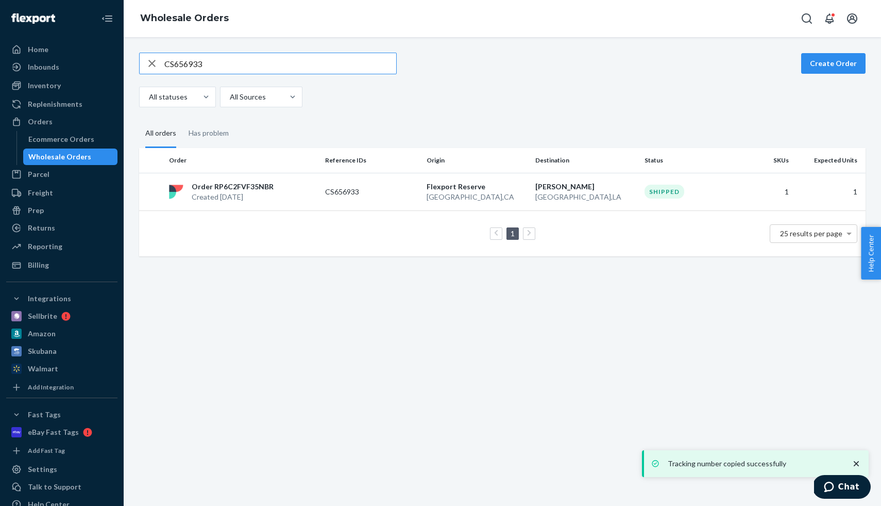
click at [195, 68] on input "CS656933" at bounding box center [280, 63] width 232 height 21
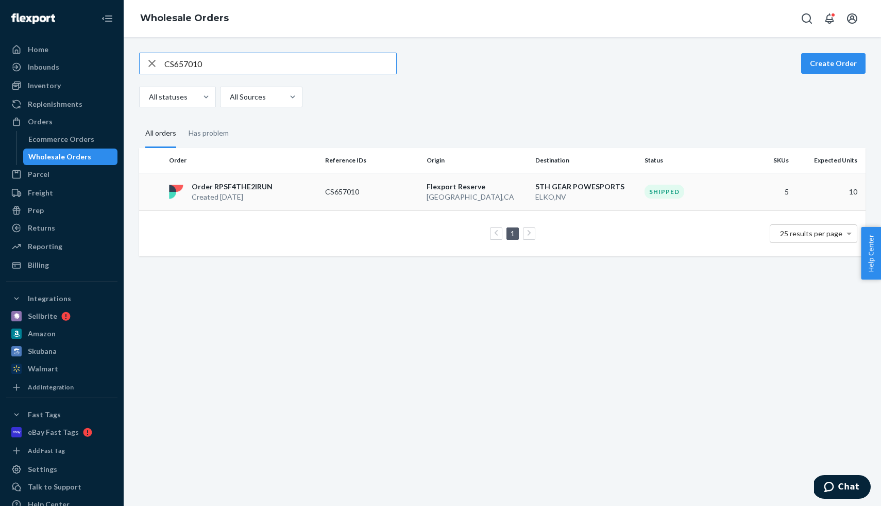
type input "CS657010"
click at [249, 182] on p "Order RPSF4THE2IRUN" at bounding box center [232, 186] width 81 height 10
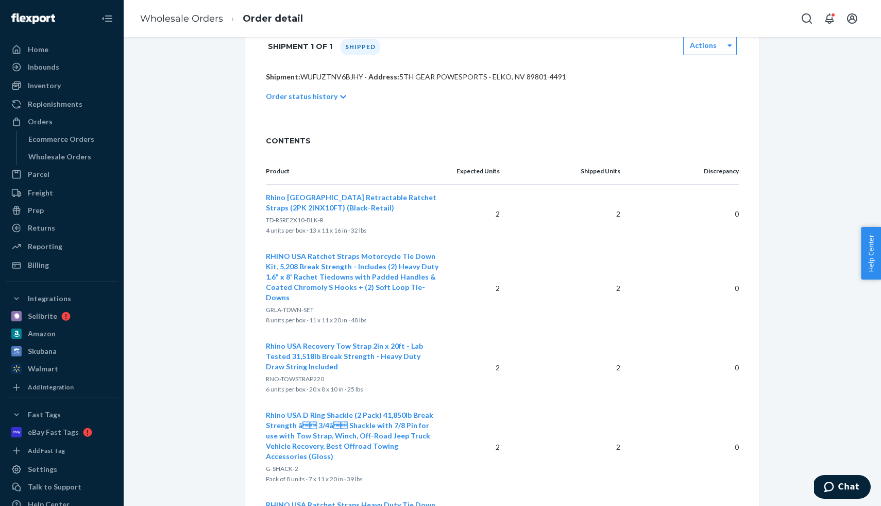
scroll to position [217, 0]
click at [328, 92] on p "Order status history" at bounding box center [302, 95] width 72 height 10
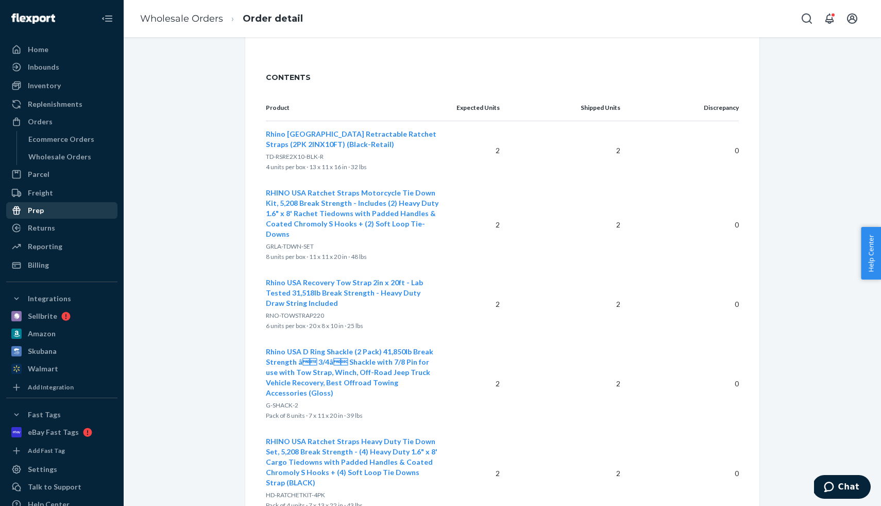
scroll to position [566, 0]
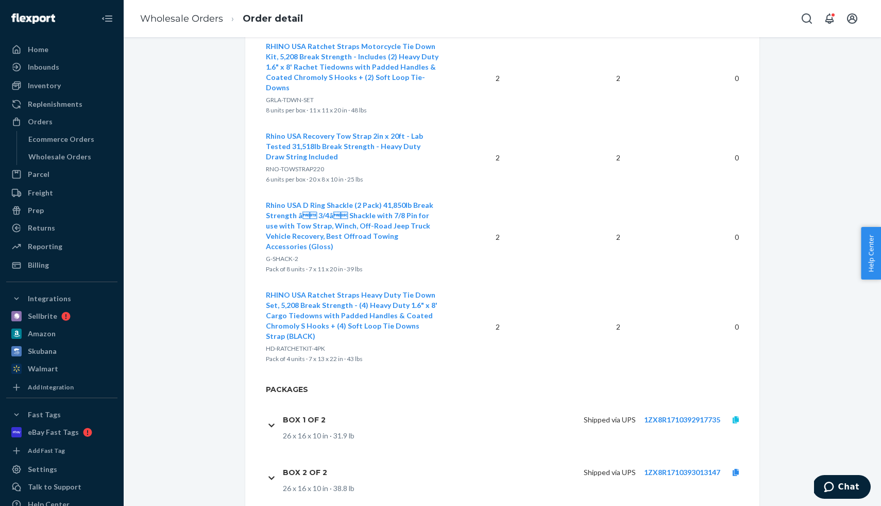
click at [736, 416] on icon at bounding box center [736, 419] width 6 height 7
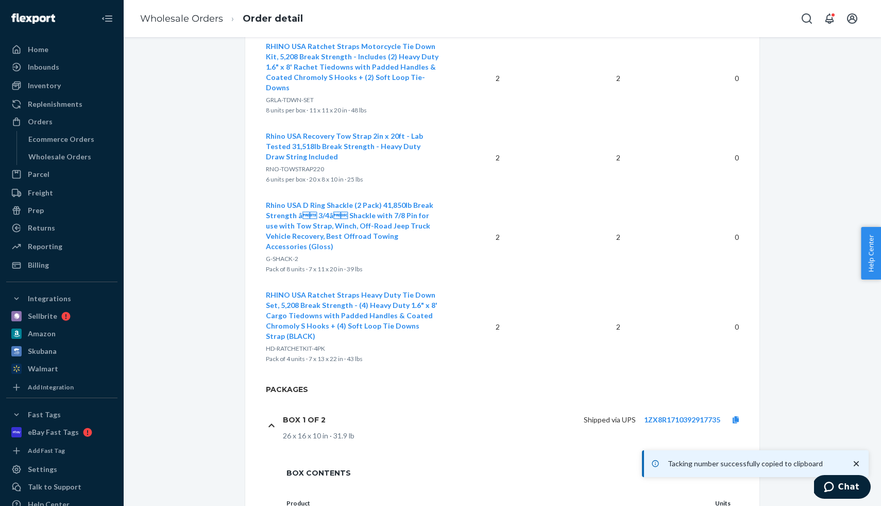
click at [270, 422] on icon at bounding box center [271, 425] width 6 height 7
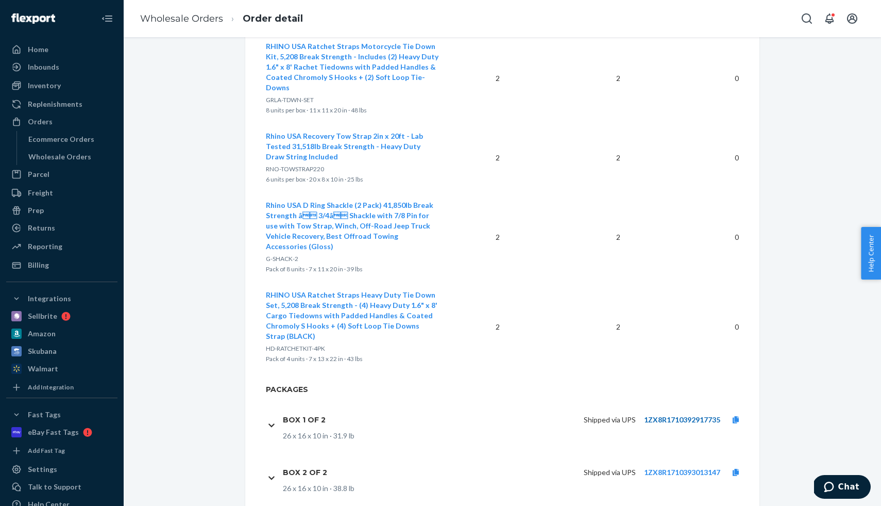
click at [673, 415] on link "1ZX8R1710392917735" at bounding box center [682, 419] width 76 height 9
click at [60, 140] on div "Ecommerce Orders" at bounding box center [61, 139] width 66 height 10
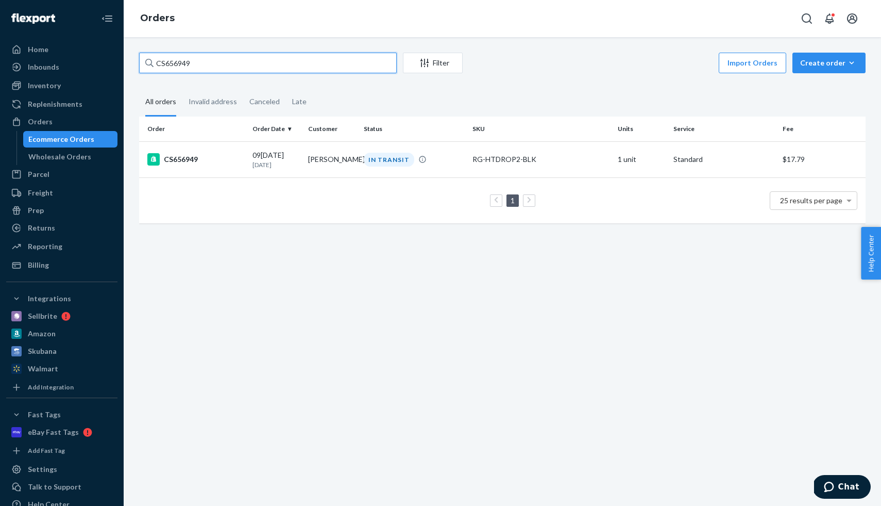
click at [222, 59] on input "CS656949" at bounding box center [268, 63] width 258 height 21
paste input "7135"
type input "CS657135"
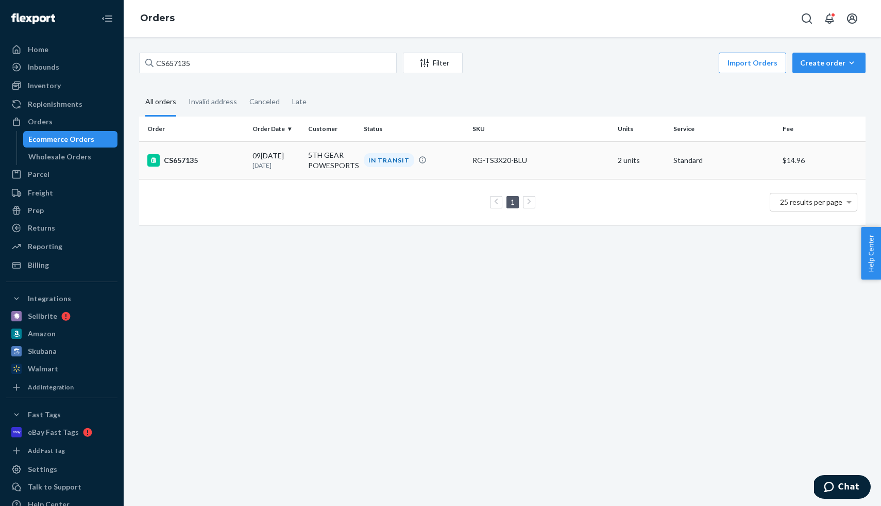
click at [249, 156] on td "09[DATE] [DATE]" at bounding box center [276, 160] width 56 height 38
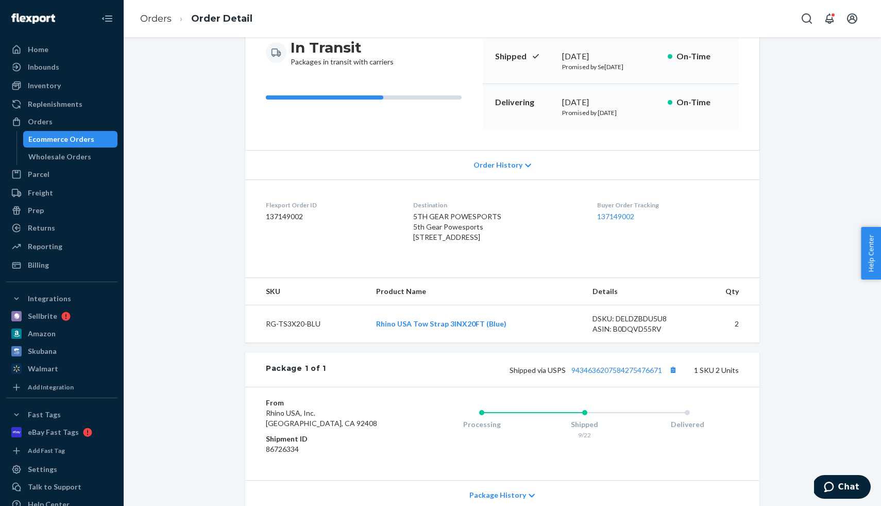
scroll to position [110, 0]
click at [585, 373] on link "9434636207584275476671" at bounding box center [616, 368] width 91 height 9
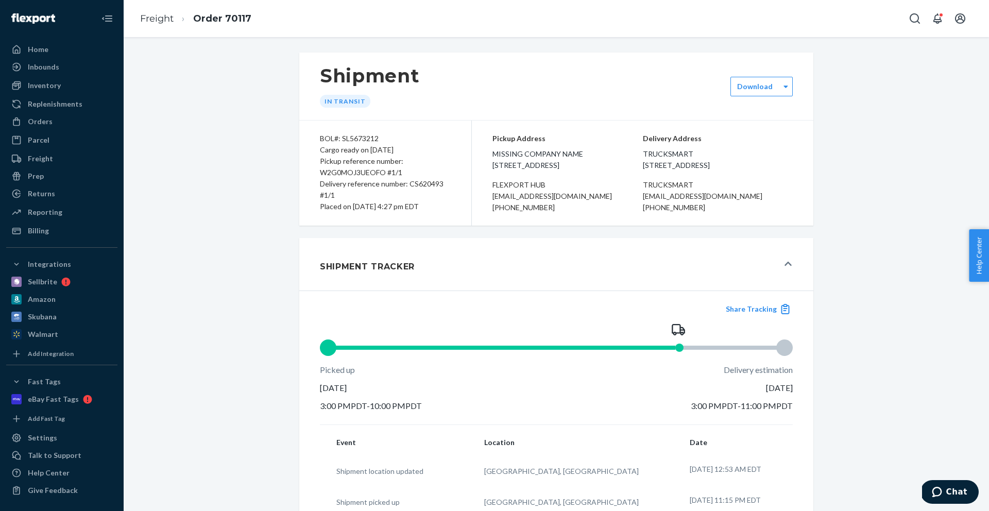
click at [363, 171] on div "Pickup reference number: W2G0MOJ3UEOFO #1/1" at bounding box center [385, 167] width 131 height 23
click at [442, 188] on div "Delivery reference number: CS620493 #1/1" at bounding box center [385, 189] width 131 height 23
copy div "CS620493"
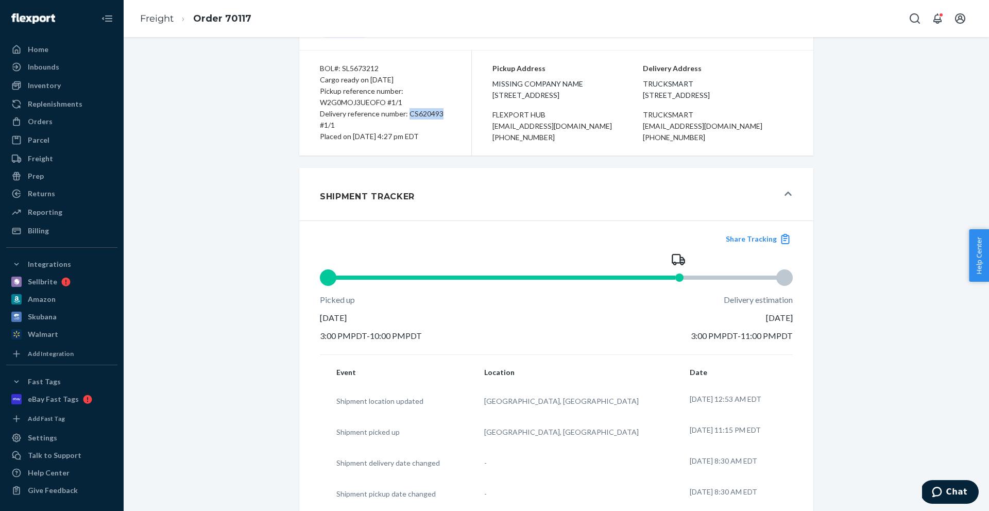
scroll to position [72, 0]
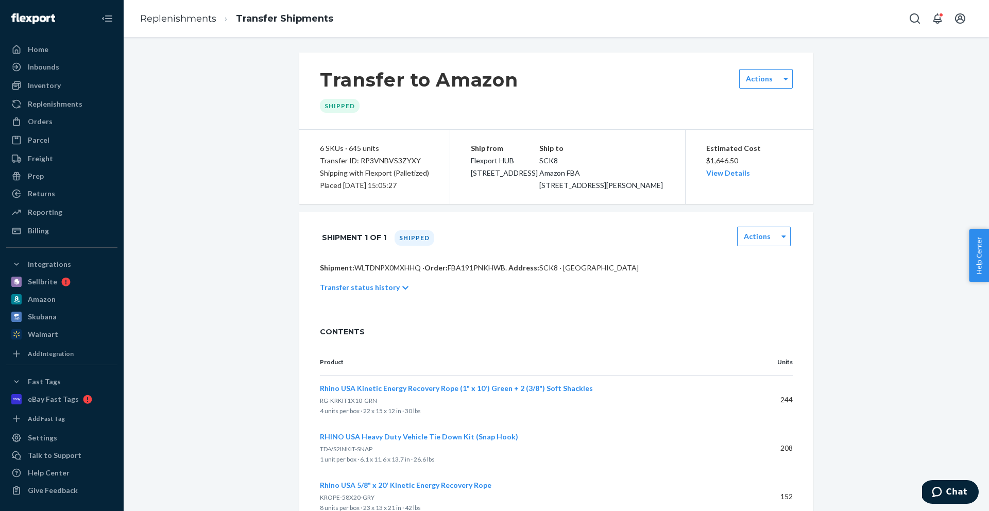
click at [380, 293] on p "Transfer status history" at bounding box center [360, 287] width 80 height 10
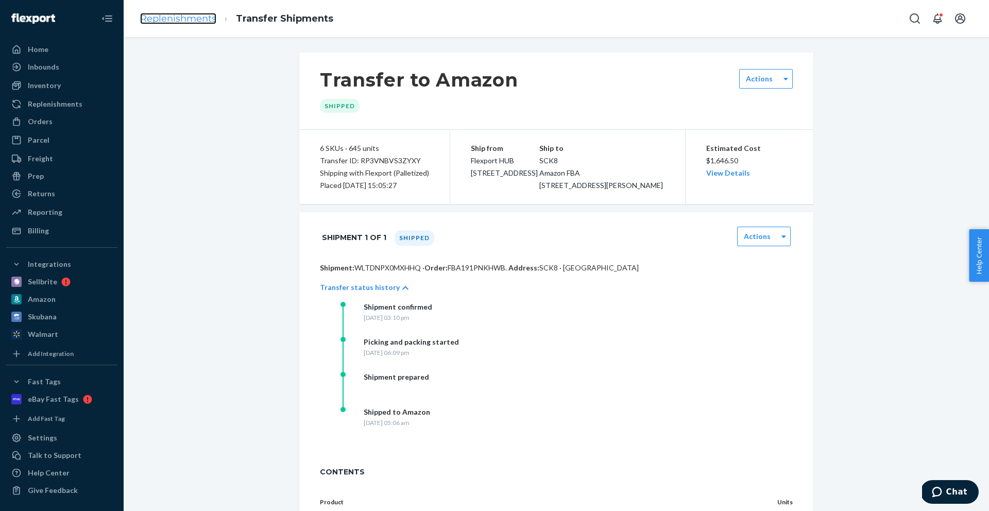
click at [178, 22] on link "Replenishments" at bounding box center [178, 18] width 76 height 11
